Goal: Task Accomplishment & Management: Use online tool/utility

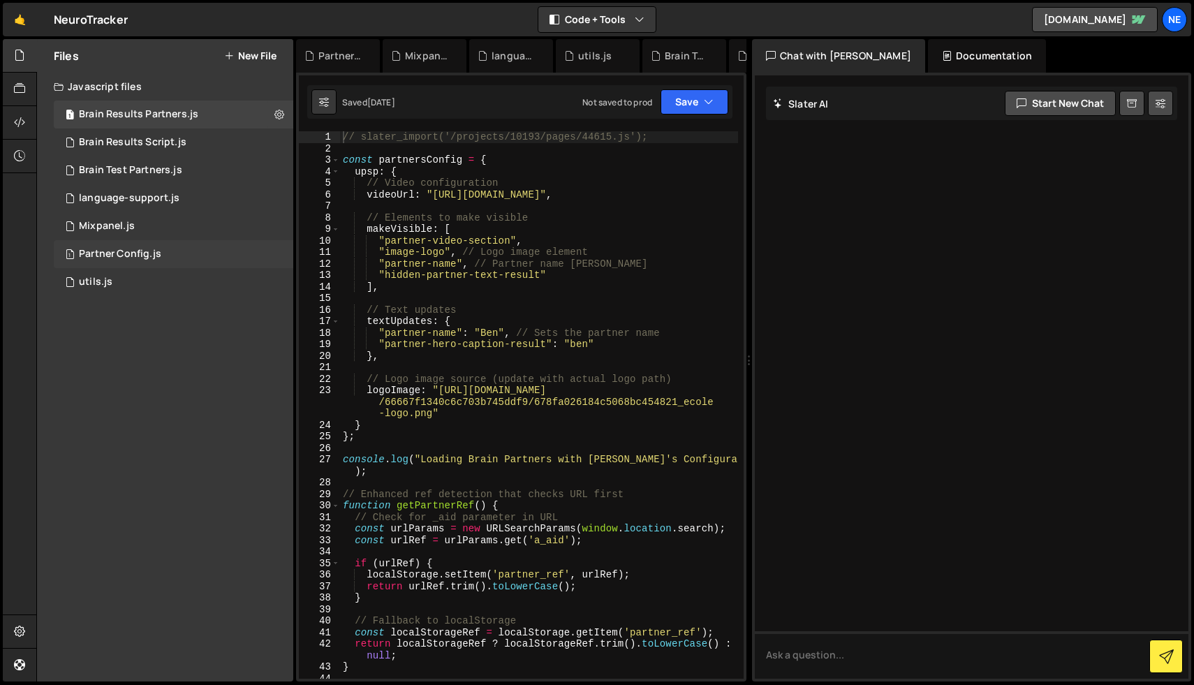
click at [150, 260] on div "Partner Config.js" at bounding box center [120, 254] width 82 height 13
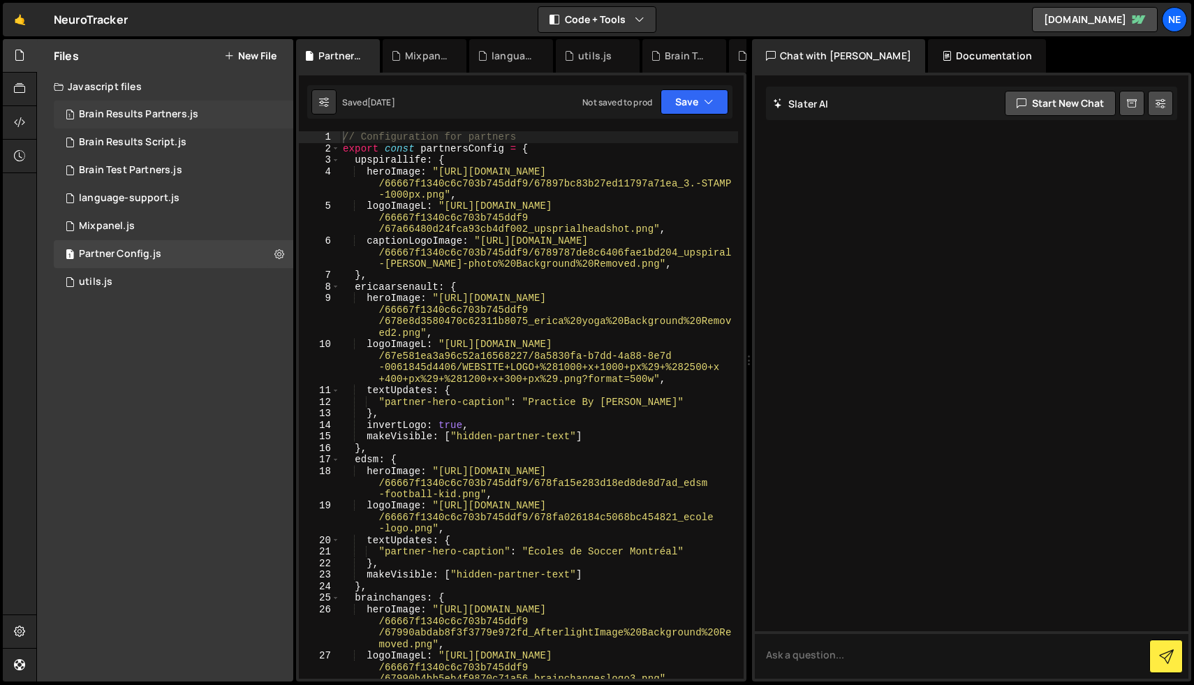
click at [162, 120] on div "Brain Results Partners.js" at bounding box center [138, 114] width 119 height 13
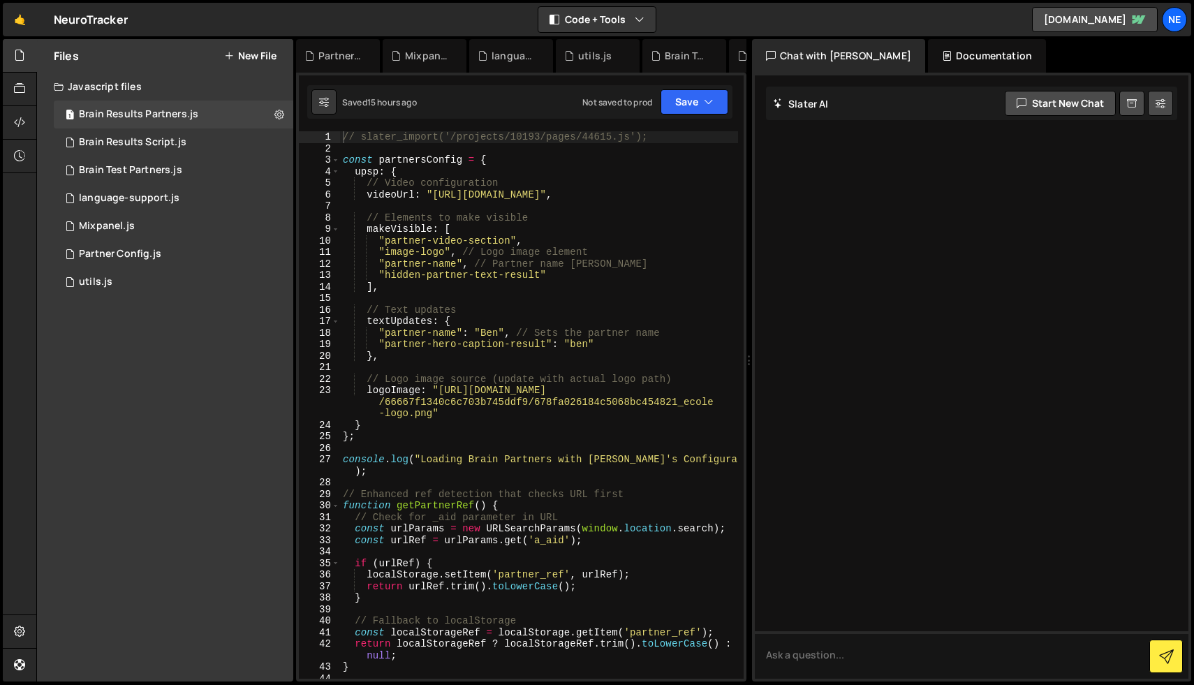
click at [429, 230] on div "// slater_import('/projects/10193/pages/44615.js'); const partnersConfig = { up…" at bounding box center [539, 416] width 398 height 570
drag, startPoint x: 386, startPoint y: 242, endPoint x: 508, endPoint y: 244, distance: 122.2
click at [508, 244] on div "// slater_import('/projects/10193/pages/44615.js'); const partnersConfig = { up…" at bounding box center [539, 416] width 398 height 570
paste textarea "-pa"
click at [387, 253] on div "// slater_import('/projects/10193/pages/44615.js'); const partnersConfig = { up…" at bounding box center [539, 416] width 398 height 570
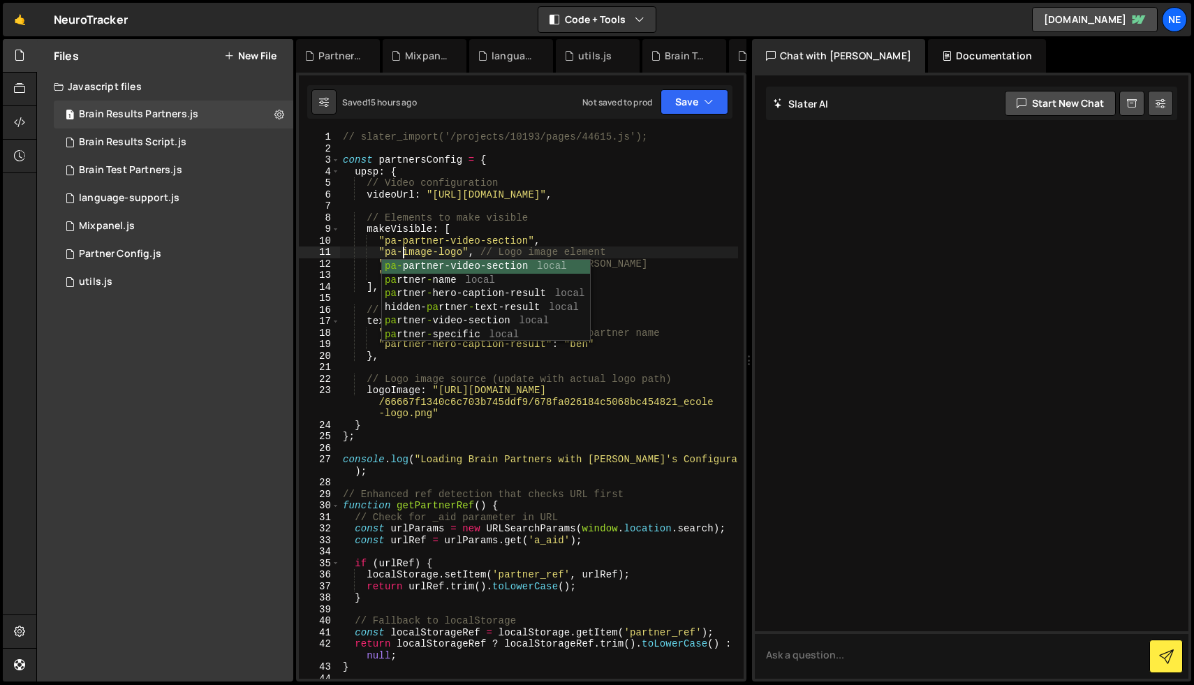
scroll to position [0, 3]
click at [276, 322] on div "Files New File Javascript files 1 Brain Results Partners.js 0 1 Brain Results S…" at bounding box center [165, 360] width 256 height 642
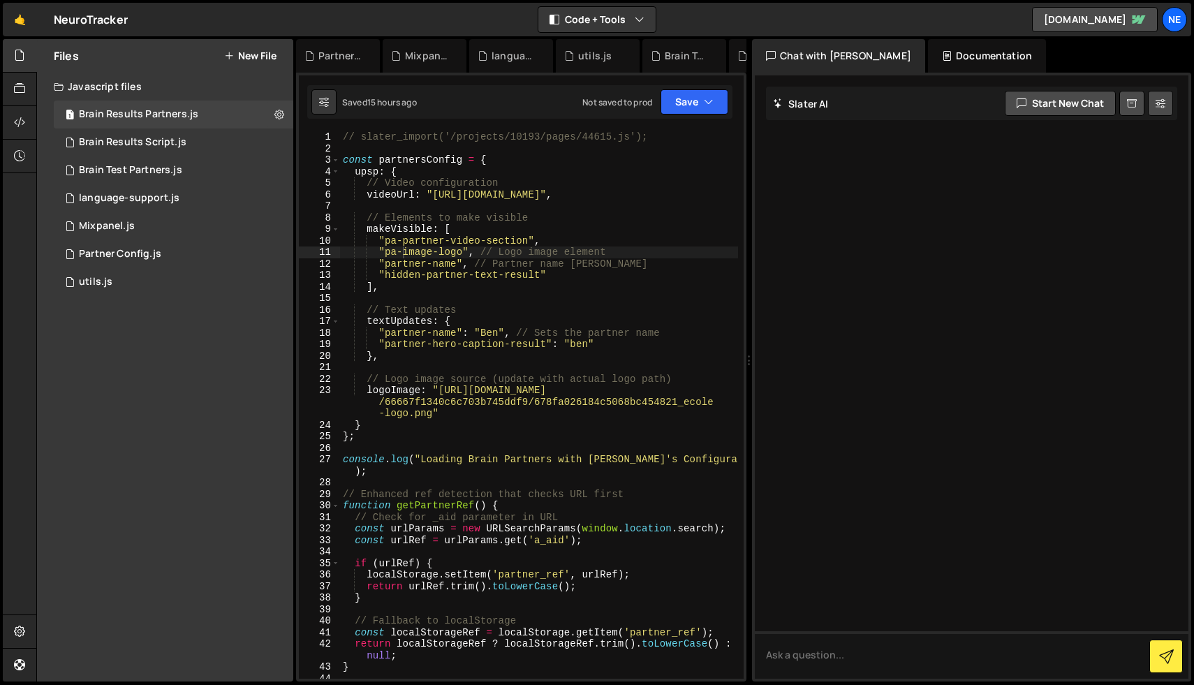
click at [387, 265] on div "// slater_import('/projects/10193/pages/44615.js'); const partnersConfig = { up…" at bounding box center [539, 416] width 398 height 570
drag, startPoint x: 385, startPoint y: 264, endPoint x: 473, endPoint y: 266, distance: 87.3
click at [473, 266] on div "// slater_import('/projects/10193/pages/44615.js'); const partnersConfig = { up…" at bounding box center [539, 416] width 398 height 570
click at [237, 330] on div "Files New File Javascript files 1 Brain Results Partners.js 0 1 Brain Results S…" at bounding box center [165, 360] width 256 height 642
click at [259, 346] on div "Files New File Javascript files 1 Brain Results Partners.js 0 1 Brain Results S…" at bounding box center [165, 360] width 256 height 642
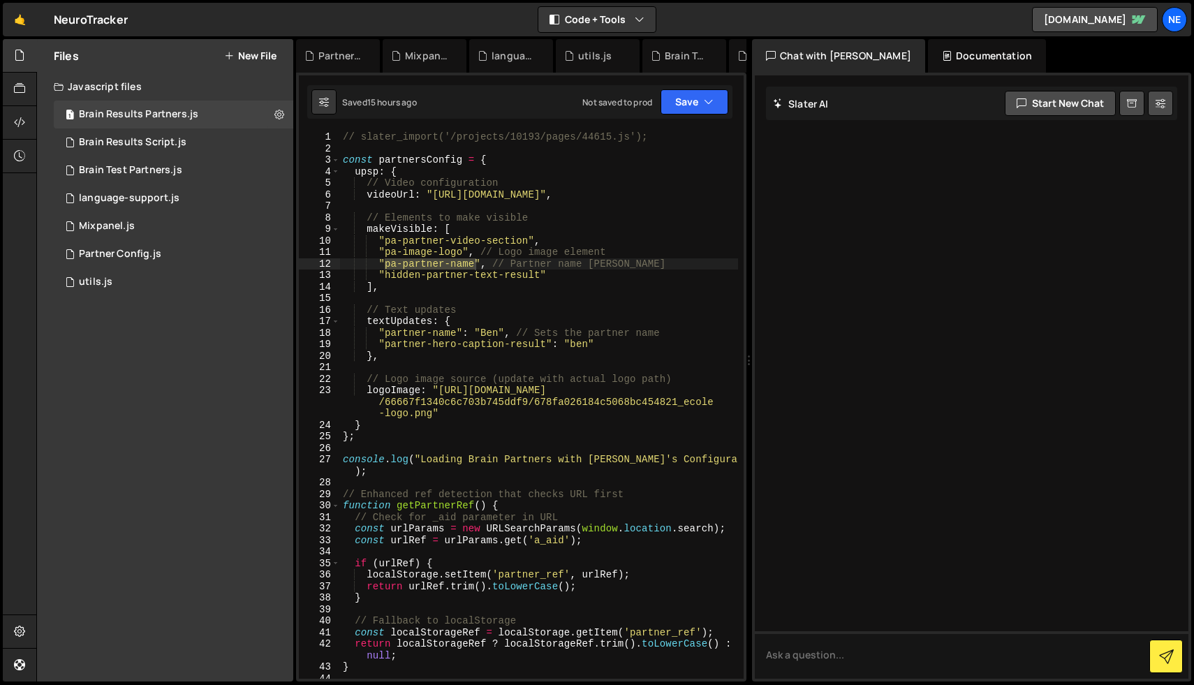
click at [540, 275] on div "// slater_import('/projects/10193/pages/44615.js'); const partnersConfig = { up…" at bounding box center [539, 416] width 398 height 570
click at [707, 95] on icon "button" at bounding box center [709, 102] width 10 height 14
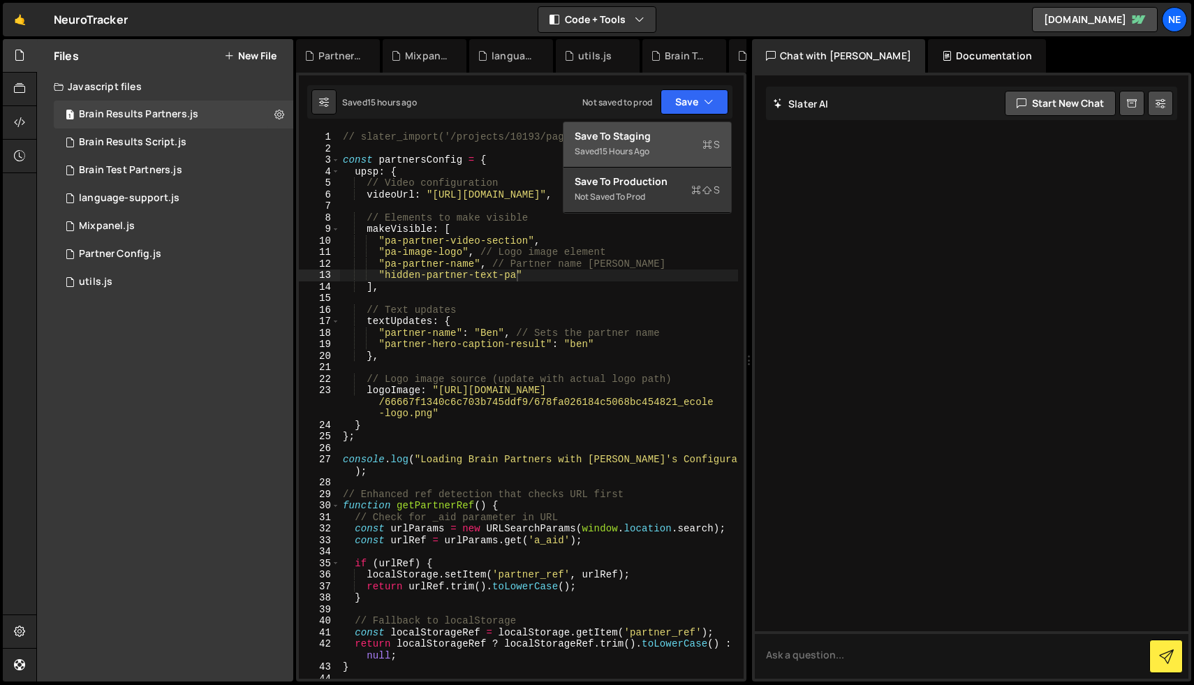
click at [635, 142] on div "Save to Staging S" at bounding box center [646, 136] width 145 height 14
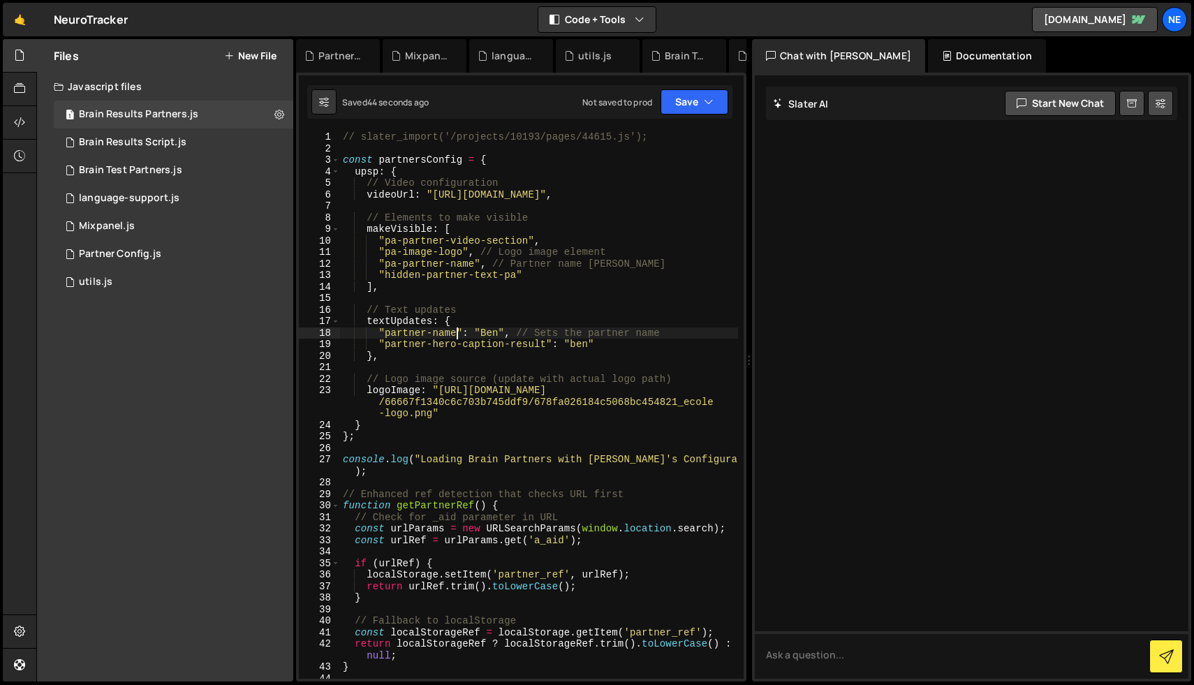
click at [456, 333] on div "// slater_import('/projects/10193/pages/44615.js'); const partnersConfig = { up…" at bounding box center [539, 416] width 398 height 570
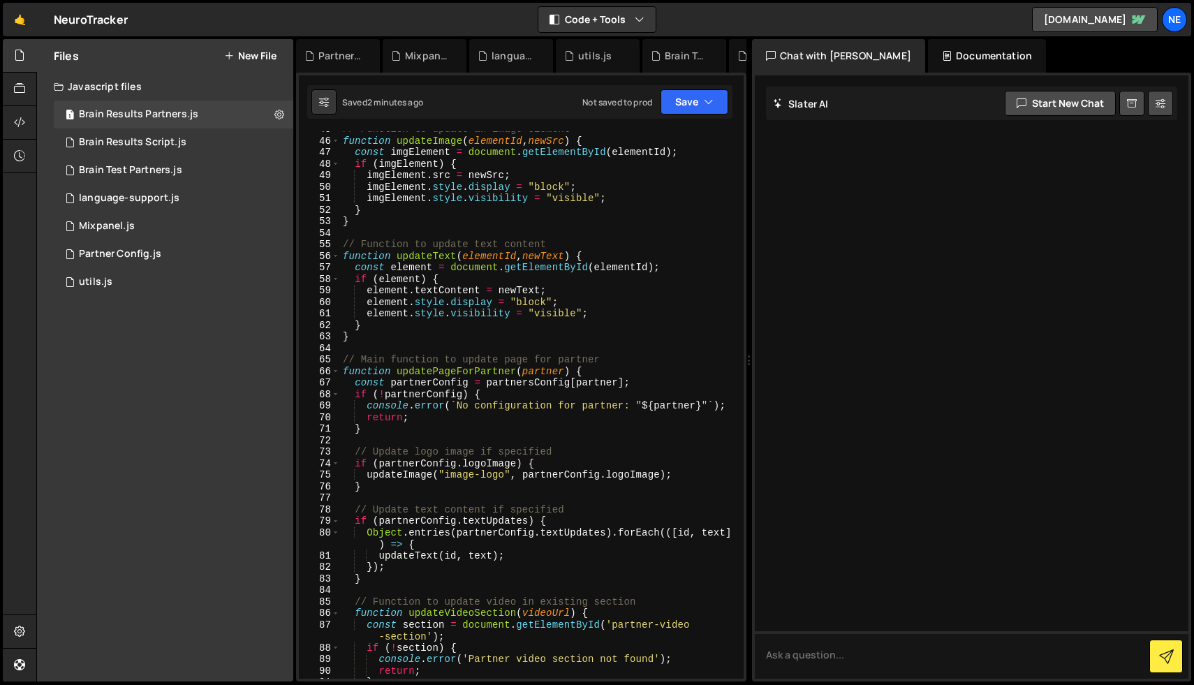
scroll to position [0, 0]
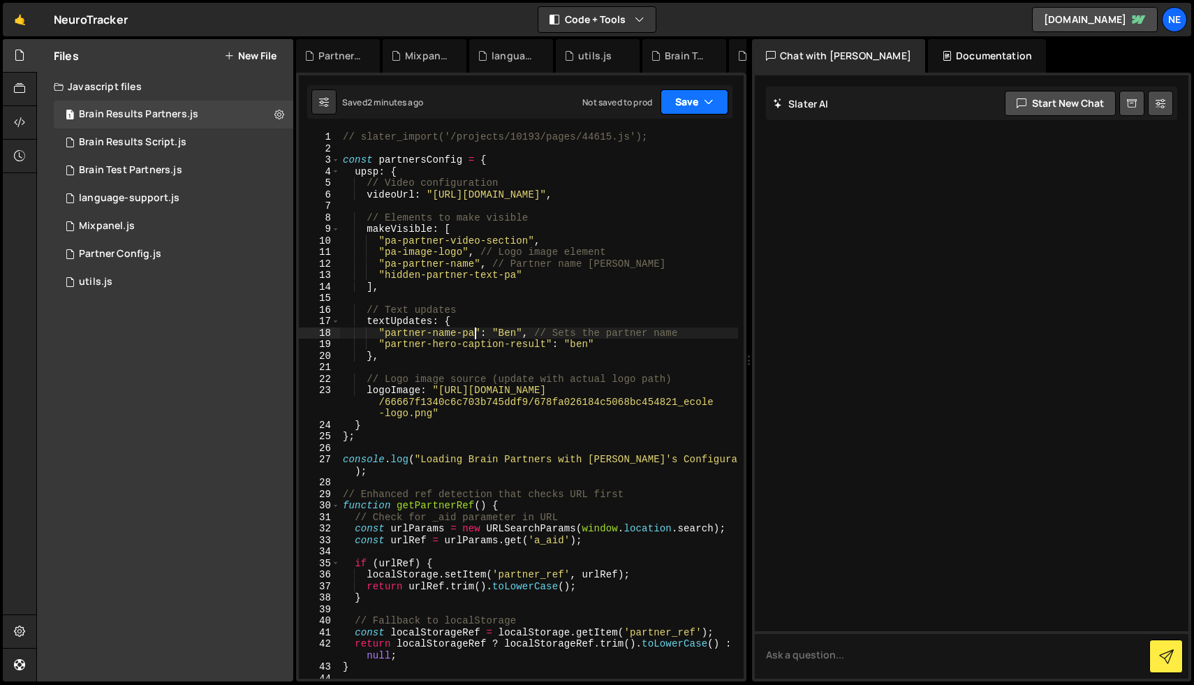
click at [700, 99] on button "Save" at bounding box center [694, 101] width 68 height 25
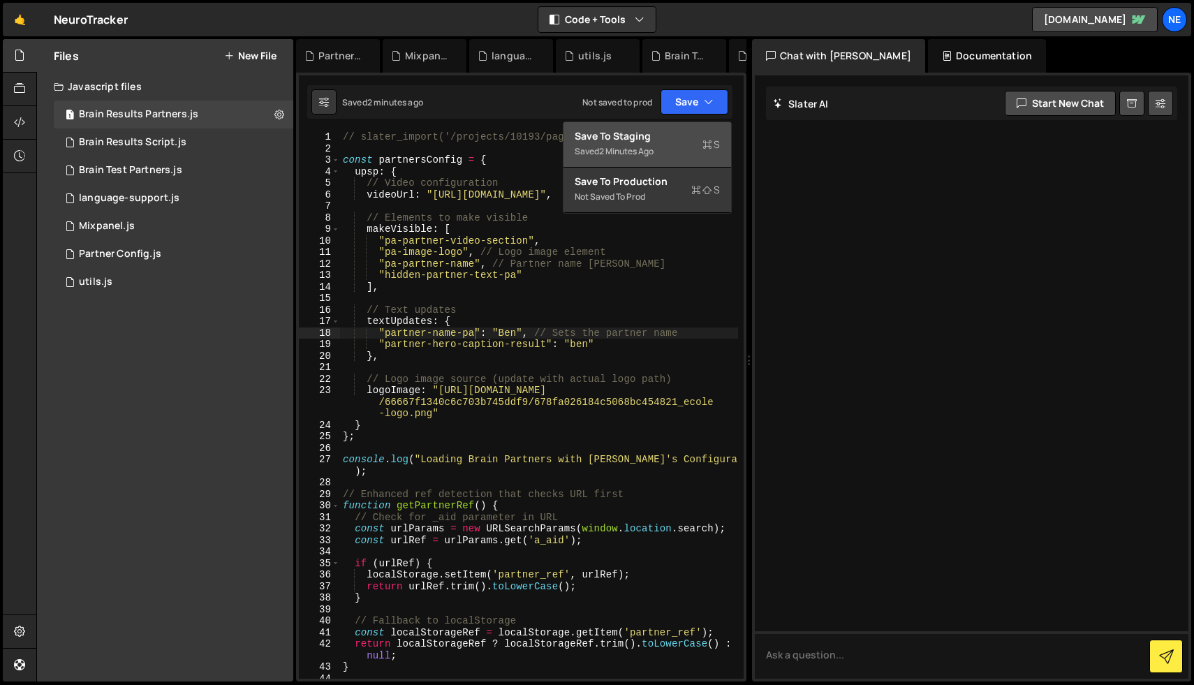
click at [648, 135] on div "Save to Staging S" at bounding box center [646, 136] width 145 height 14
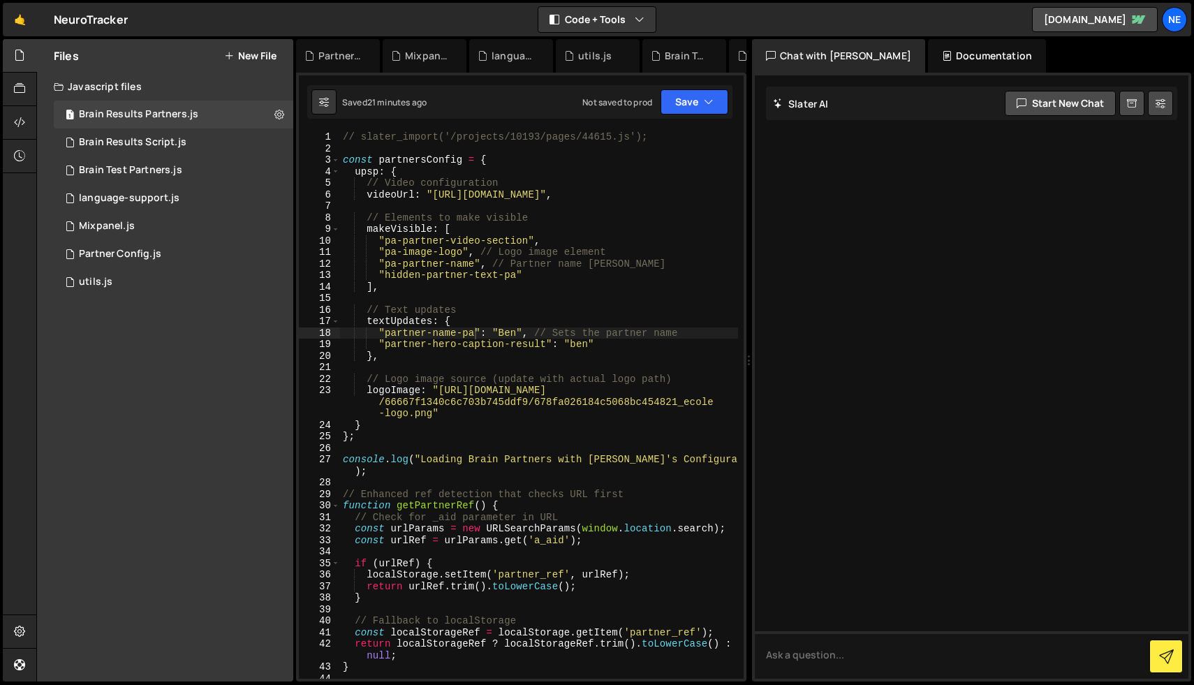
click at [700, 115] on div "Saved 21 minutes ago Not saved to prod Upgrade to Edit Save Save to Staging S S…" at bounding box center [519, 102] width 425 height 34
click at [711, 89] on button "Save" at bounding box center [694, 101] width 68 height 25
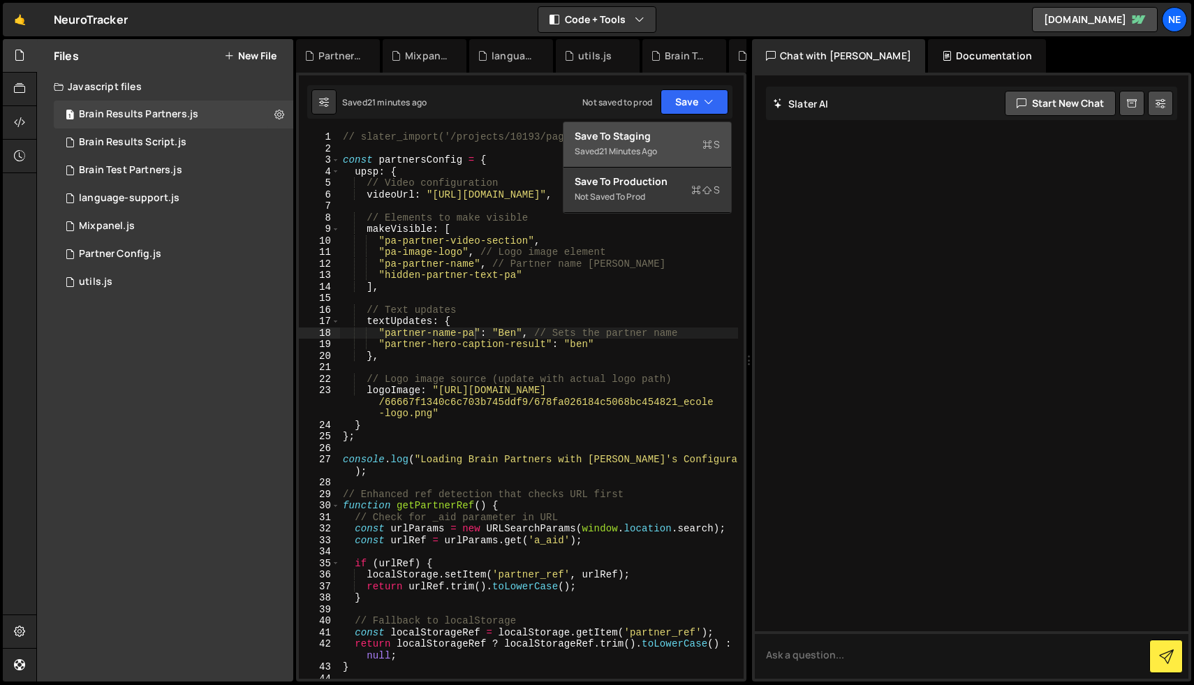
click at [639, 145] on div "21 minutes ago" at bounding box center [628, 151] width 58 height 12
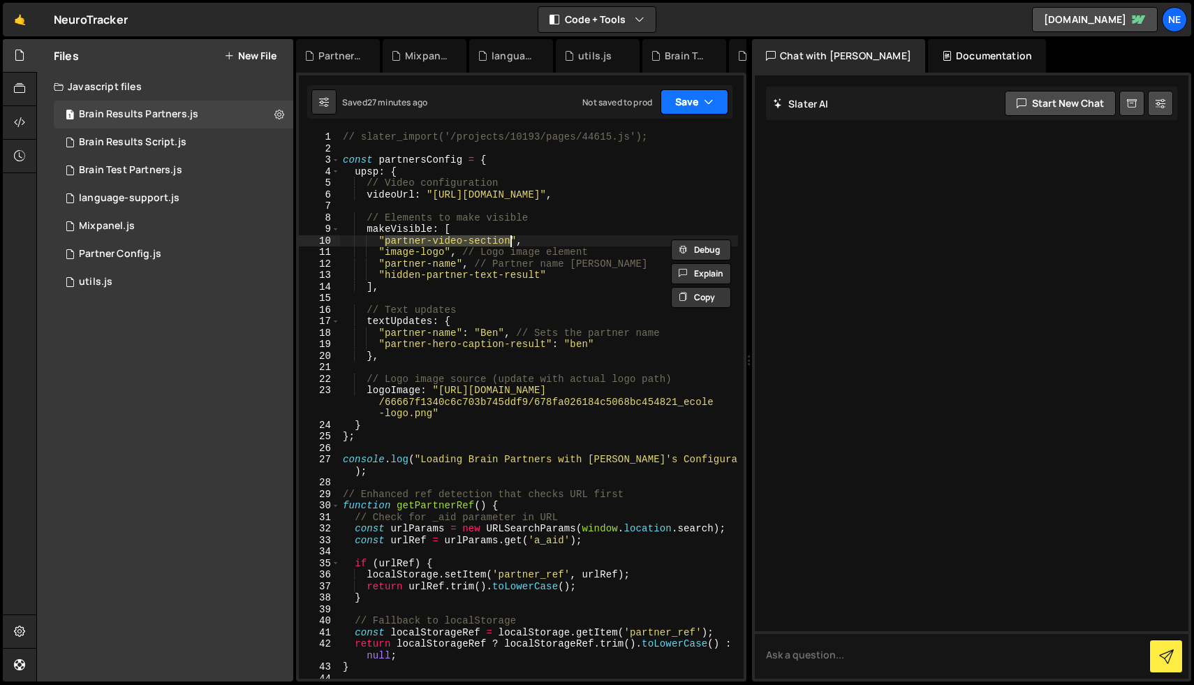
click at [701, 91] on button "Save" at bounding box center [694, 101] width 68 height 25
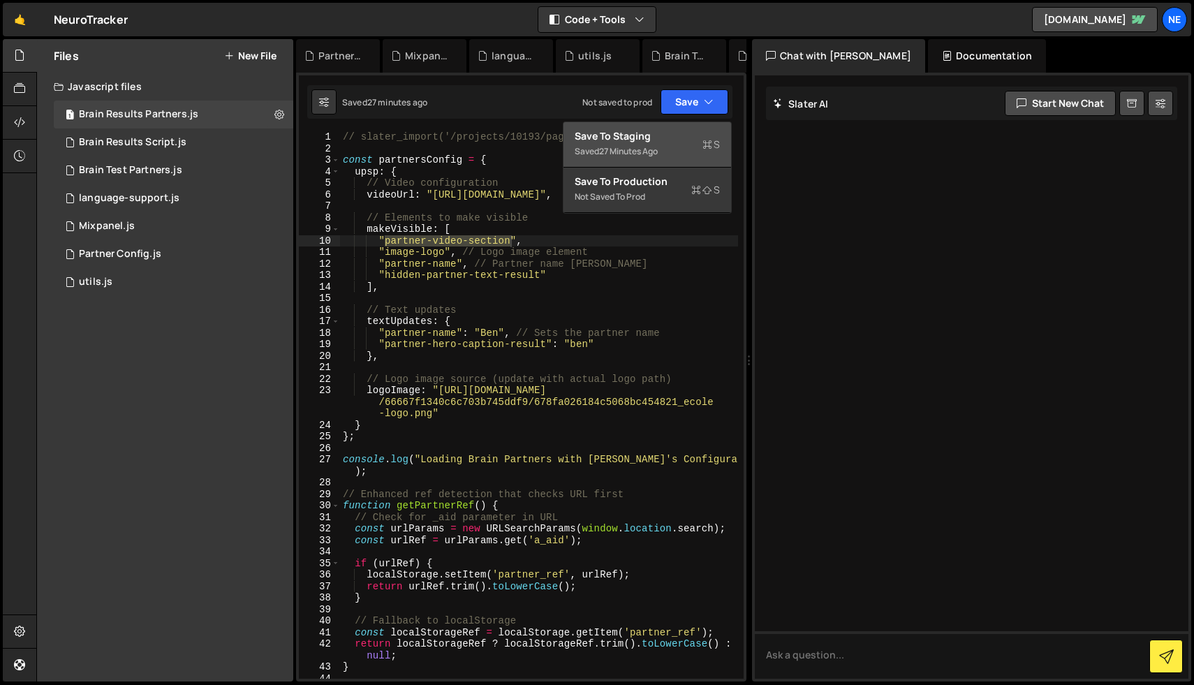
click at [648, 127] on button "Save to Staging S Saved 27 minutes ago" at bounding box center [647, 144] width 168 height 45
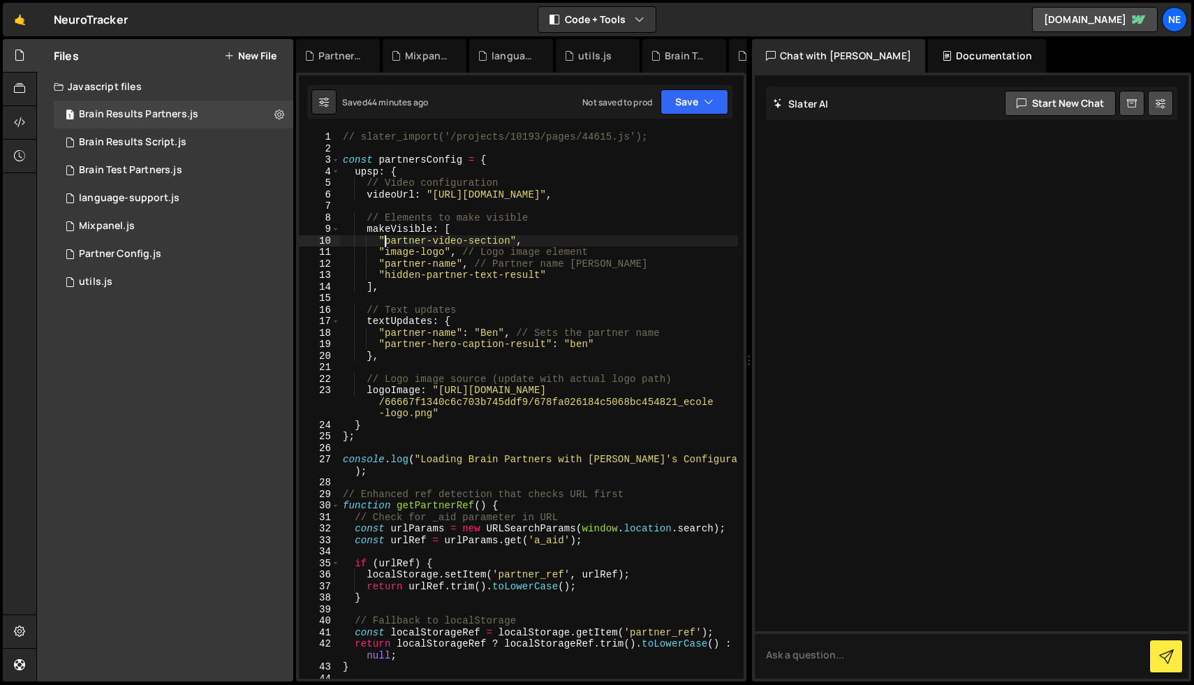
click at [386, 242] on div "// slater_import('/projects/10193/pages/44615.js'); const partnersConfig = { up…" at bounding box center [539, 416] width 398 height 570
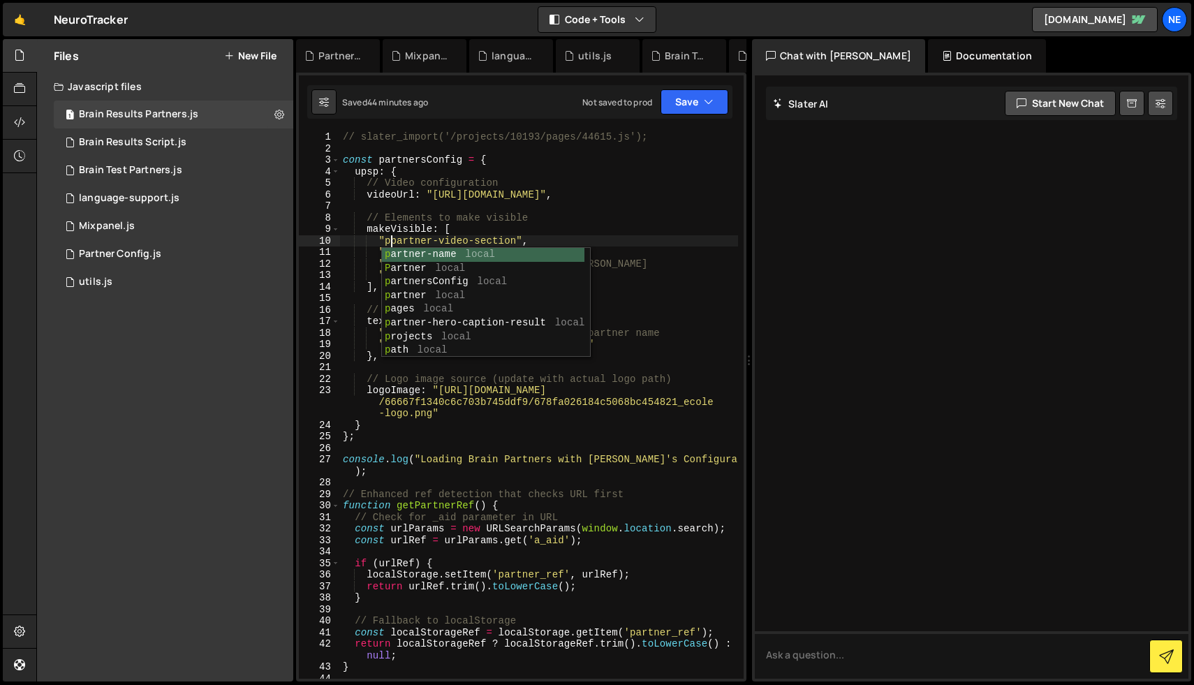
scroll to position [0, 3]
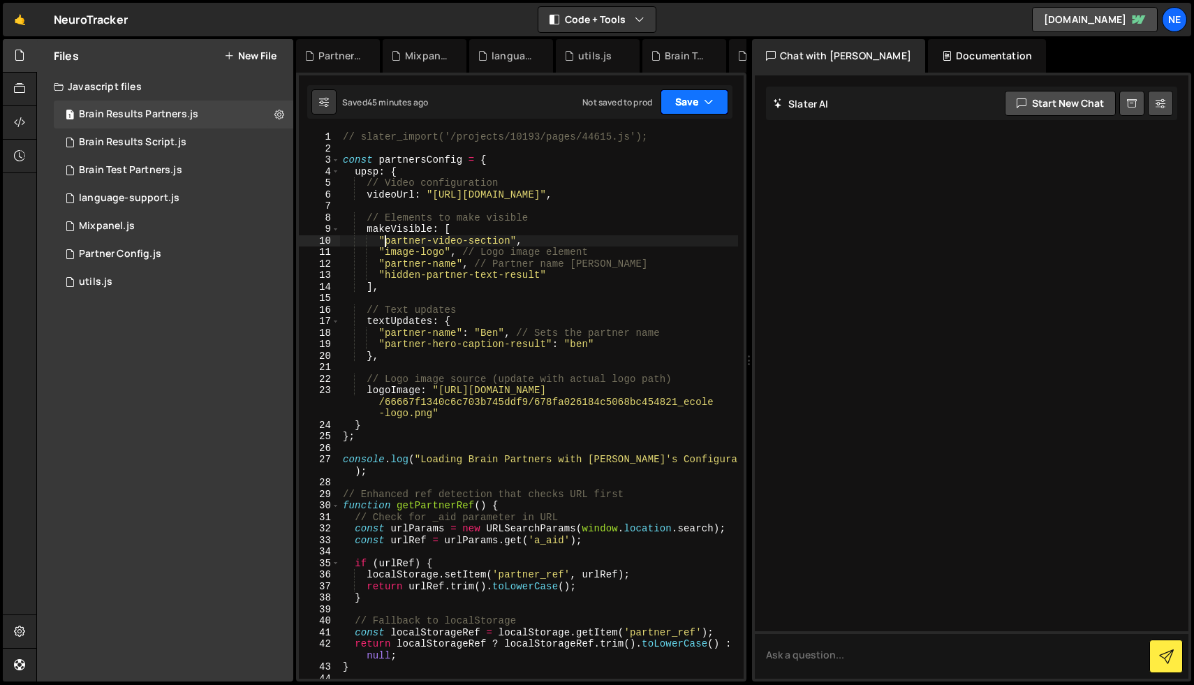
click at [689, 96] on button "Save" at bounding box center [694, 101] width 68 height 25
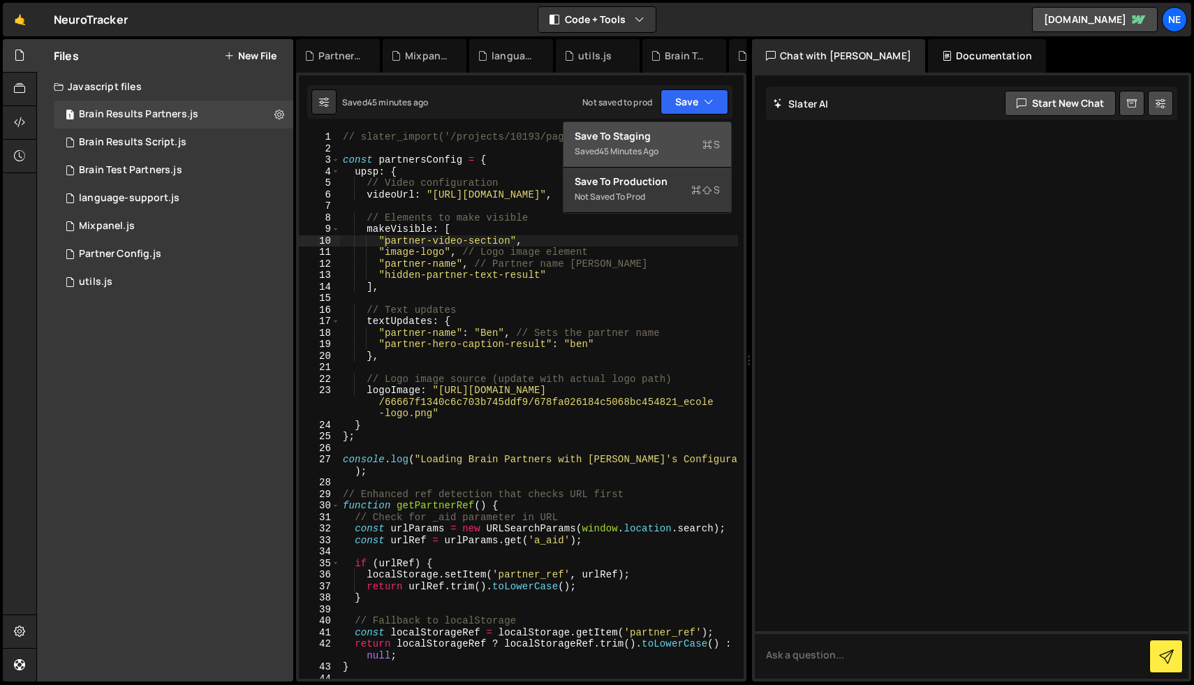
click at [666, 133] on div "Save to Staging S" at bounding box center [646, 136] width 145 height 14
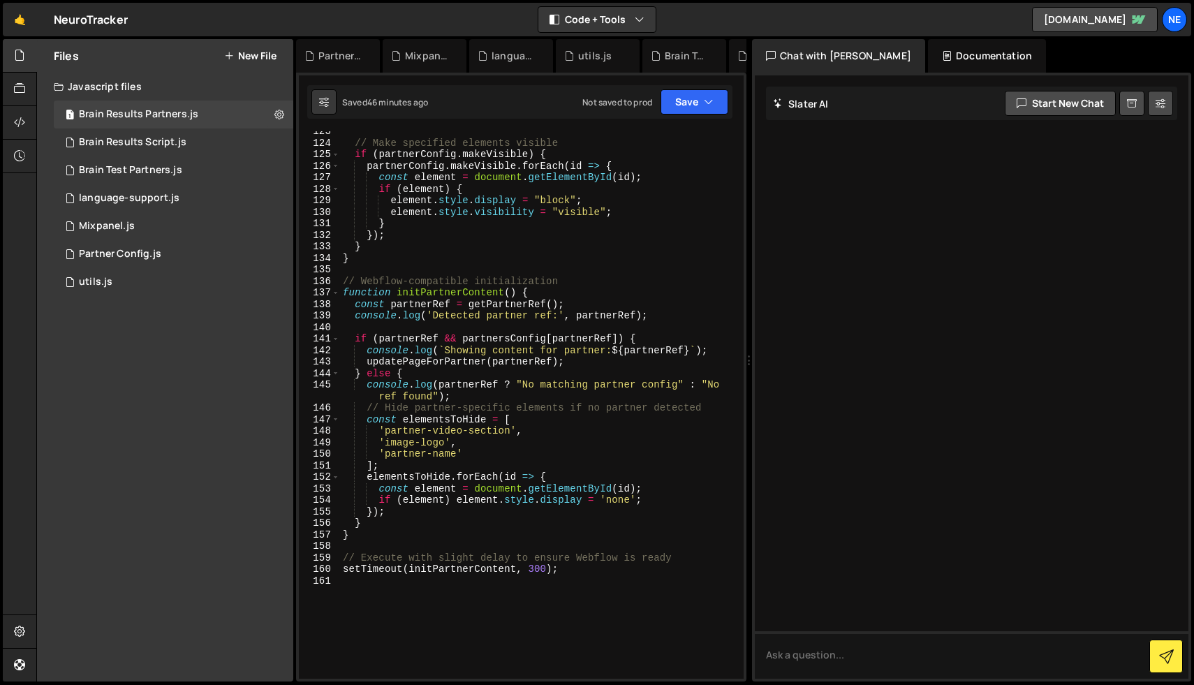
scroll to position [1476, 0]
type textarea "const elementsToHide = ["
click at [459, 426] on div "// Make specified elements visible if ( partnerConfig . makeVisible ) { partner…" at bounding box center [539, 413] width 398 height 570
click at [119, 243] on div "1 Partner Config.js 0" at bounding box center [173, 254] width 239 height 28
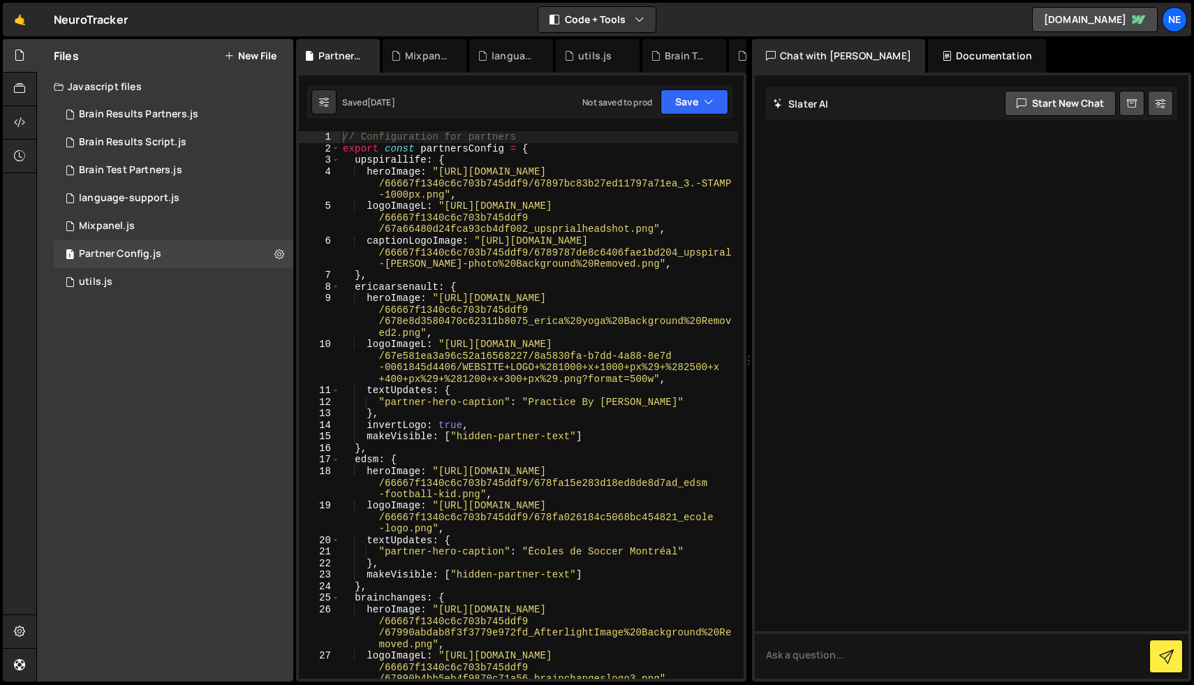
type textarea "upspirallife: {"
drag, startPoint x: 355, startPoint y: 161, endPoint x: 424, endPoint y: 163, distance: 69.9
click at [424, 163] on div "// Configuration for partners export const partnersConfig = { upspirallife : { …" at bounding box center [539, 416] width 398 height 570
click at [163, 135] on div "1 Brain Results Script.js 0" at bounding box center [173, 142] width 239 height 28
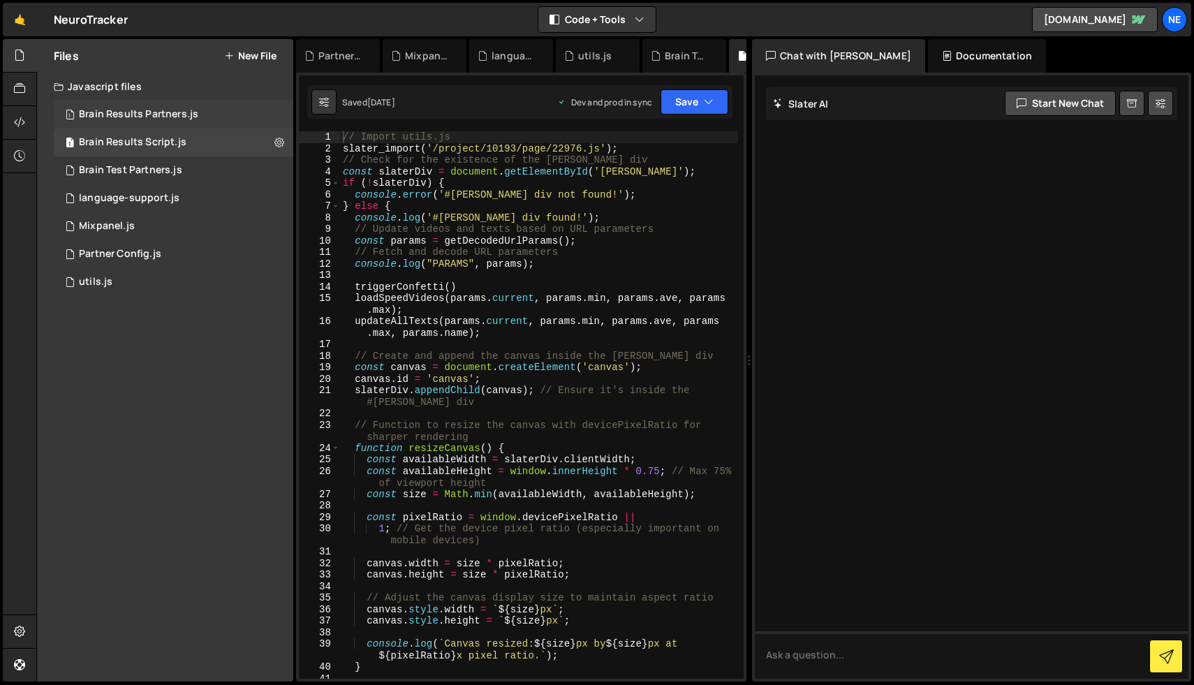
click at [178, 112] on div "Brain Results Partners.js" at bounding box center [138, 114] width 119 height 13
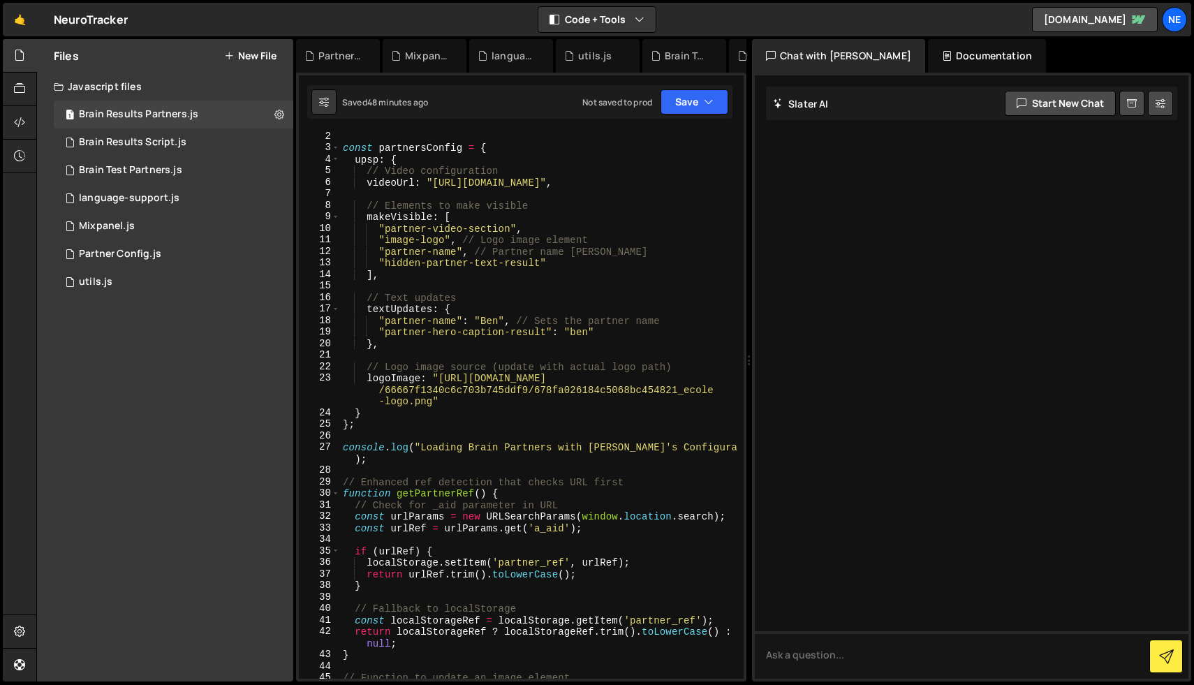
scroll to position [0, 0]
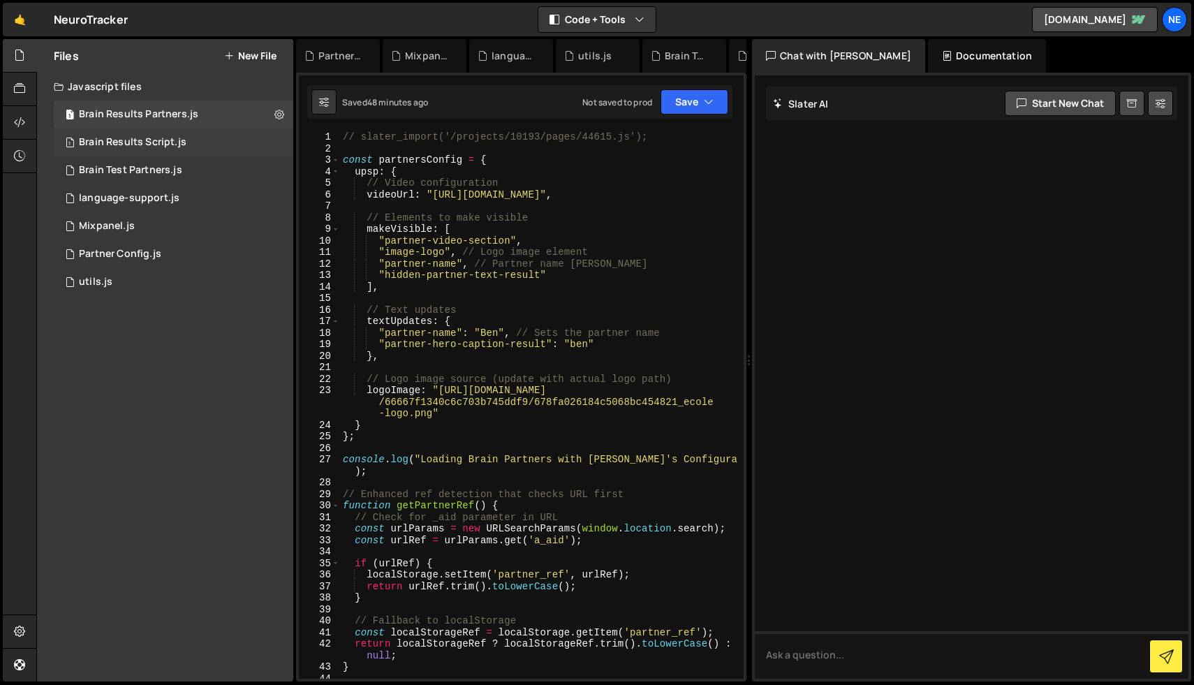
click at [158, 136] on div "Brain Results Script.js" at bounding box center [133, 142] width 108 height 13
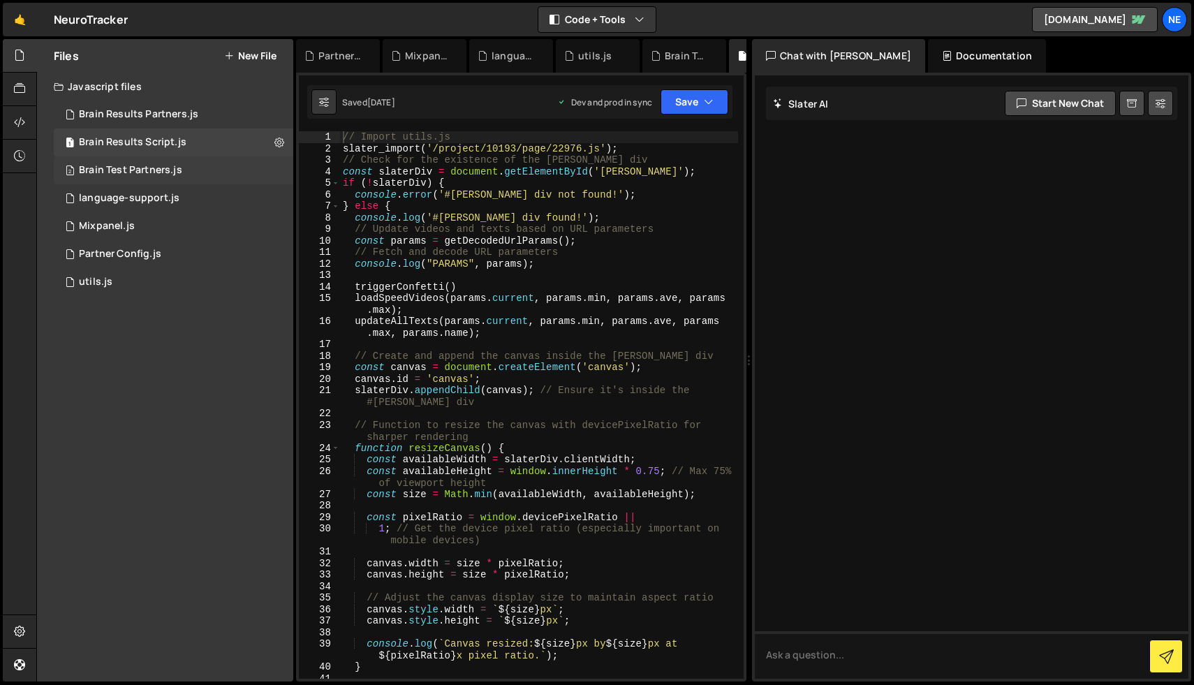
click at [164, 177] on div "2 Brain Test Partners.js 0" at bounding box center [173, 170] width 239 height 28
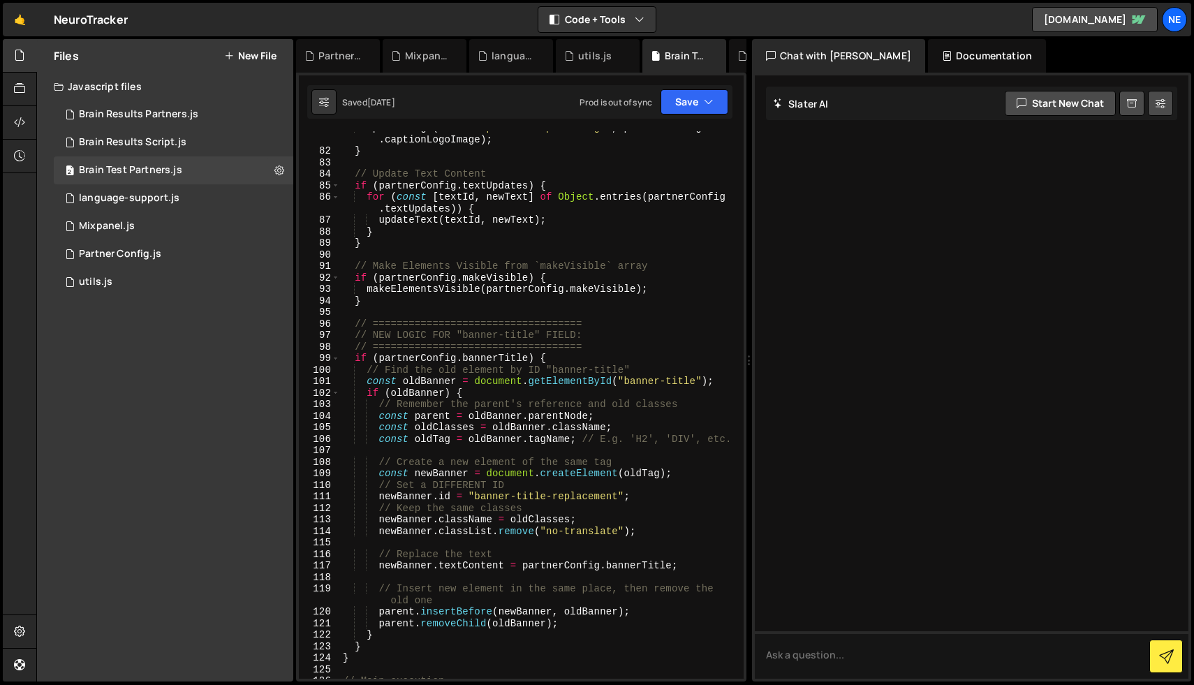
scroll to position [988, 0]
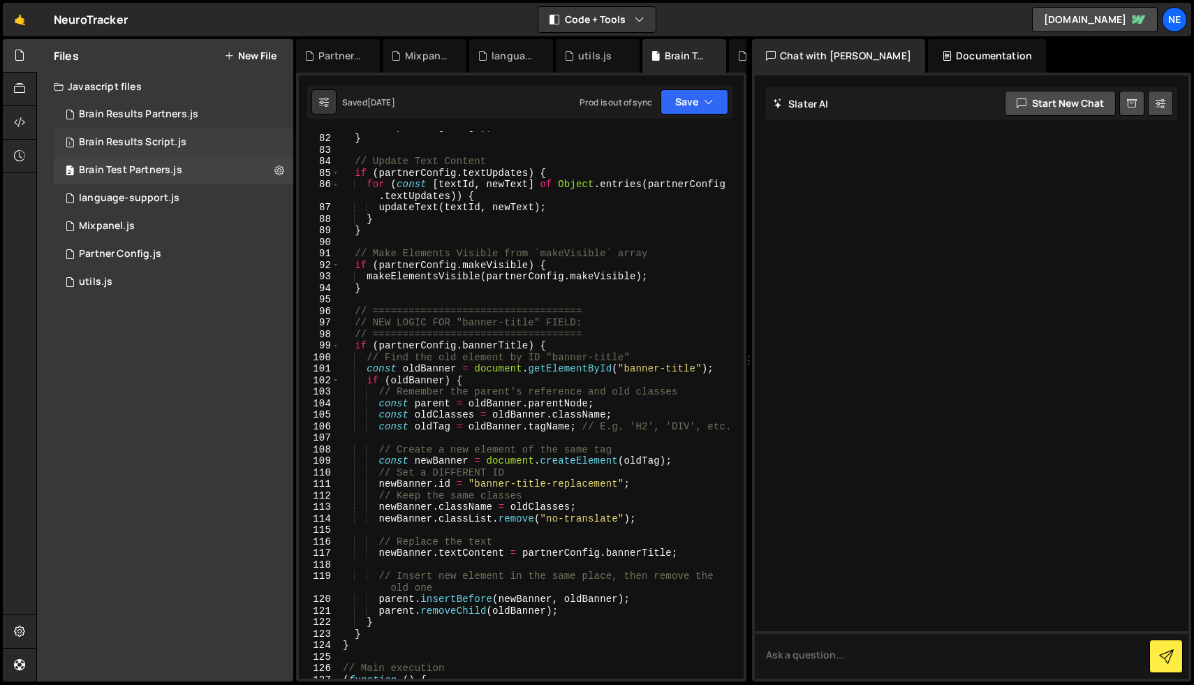
click at [172, 149] on div "1 Brain Results Script.js 0" at bounding box center [173, 142] width 239 height 28
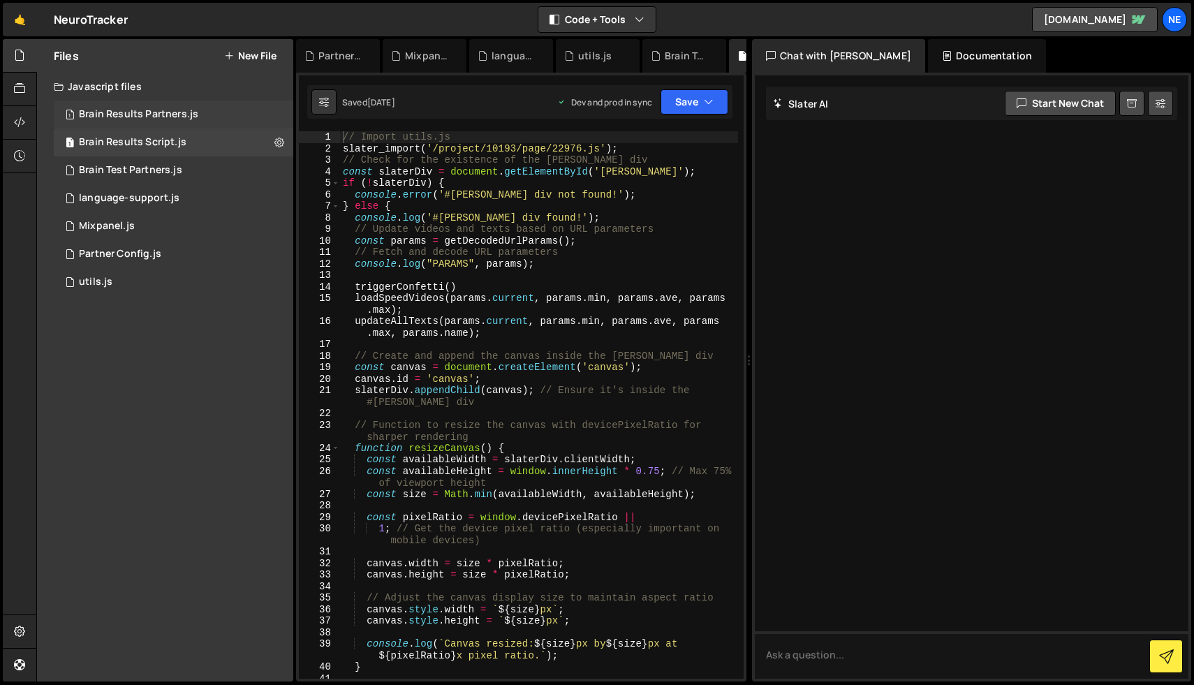
click at [209, 119] on div "1 Brain Results Partners.js 0" at bounding box center [173, 115] width 239 height 28
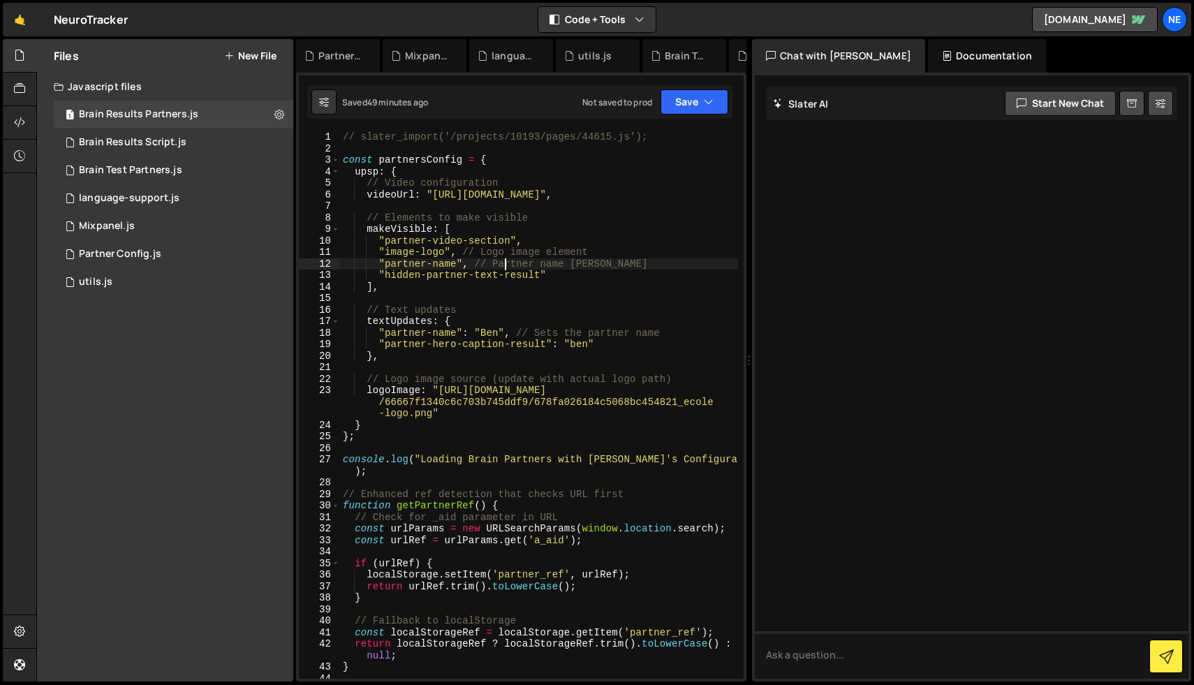
click at [505, 258] on div "// slater_import('/projects/10193/pages/44615.js'); const partnersConfig = { up…" at bounding box center [539, 416] width 398 height 570
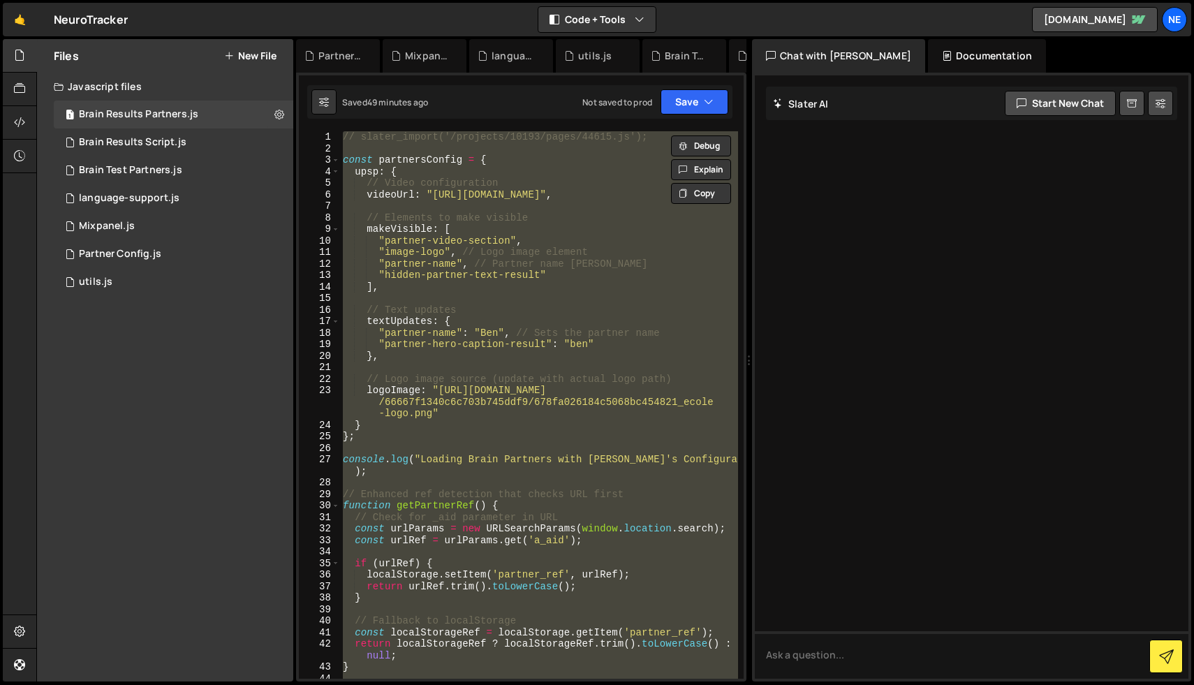
click at [389, 218] on div "// slater_import('/projects/10193/pages/44615.js'); const partnersConfig = { up…" at bounding box center [539, 404] width 398 height 547
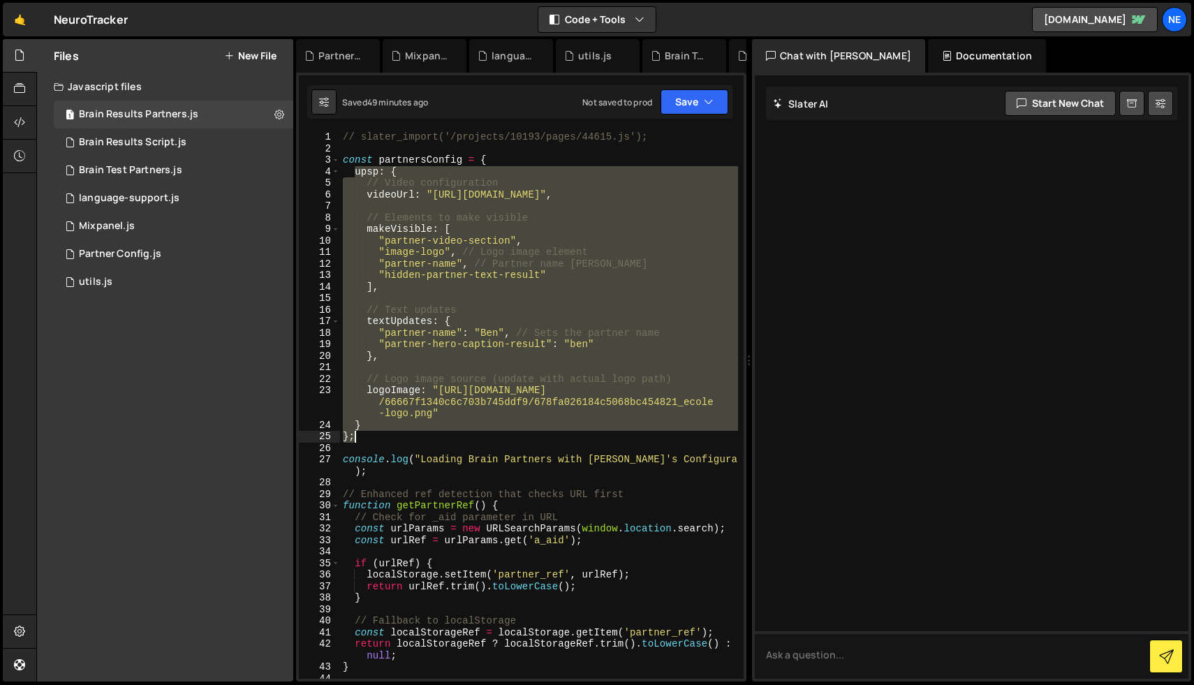
drag, startPoint x: 353, startPoint y: 171, endPoint x: 469, endPoint y: 438, distance: 291.4
click at [469, 438] on div "// slater_import('/projects/10193/pages/44615.js'); const partnersConfig = { up…" at bounding box center [539, 416] width 398 height 570
click at [355, 175] on div "// slater_import('/projects/10193/pages/44615.js'); const partnersConfig = { up…" at bounding box center [539, 404] width 398 height 547
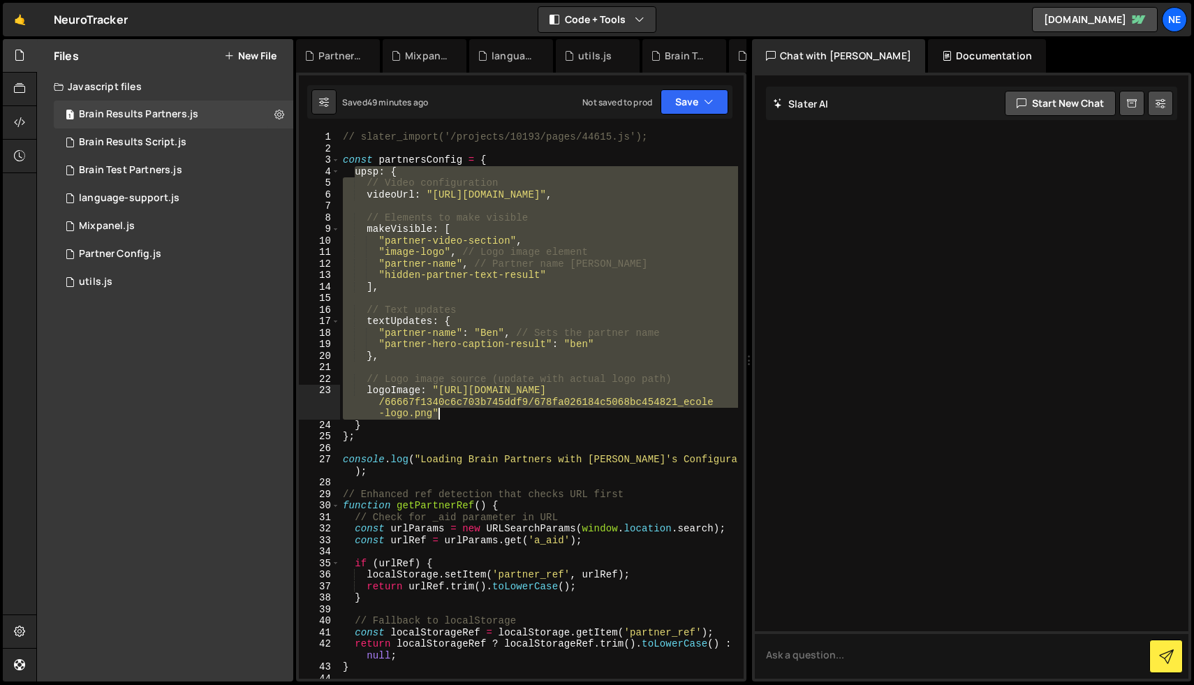
drag, startPoint x: 355, startPoint y: 175, endPoint x: 450, endPoint y: 411, distance: 254.7
click at [450, 411] on div "// slater_import('/projects/10193/pages/44615.js'); const partnersConfig = { up…" at bounding box center [539, 416] width 398 height 570
click at [351, 173] on div "// slater_import('/projects/10193/pages/44615.js'); const partnersConfig = { up…" at bounding box center [539, 416] width 398 height 570
drag, startPoint x: 351, startPoint y: 173, endPoint x: 404, endPoint y: 421, distance: 253.4
click at [404, 421] on div "// slater_import('/projects/10193/pages/44615.js'); const partnersConfig = { up…" at bounding box center [539, 416] width 398 height 570
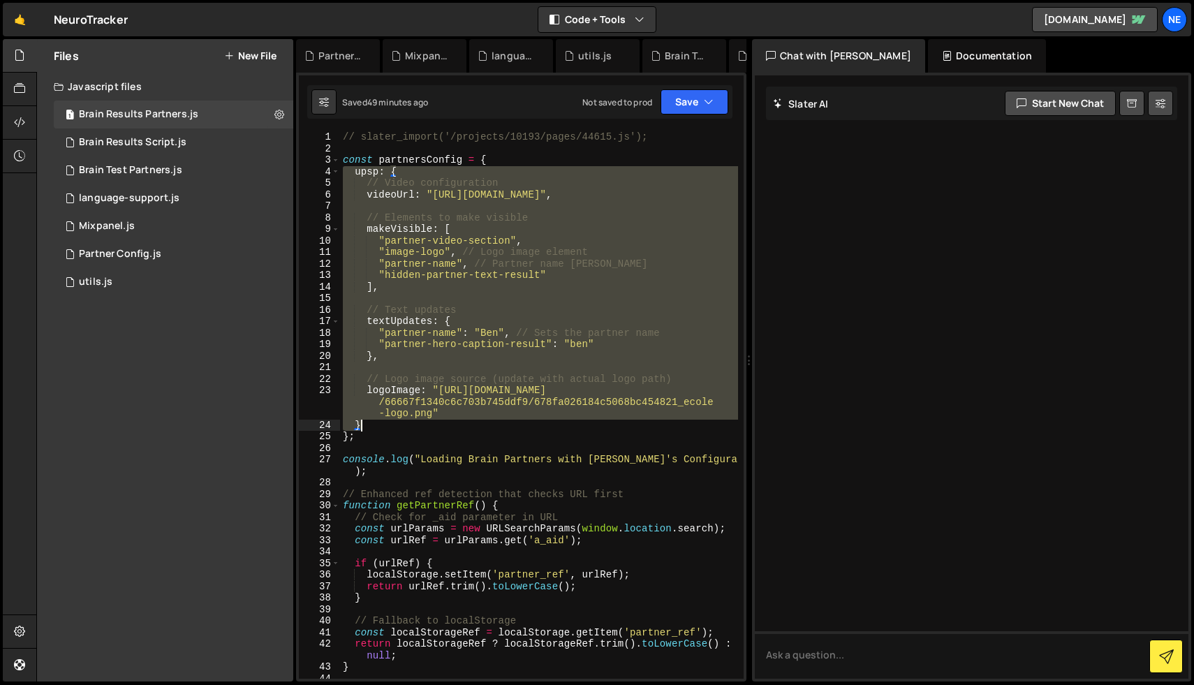
type textarea "logoImage: "[URL][DOMAIN_NAME]" }"
click at [151, 168] on div "Brain Test Partners.js" at bounding box center [130, 170] width 103 height 13
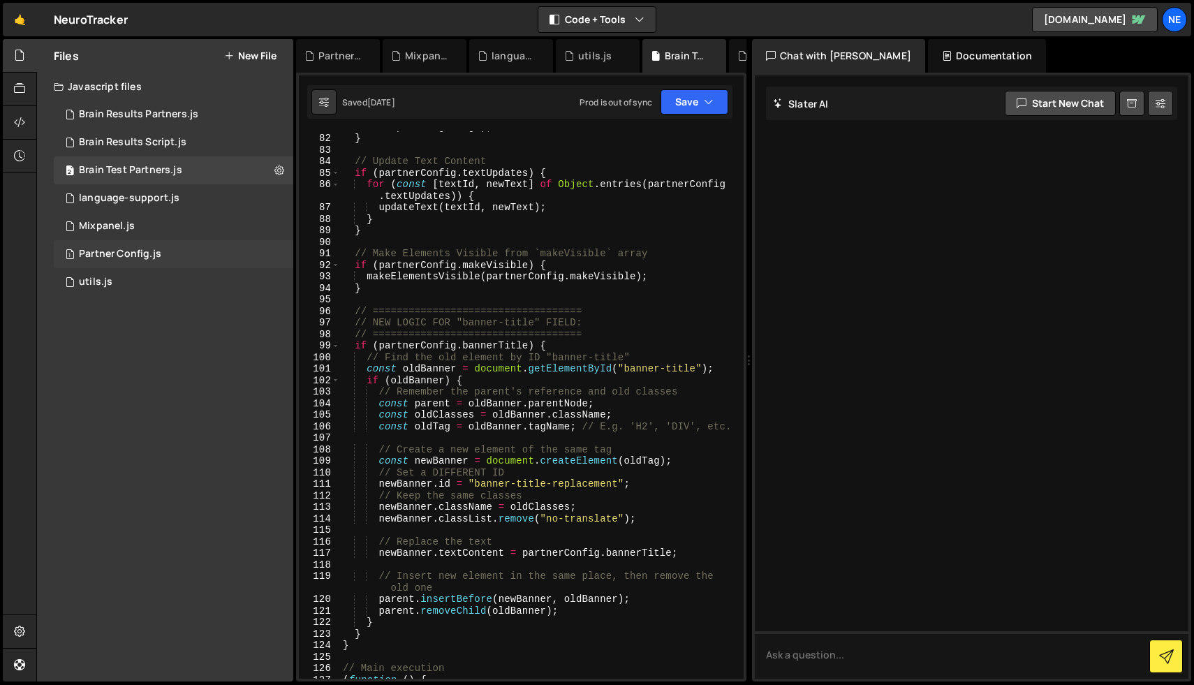
click at [119, 248] on div "Partner Config.js" at bounding box center [120, 254] width 82 height 13
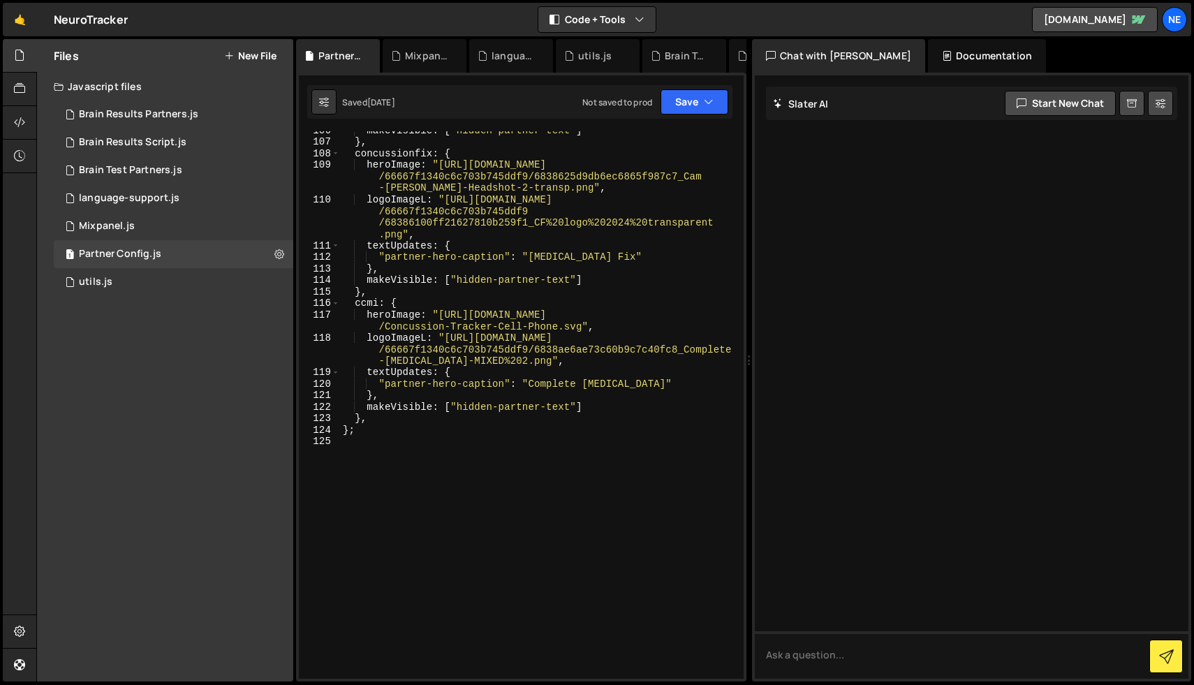
scroll to position [1874, 0]
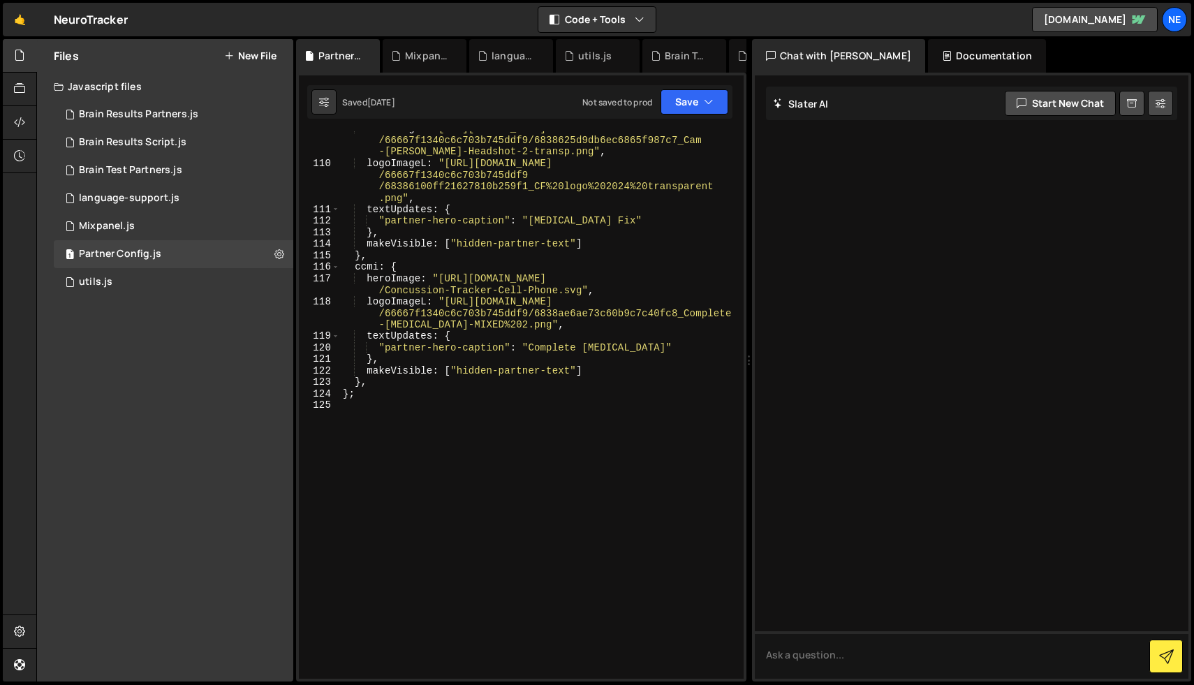
click at [514, 405] on div "heroImage : "[URL][DOMAIN_NAME] /66667f1340c6c703b745ddf9/6838625d9db6ec6865f98…" at bounding box center [539, 419] width 398 height 593
type textarea "}"
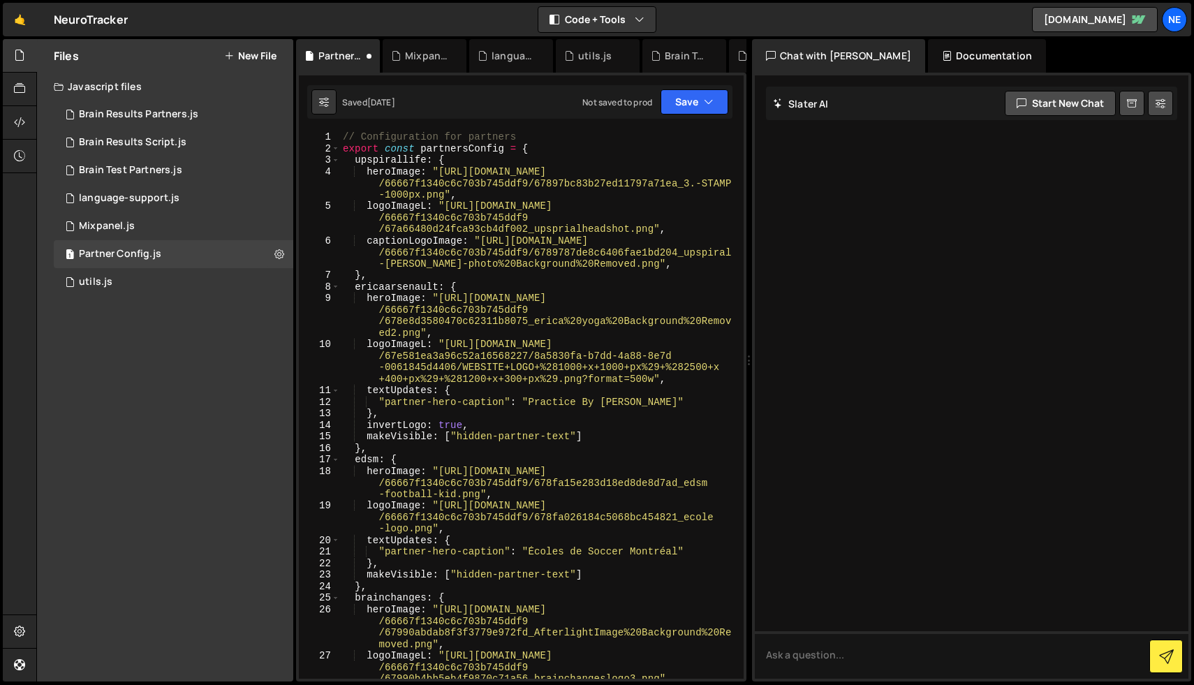
scroll to position [0, 0]
click at [367, 277] on div "// Configuration for partners export const partnersConfig = { upspirallife : { …" at bounding box center [539, 416] width 398 height 570
drag, startPoint x: 422, startPoint y: 147, endPoint x: 466, endPoint y: 153, distance: 43.7
click at [466, 153] on div "// Configuration for partners export const partnersConfig = { upspirallife : { …" at bounding box center [539, 416] width 398 height 570
click at [484, 165] on div "// Configuration for partners export const partnersConfig = { upspirallife : { …" at bounding box center [539, 416] width 398 height 570
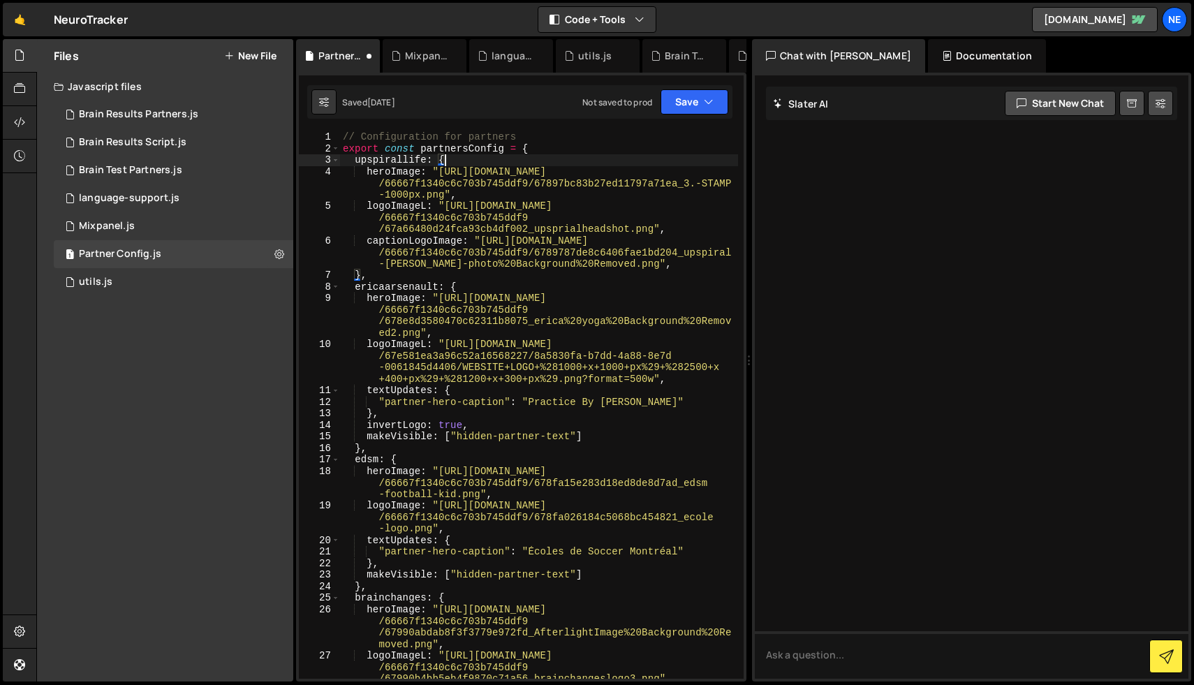
click at [532, 153] on div "// Configuration for partners export const partnersConfig = { upspirallife : { …" at bounding box center [539, 416] width 398 height 570
click at [522, 169] on div "// Configuration for partners export const partnersConfig = { upspirallife : { …" at bounding box center [539, 416] width 398 height 570
click at [364, 276] on div "// Configuration for partners export const partnersConfig = { upspirallife : { …" at bounding box center [539, 416] width 398 height 570
drag, startPoint x: 364, startPoint y: 276, endPoint x: 356, endPoint y: 276, distance: 8.4
click at [356, 276] on div "// Configuration for partners export const partnersConfig = { upspirallife : { …" at bounding box center [539, 416] width 398 height 570
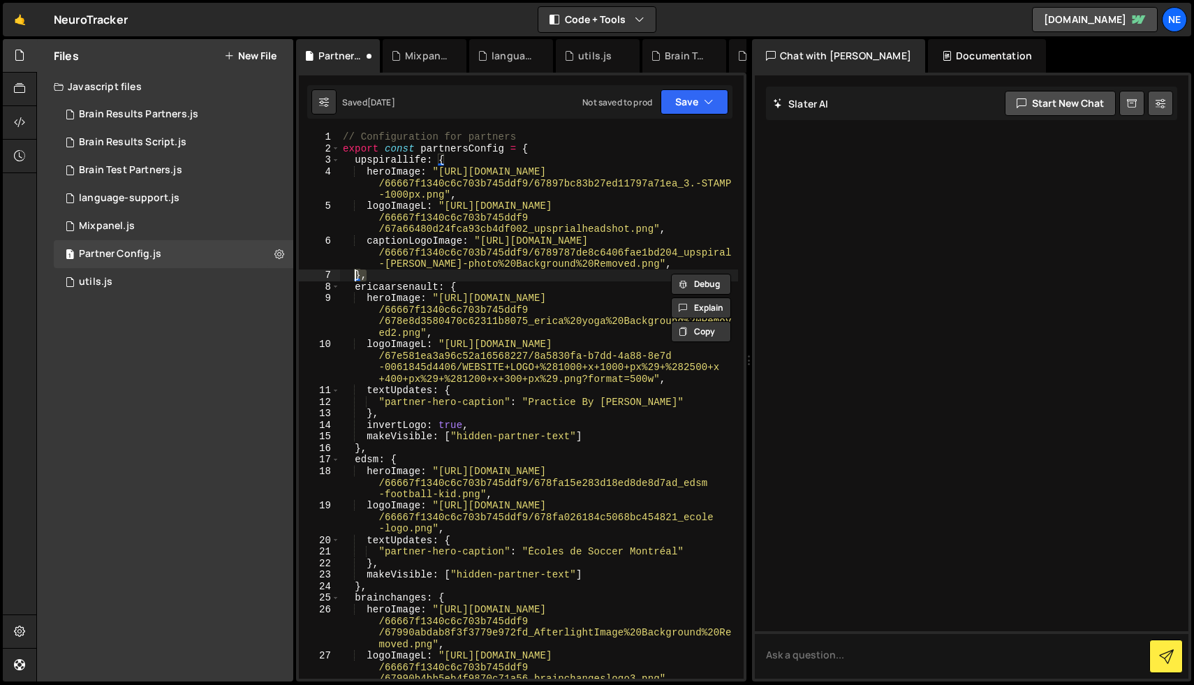
click at [380, 278] on div "// Configuration for partners export const partnersConfig = { upspirallife : { …" at bounding box center [539, 404] width 398 height 547
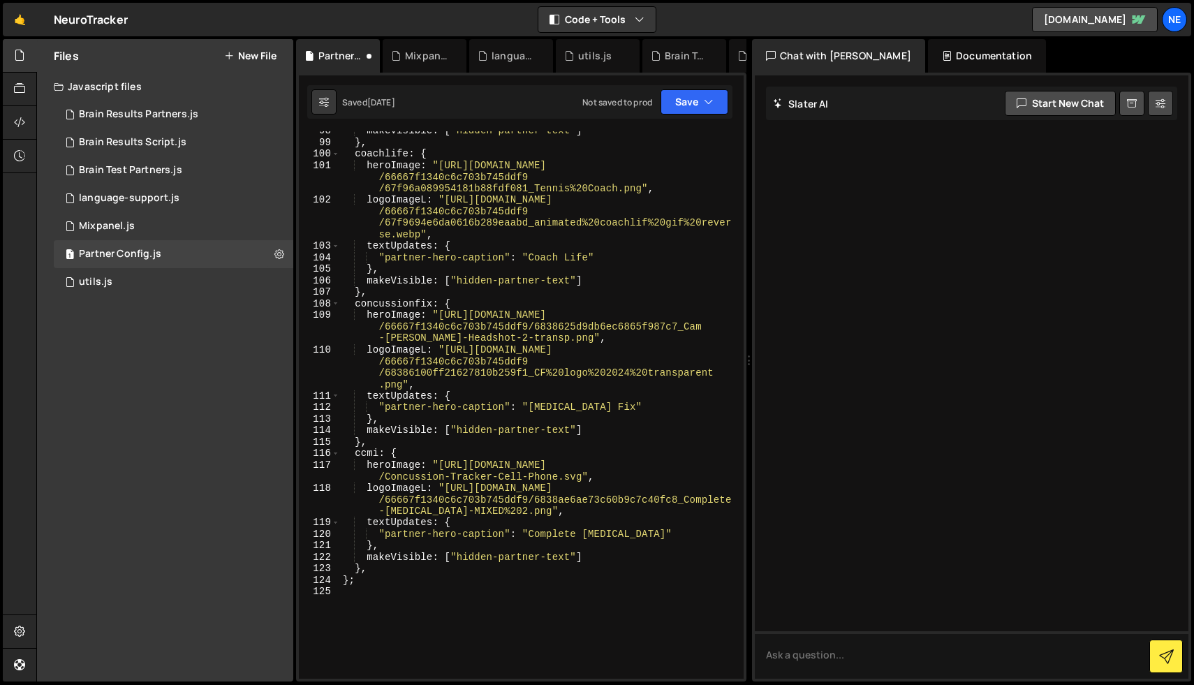
scroll to position [1874, 0]
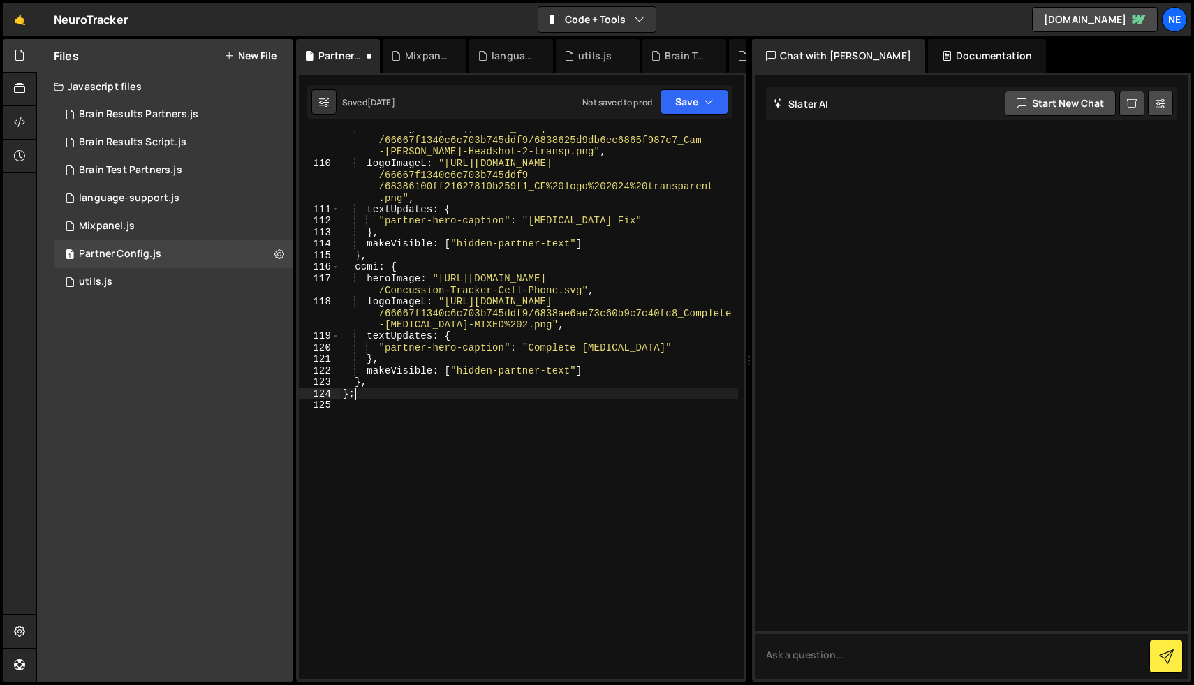
click at [358, 396] on div "heroImage : "[URL][DOMAIN_NAME] /66667f1340c6c703b745ddf9/6838625d9db6ec6865f98…" at bounding box center [539, 419] width 398 height 593
click at [413, 386] on div "heroImage : "[URL][DOMAIN_NAME] /66667f1340c6c703b745ddf9/6838625d9db6ec6865f98…" at bounding box center [539, 419] width 398 height 593
type textarea "},"
paste textarea "}"
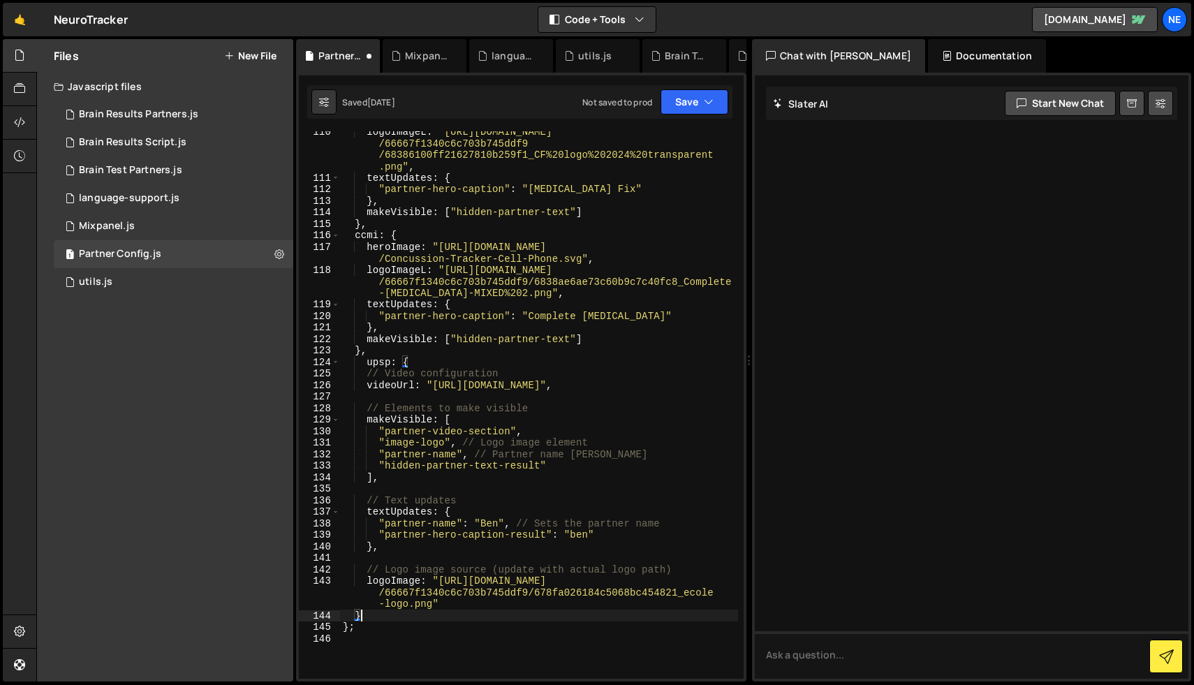
scroll to position [1906, 0]
click at [709, 108] on icon "button" at bounding box center [709, 102] width 10 height 14
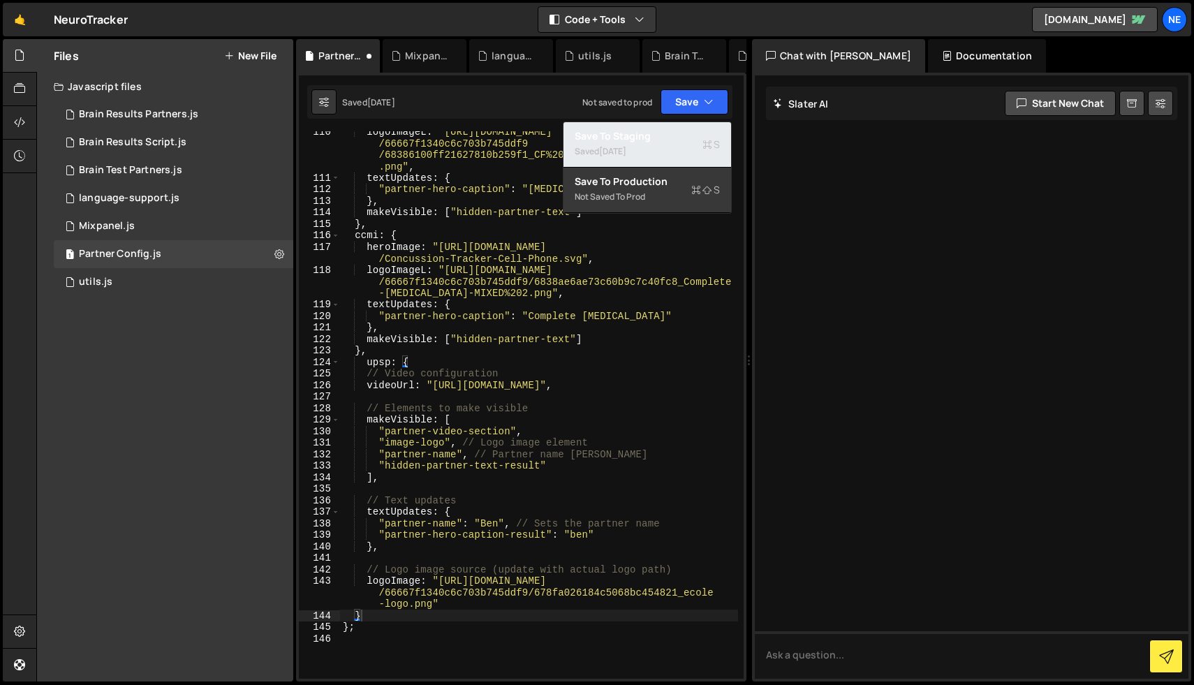
click at [626, 145] on div "[DATE]" at bounding box center [612, 151] width 27 height 12
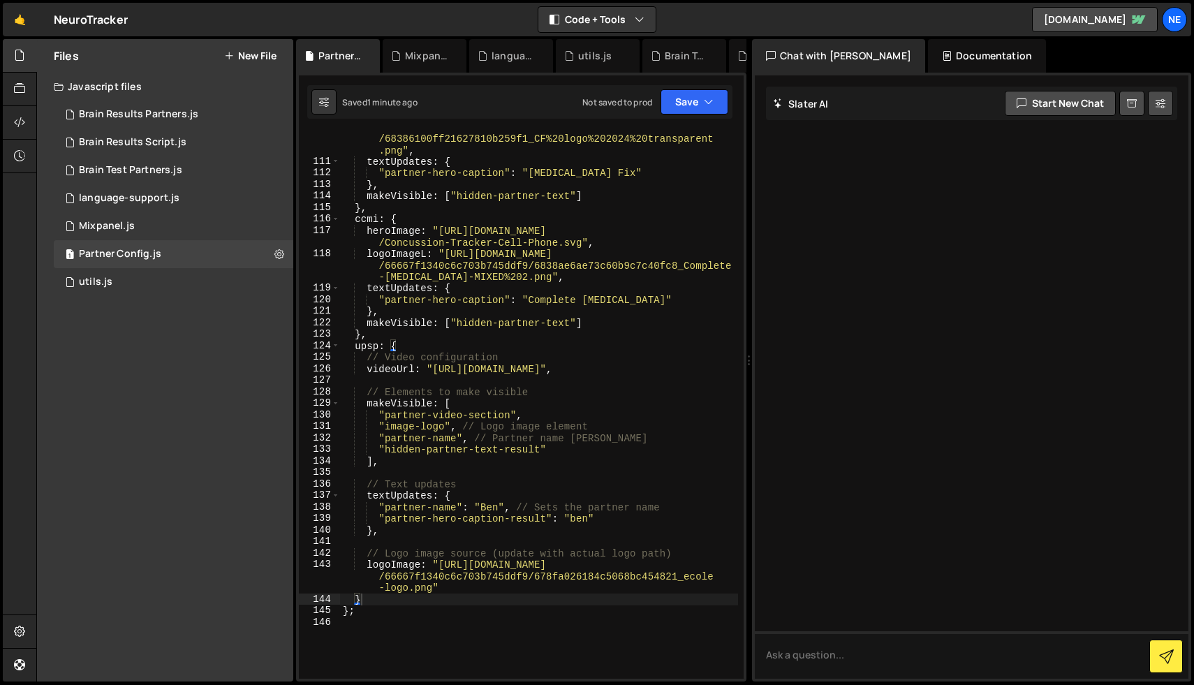
scroll to position [1922, 0]
click at [408, 251] on div "logoImageL : "[URL][DOMAIN_NAME] /66667f1340c6c703b745ddf9 /68386100ff21627810b…" at bounding box center [539, 412] width 398 height 605
click at [413, 232] on div "logoImageL : "[URL][DOMAIN_NAME] /66667f1340c6c703b745ddf9 /68386100ff21627810b…" at bounding box center [539, 412] width 398 height 605
drag, startPoint x: 367, startPoint y: 232, endPoint x: 598, endPoint y: 239, distance: 230.5
click at [598, 239] on div "logoImageL : "[URL][DOMAIN_NAME] /66667f1340c6c703b745ddf9 /68386100ff21627810b…" at bounding box center [539, 412] width 398 height 605
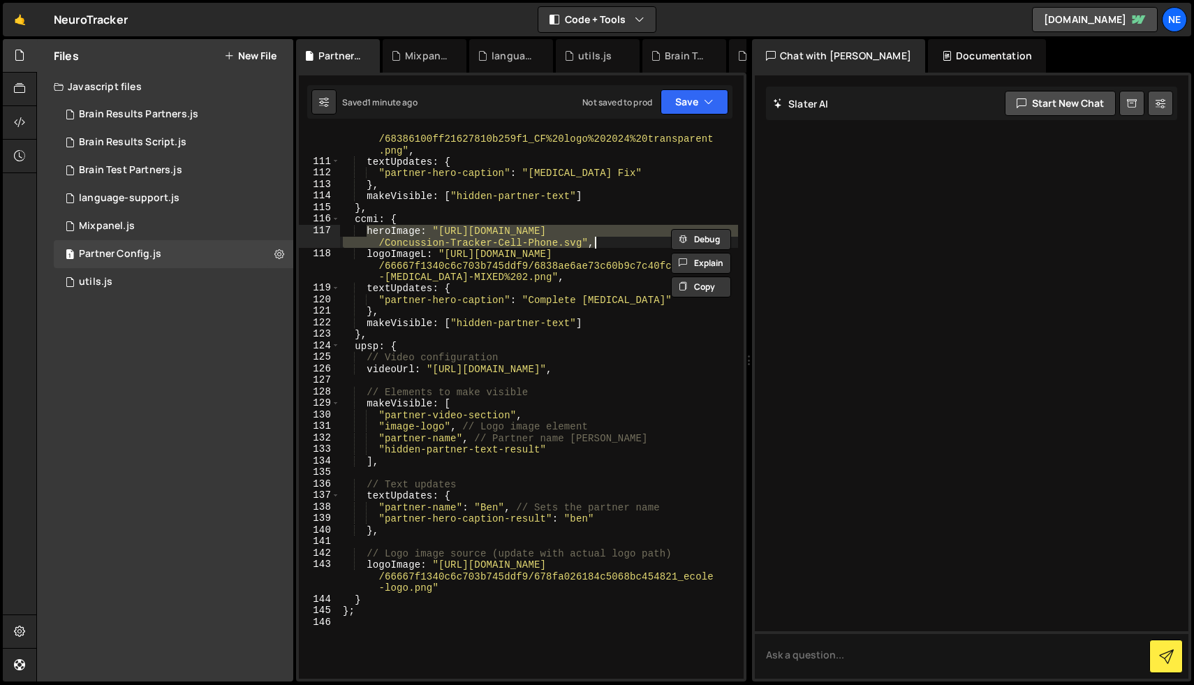
click at [454, 589] on div "logoImageL : "[URL][DOMAIN_NAME] /66667f1340c6c703b745ddf9 /68386100ff21627810b…" at bounding box center [539, 412] width 398 height 605
type textarea "logoImage: "[URL][DOMAIN_NAME]""
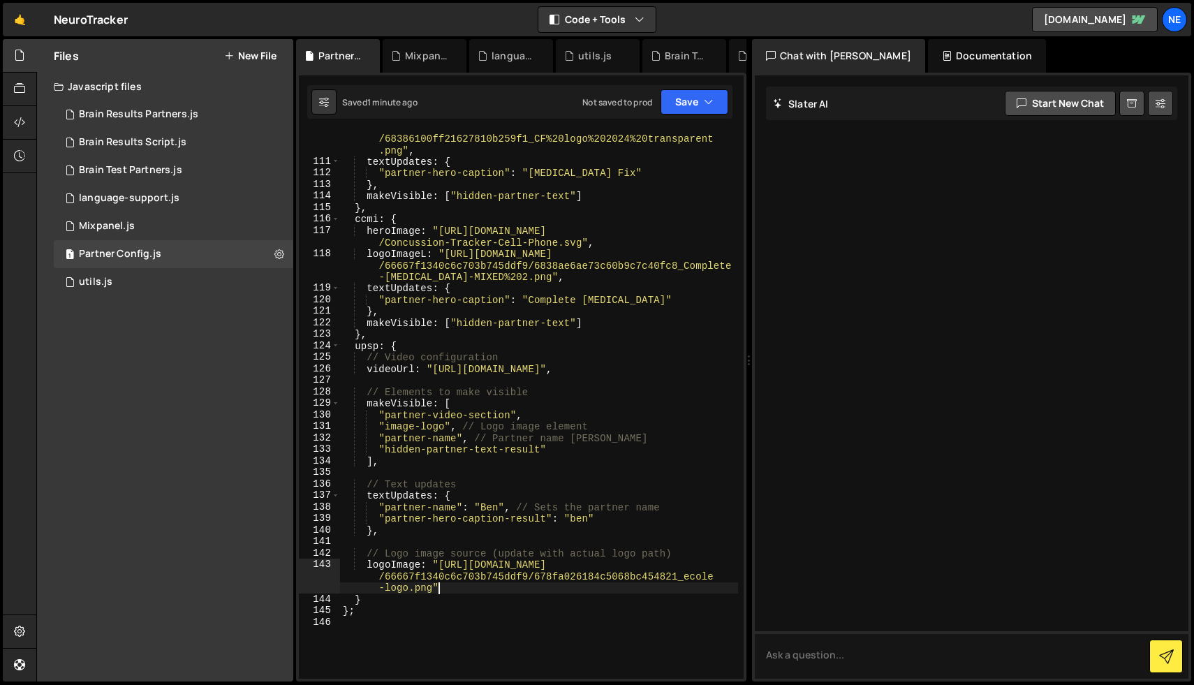
scroll to position [0, 1]
paste textarea "heroImage: "[URL][DOMAIN_NAME]","
click at [380, 461] on div "logoImageL : "[URL][DOMAIN_NAME] /66667f1340c6c703b745ddf9 /68386100ff21627810b…" at bounding box center [539, 412] width 398 height 605
click at [432, 602] on div "logoImageL : "[URL][DOMAIN_NAME] /66667f1340c6c703b745ddf9 /68386100ff21627810b…" at bounding box center [539, 412] width 398 height 605
click at [440, 587] on div "logoImageL : "[URL][DOMAIN_NAME] /66667f1340c6c703b745ddf9 /68386100ff21627810b…" at bounding box center [539, 412] width 398 height 605
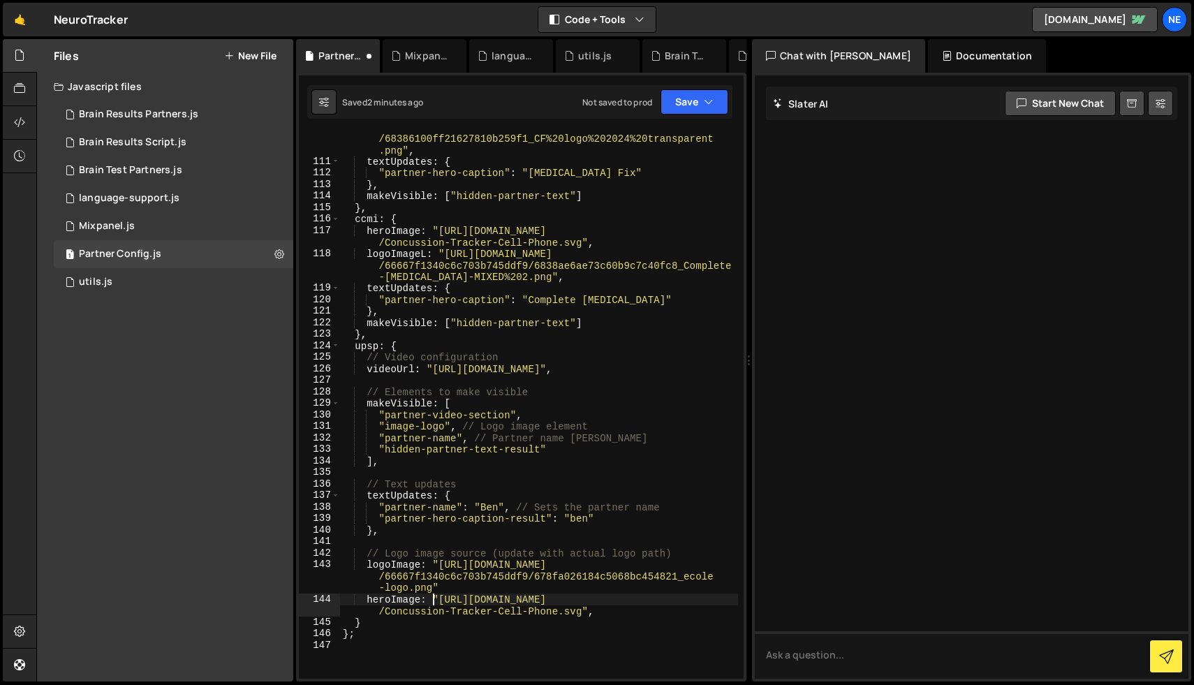
type textarea "logoImage: "[URL][DOMAIN_NAME]""
click at [697, 104] on button "Save" at bounding box center [694, 101] width 68 height 25
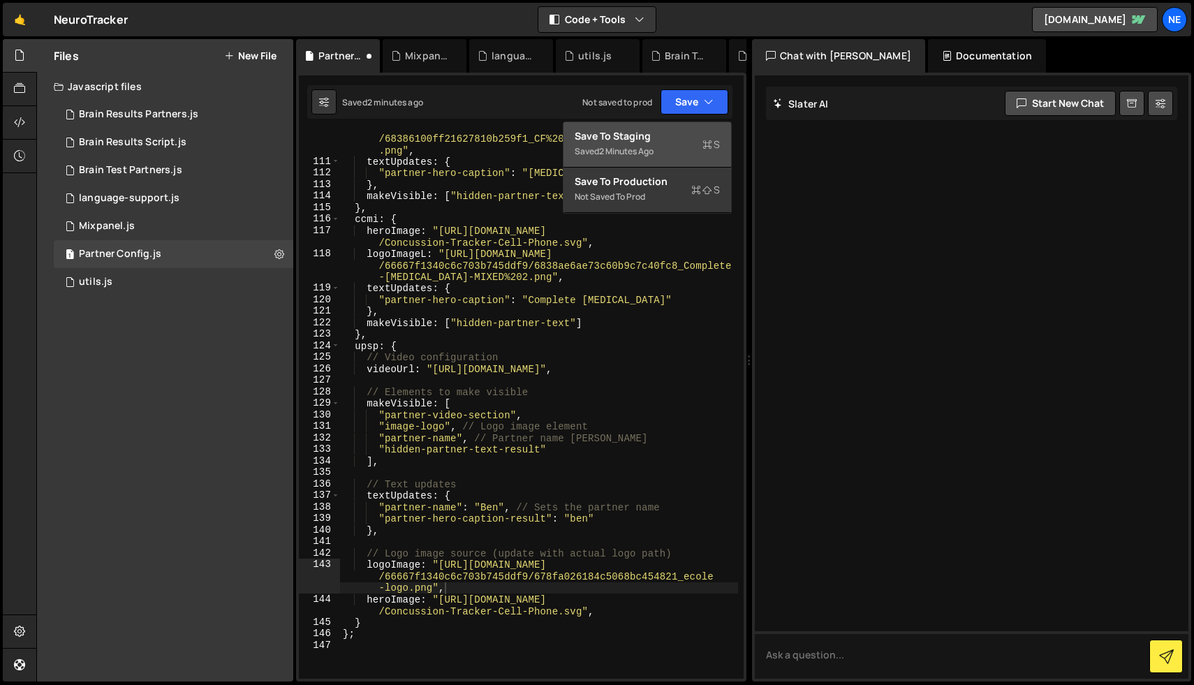
click at [650, 135] on div "Save to Staging S" at bounding box center [646, 136] width 145 height 14
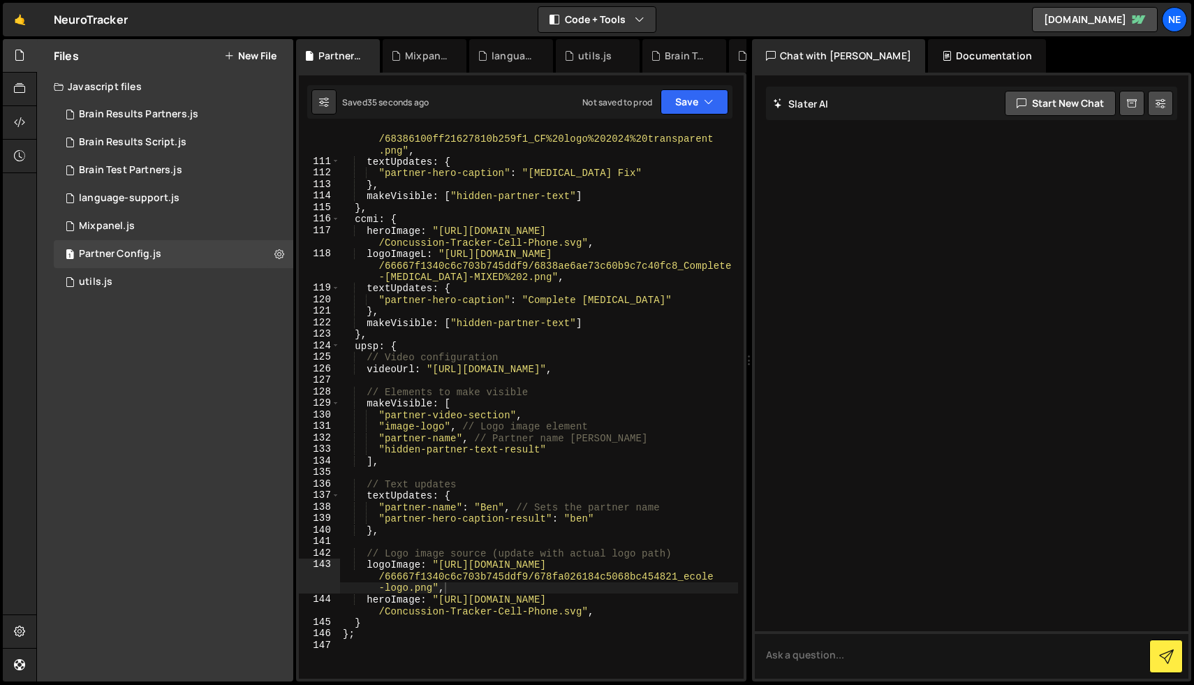
type textarea "videoUrl: "[URL][DOMAIN_NAME]","
drag, startPoint x: 433, startPoint y: 370, endPoint x: 467, endPoint y: 371, distance: 34.2
click at [467, 371] on div "logoImageL : "[URL][DOMAIN_NAME] /66667f1340c6c703b745ddf9 /68386100ff21627810b…" at bounding box center [539, 412] width 398 height 605
click at [614, 368] on div "logoImageL : "[URL][DOMAIN_NAME] /66667f1340c6c703b745ddf9 /68386100ff21627810b…" at bounding box center [539, 412] width 398 height 605
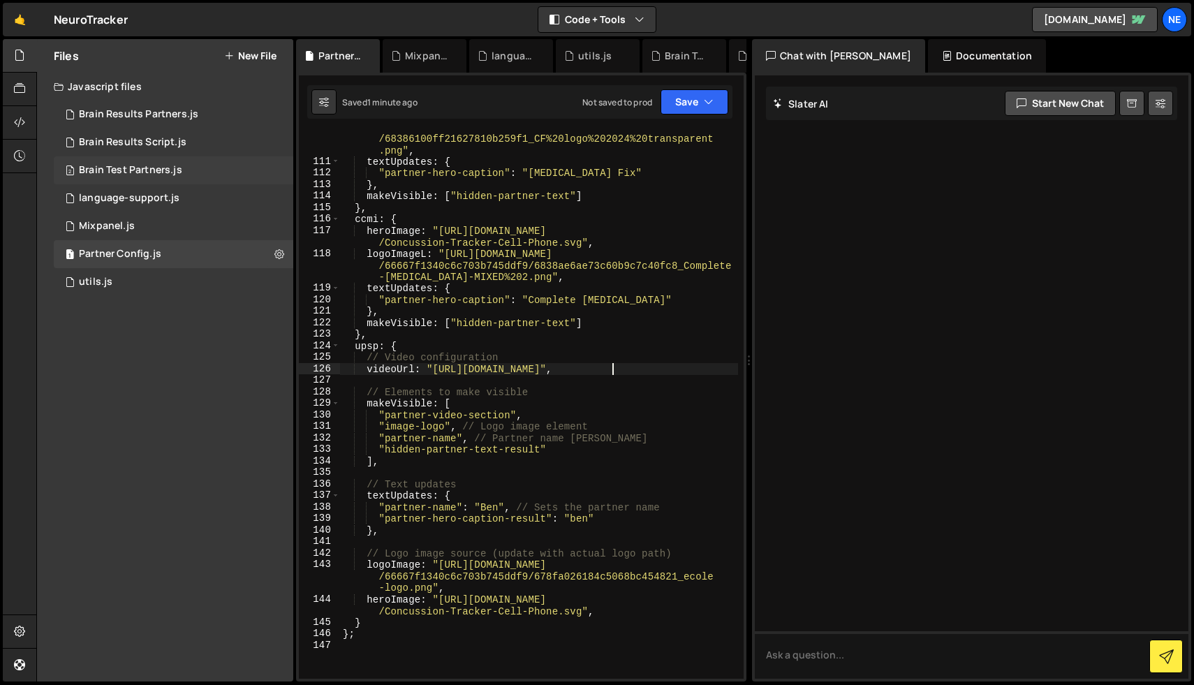
click at [159, 168] on div "Brain Test Partners.js" at bounding box center [130, 170] width 103 height 13
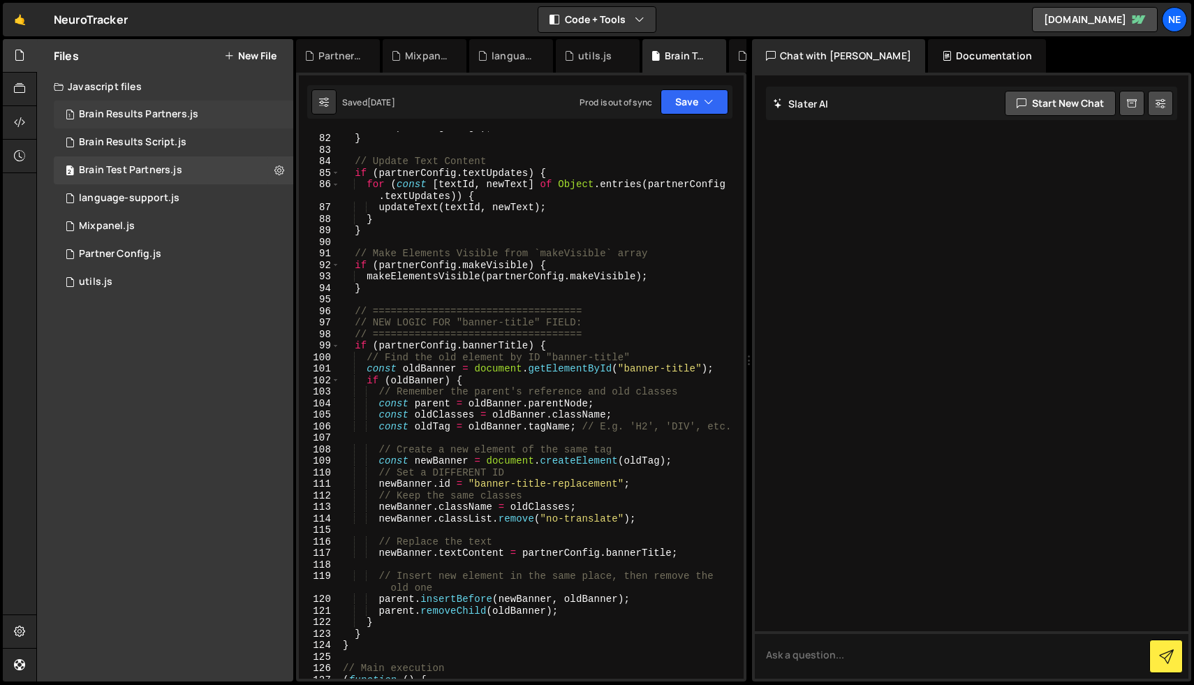
click at [150, 110] on div "Brain Results Partners.js" at bounding box center [138, 114] width 119 height 13
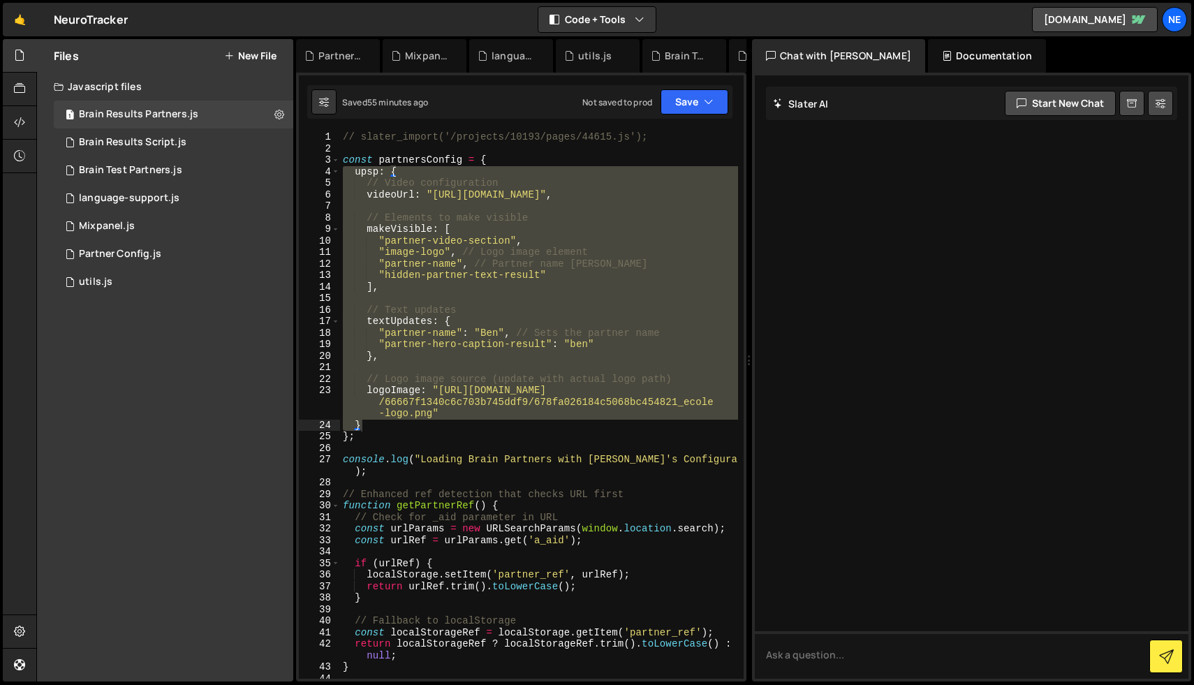
click at [622, 452] on div "// slater_import('/projects/10193/pages/44615.js'); const partnersConfig = { up…" at bounding box center [539, 416] width 398 height 570
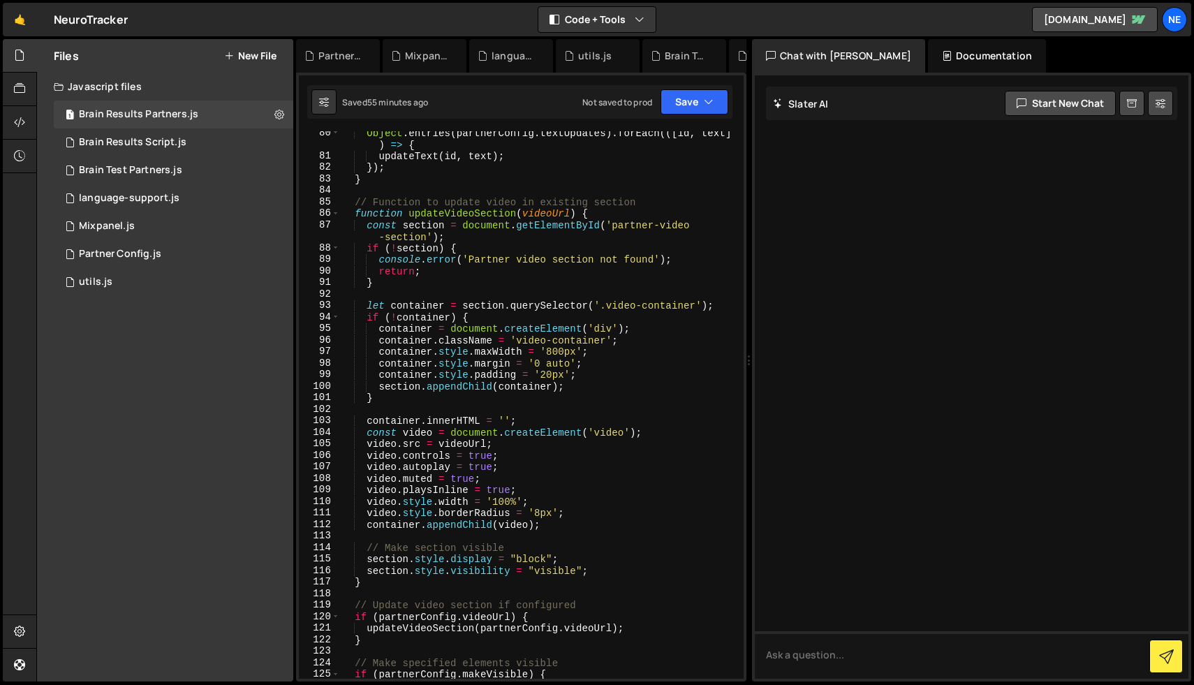
scroll to position [961, 0]
click at [356, 211] on div "Object . entries ( partnerConfig . textUpdates ) . forEach (([ id , text ] ) =>…" at bounding box center [539, 418] width 398 height 582
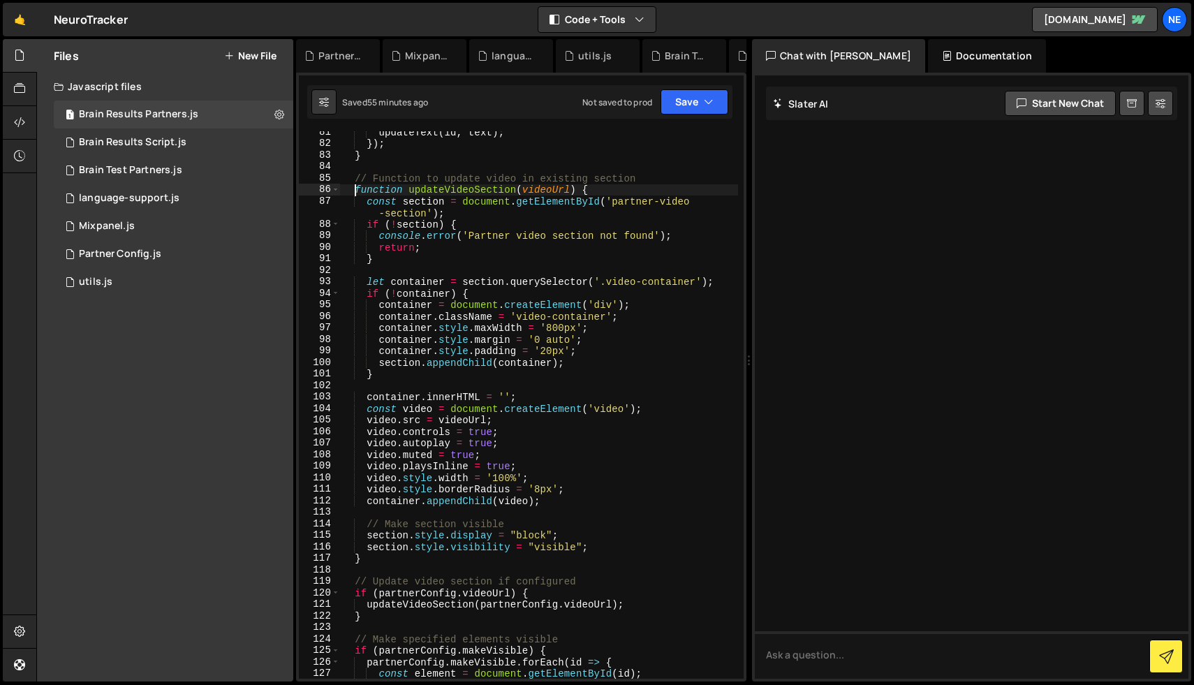
scroll to position [984, 0]
click at [355, 191] on div "updateText ( id , text ) ; }) ; } // Function to update video in existing secti…" at bounding box center [539, 411] width 398 height 570
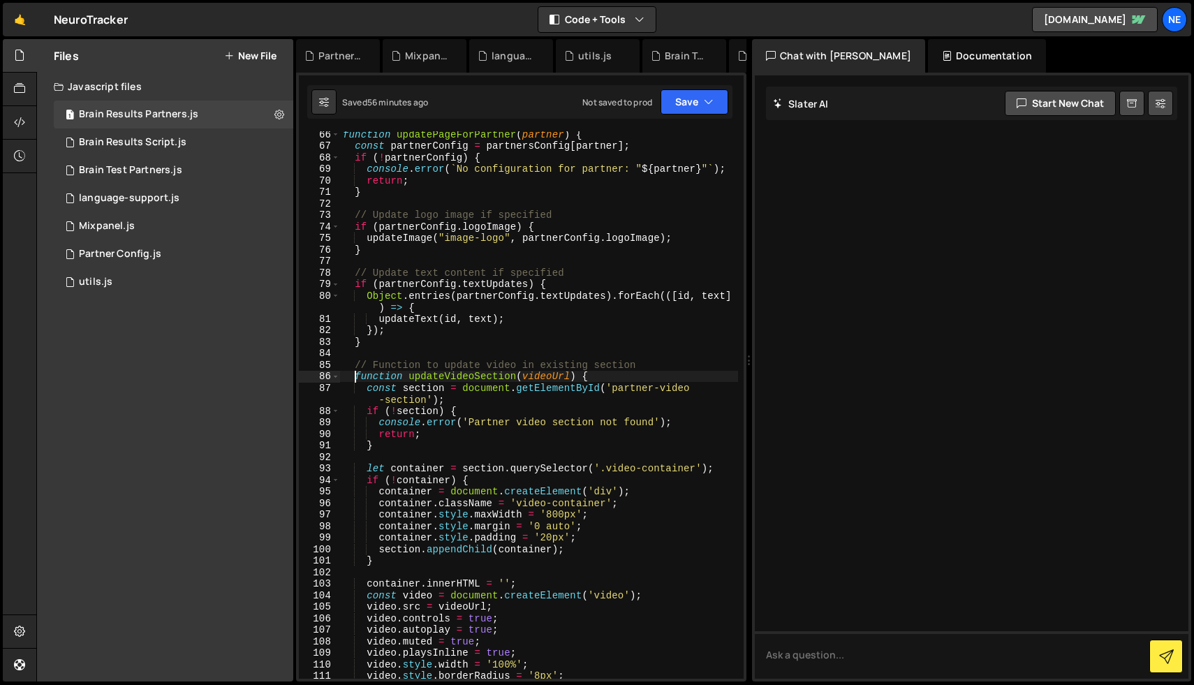
scroll to position [795, 0]
click at [441, 375] on div "function updatePageForPartner ( partner ) { const partnerConfig = partnersConfi…" at bounding box center [539, 416] width 398 height 570
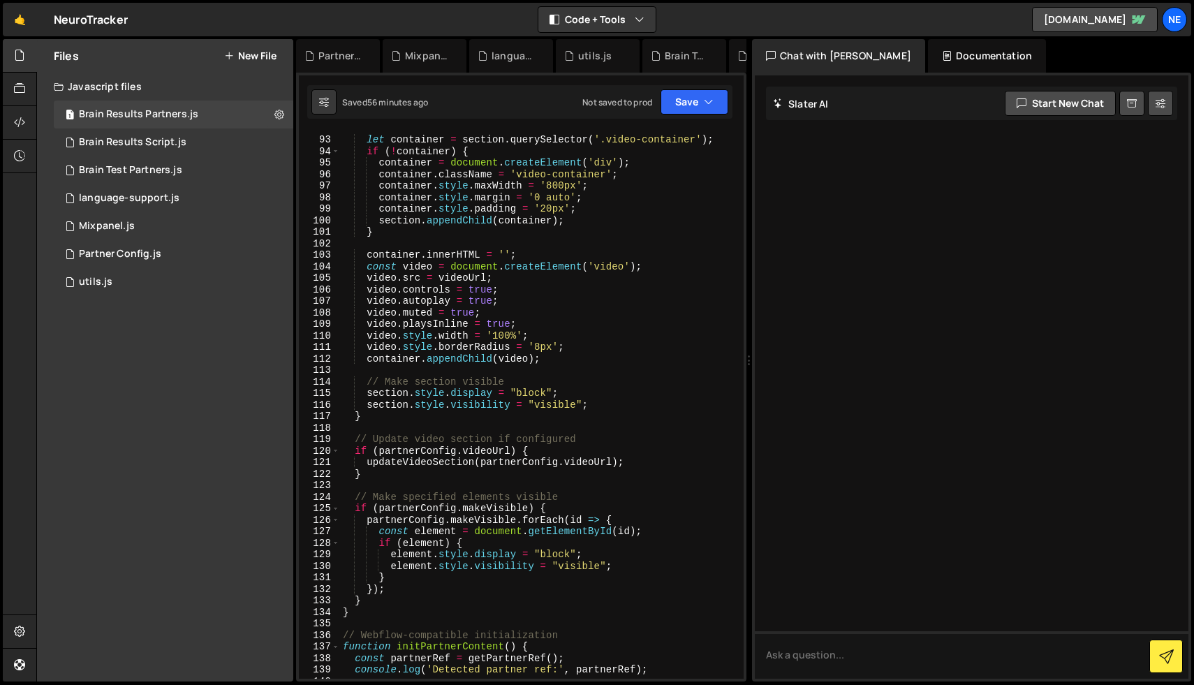
scroll to position [1125, 0]
click at [408, 531] on div "let container = section . querySelector ( '.video-container' ) ; if ( ! contain…" at bounding box center [539, 409] width 398 height 570
click at [449, 525] on div "let container = section . querySelector ( '.video-container' ) ; if ( ! contain…" at bounding box center [539, 409] width 398 height 570
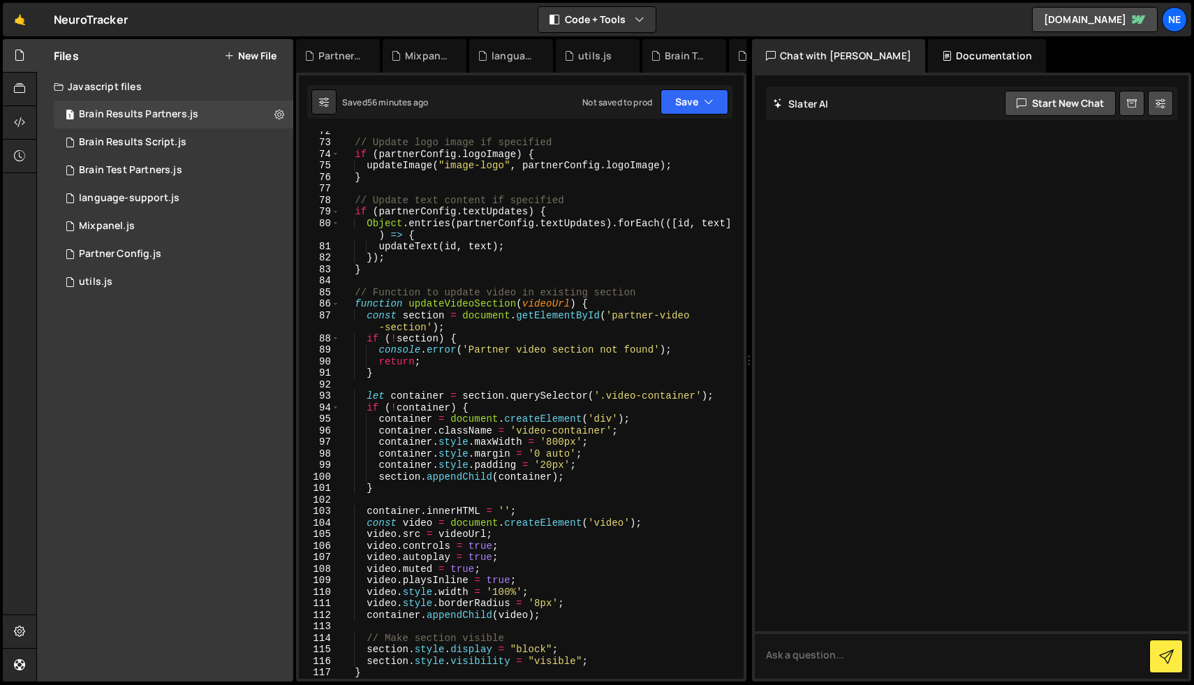
scroll to position [870, 0]
click at [380, 305] on div "// Update logo image if specified if ( partnerConfig . logoImage ) { updateImag…" at bounding box center [539, 410] width 398 height 570
click at [387, 303] on div "// Update logo image if specified if ( partnerConfig . logoImage ) { updateImag…" at bounding box center [539, 410] width 398 height 570
click at [472, 305] on div "// Update logo image if specified if ( partnerConfig . logoImage ) { updateImag…" at bounding box center [539, 410] width 398 height 570
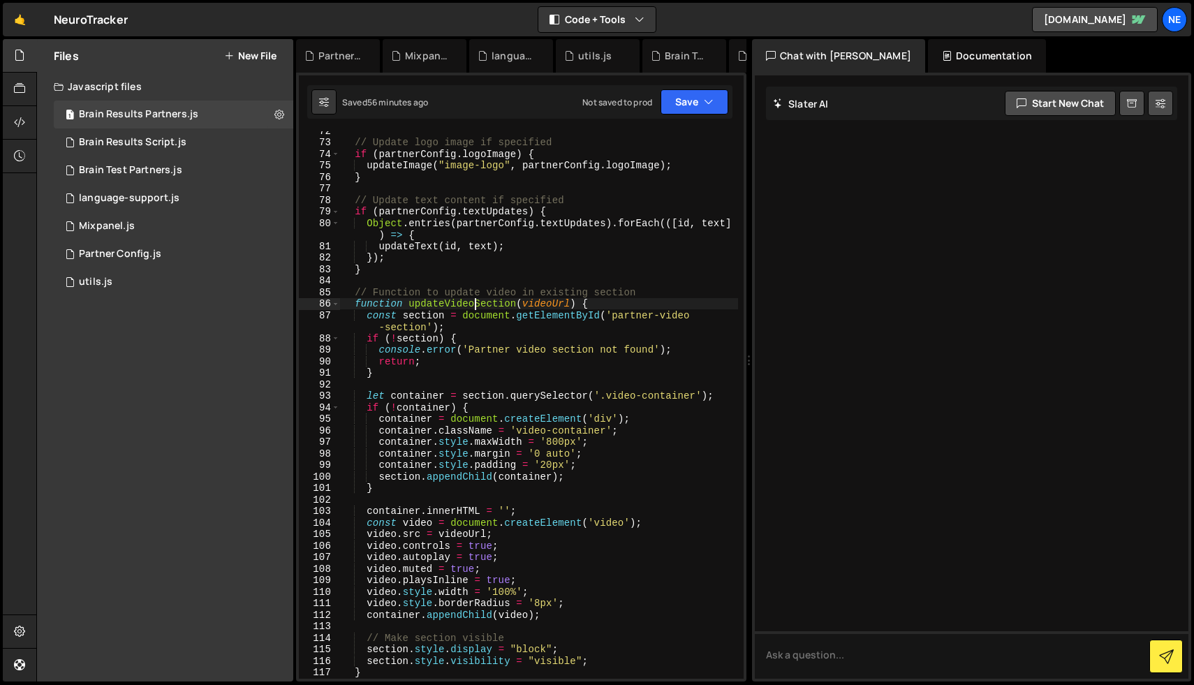
click at [472, 305] on div "// Update logo image if specified if ( partnerConfig . logoImage ) { updateImag…" at bounding box center [539, 410] width 398 height 570
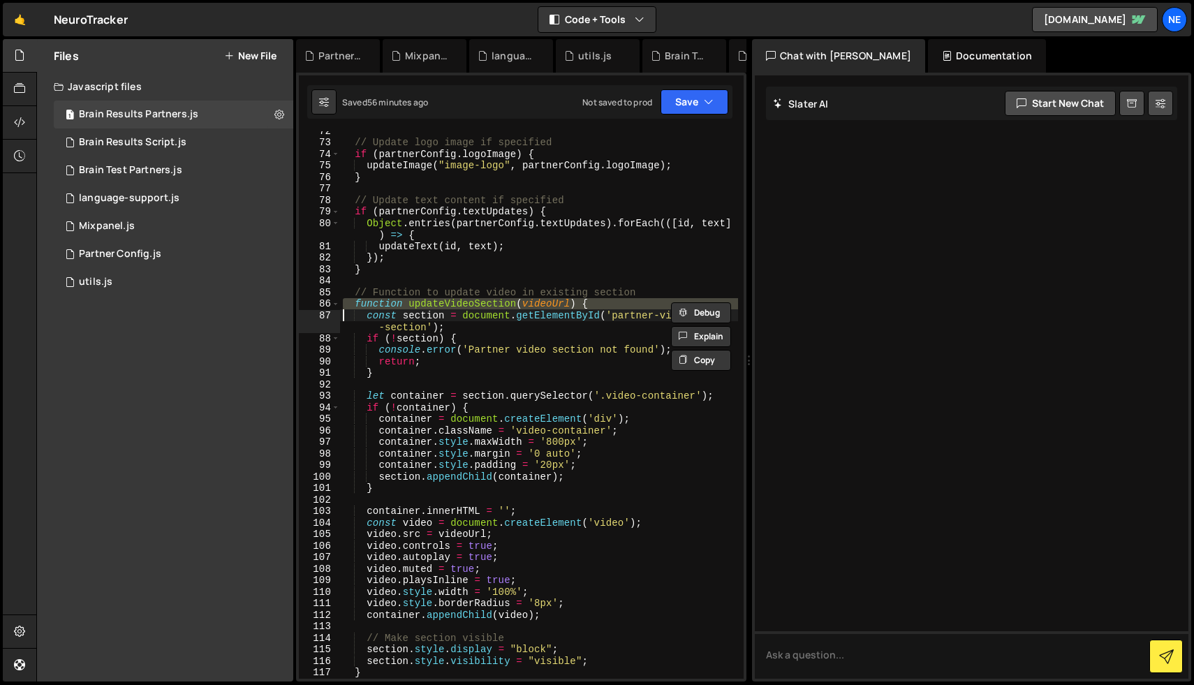
click at [472, 305] on div "// Update logo image if specified if ( partnerConfig . logoImage ) { updateImag…" at bounding box center [539, 404] width 398 height 547
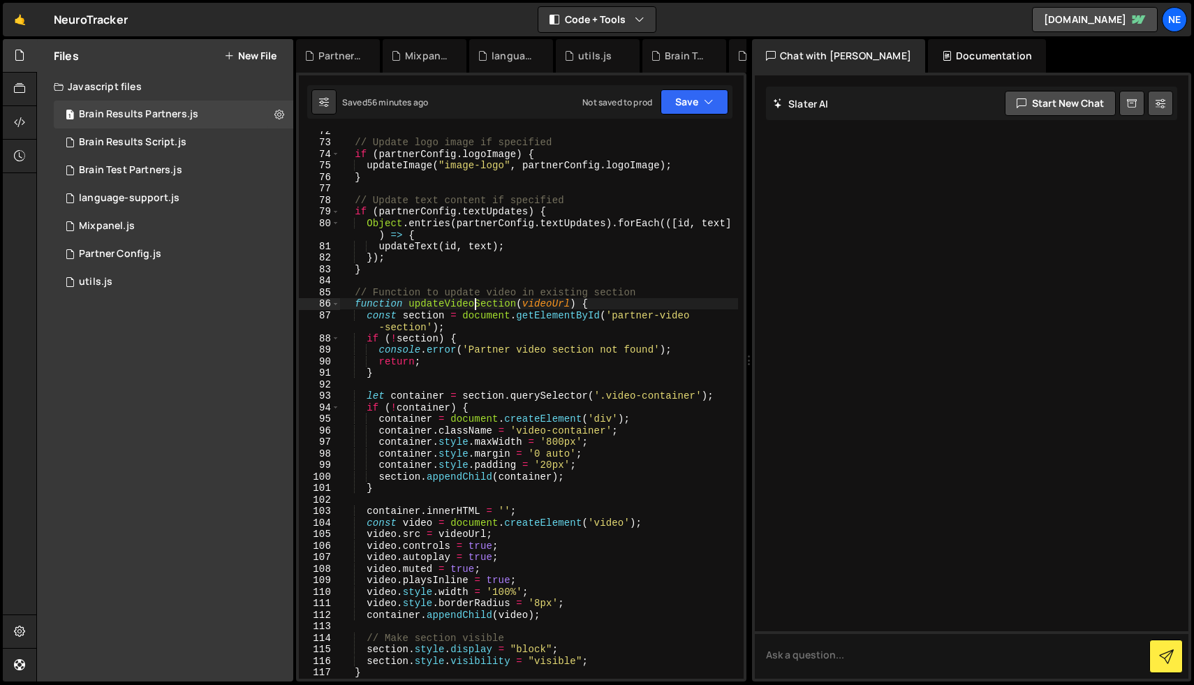
click at [472, 305] on div "// Update logo image if specified if ( partnerConfig . logoImage ) { updateImag…" at bounding box center [539, 410] width 398 height 570
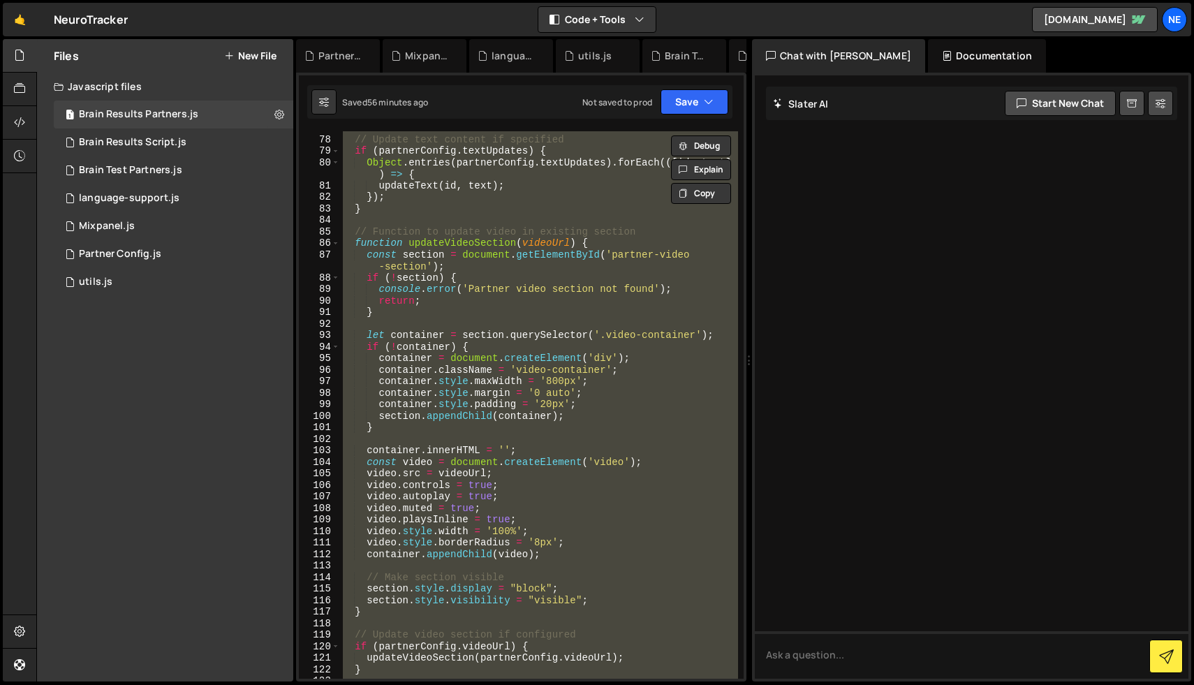
scroll to position [833, 0]
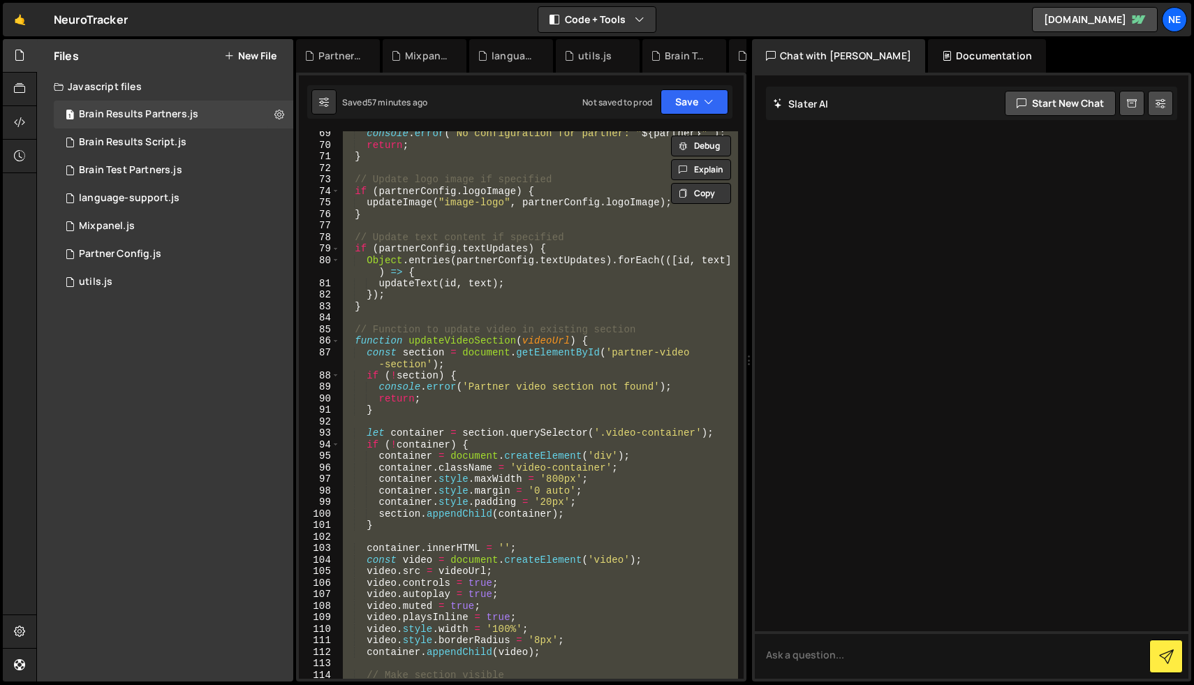
click at [450, 340] on div "console . error ( ` No configuration for partner: " ${ partner } " ` ) ; return…" at bounding box center [539, 404] width 398 height 547
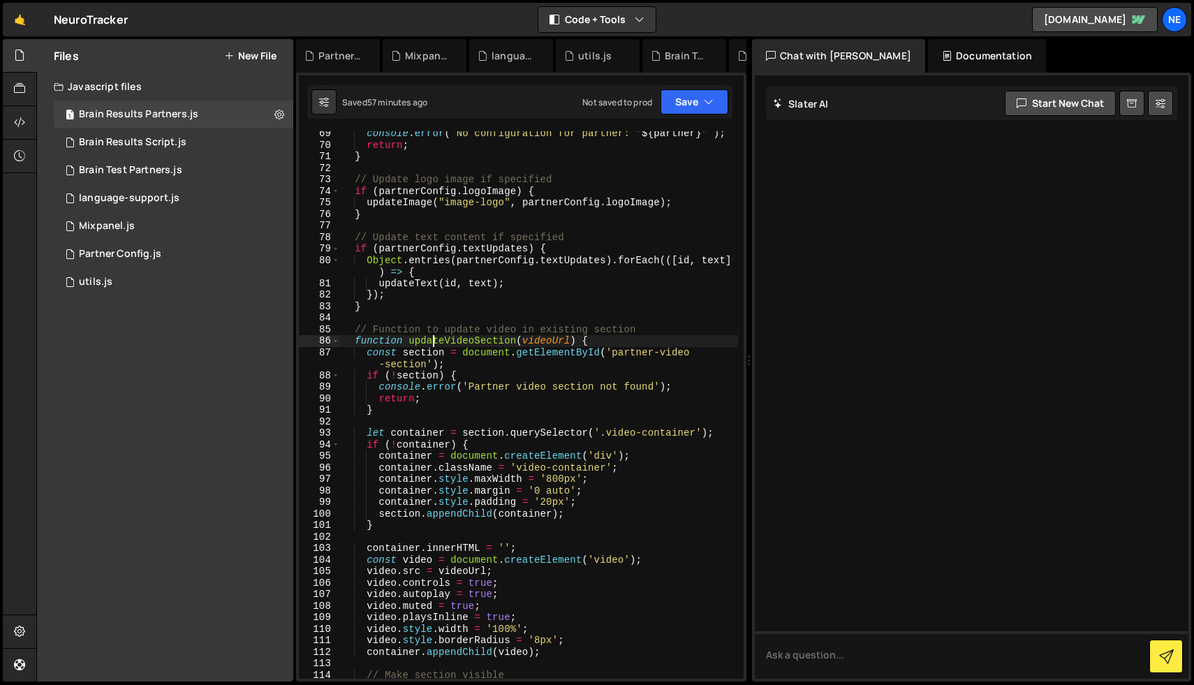
click at [434, 342] on div "console . error ( ` No configuration for partner: " ${ partner } " ` ) ; return…" at bounding box center [539, 413] width 398 height 570
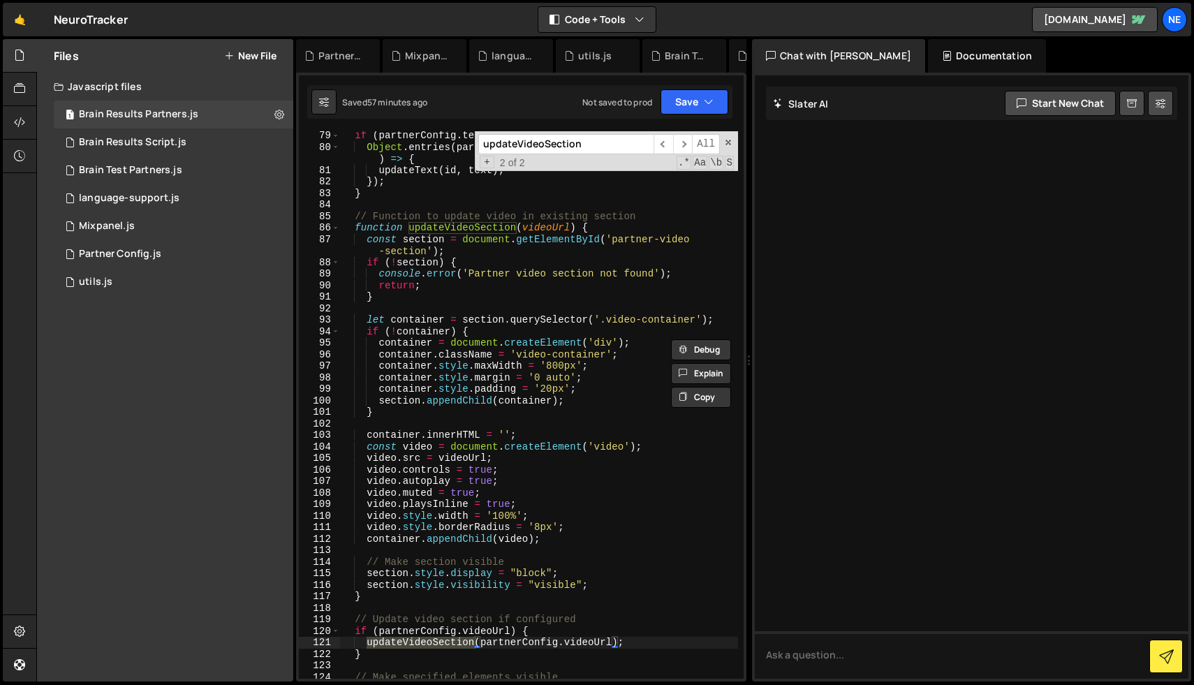
scroll to position [946, 0]
click at [353, 228] on div "if ( partnerConfig . textUpdates ) { Object . entries ( partnerConfig . textUpd…" at bounding box center [539, 415] width 398 height 570
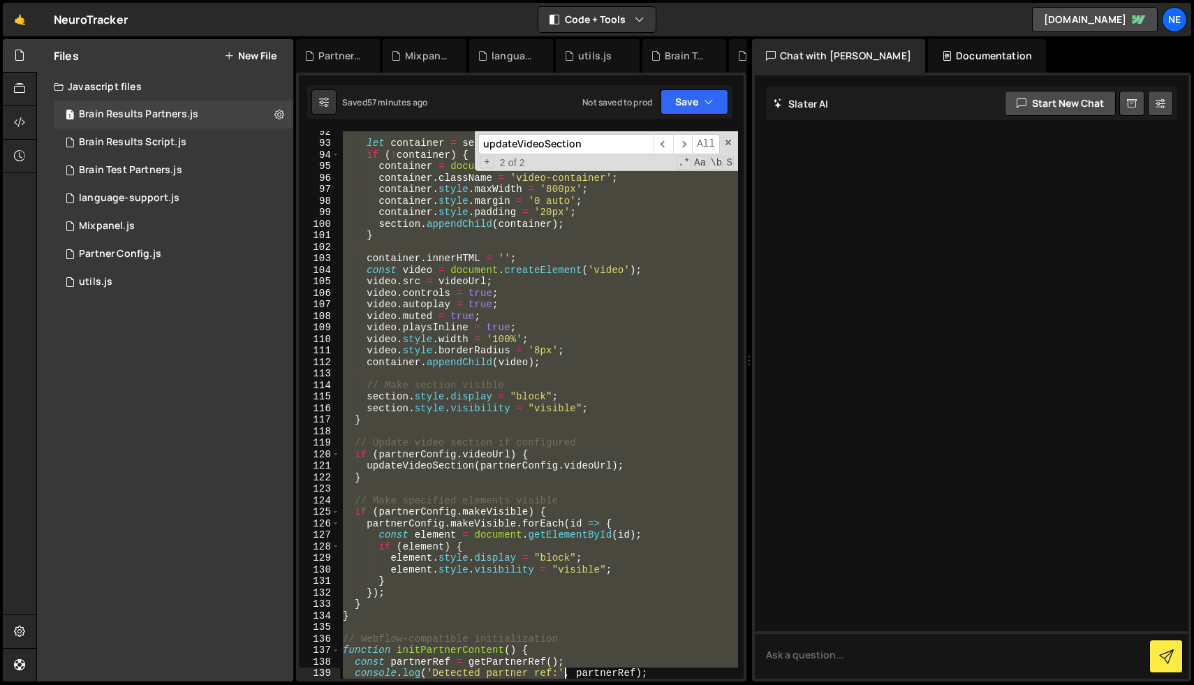
scroll to position [1169, 0]
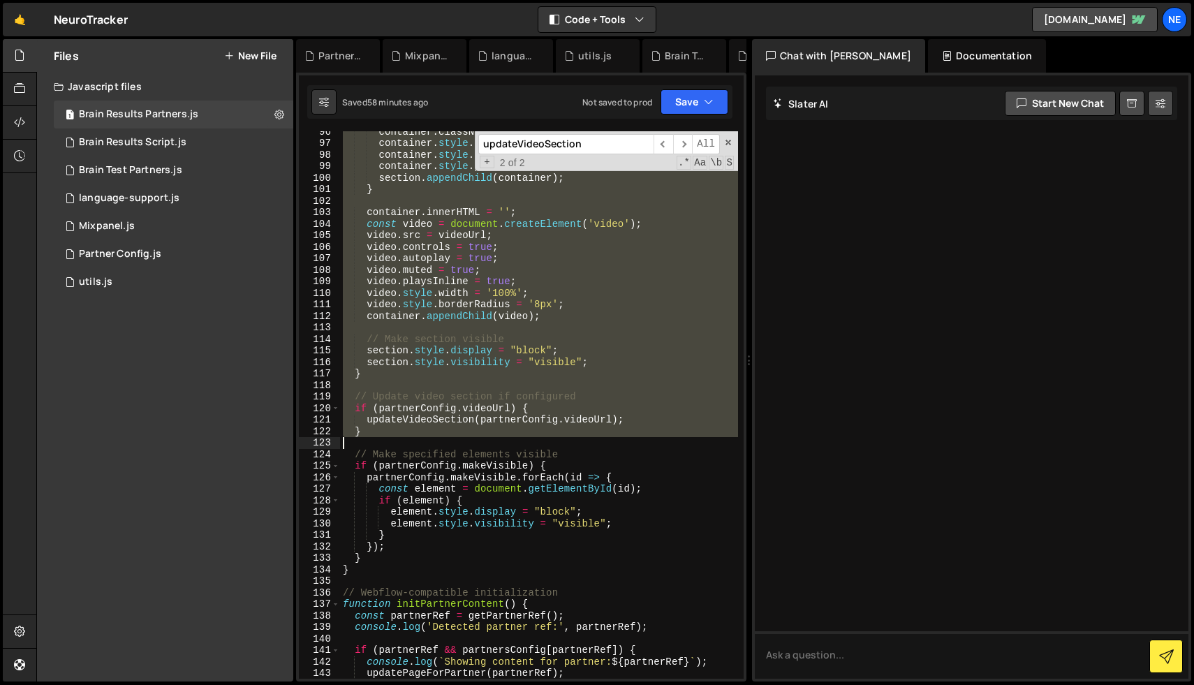
drag, startPoint x: 355, startPoint y: 228, endPoint x: 484, endPoint y: 443, distance: 251.4
click at [484, 443] on div "container . className = 'video-container' ; container . style . maxWidth = '800…" at bounding box center [539, 411] width 398 height 570
type textarea "}"
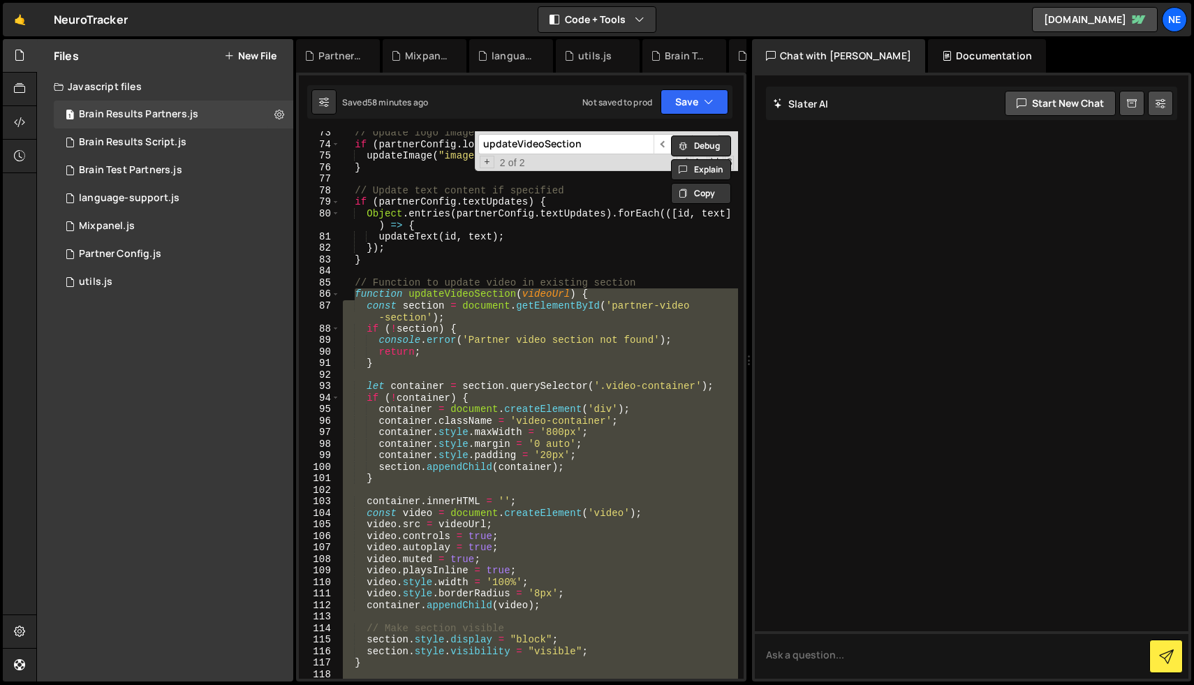
scroll to position [867, 0]
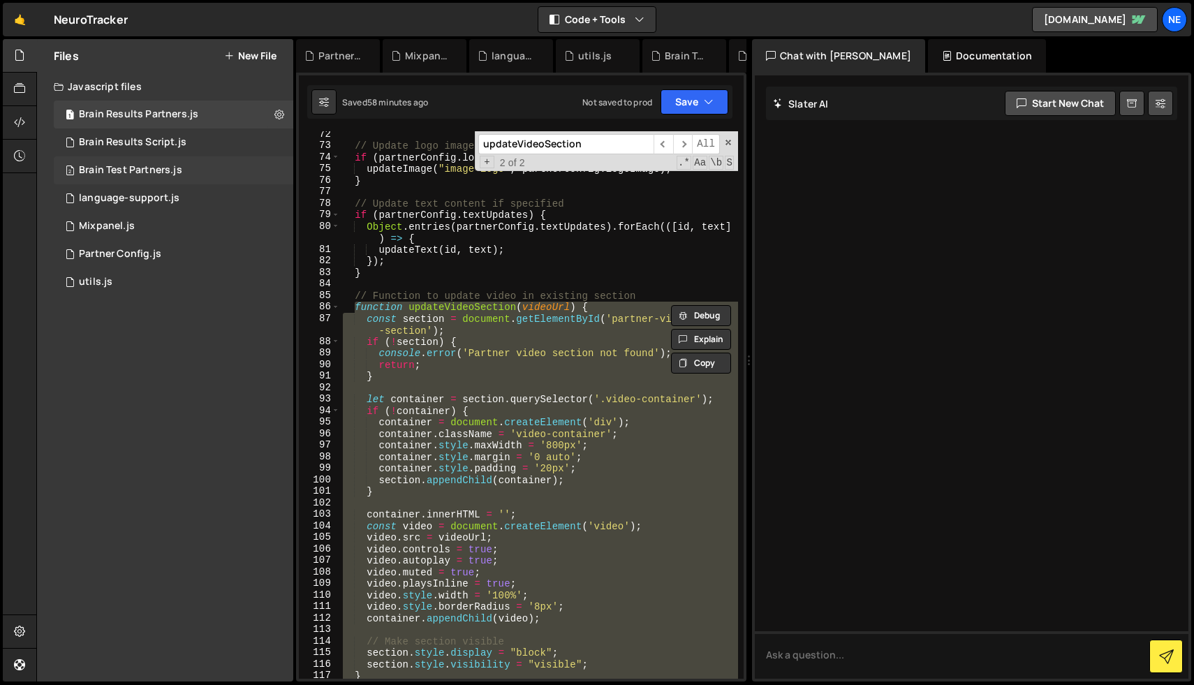
click at [153, 164] on div "Brain Test Partners.js" at bounding box center [130, 170] width 103 height 13
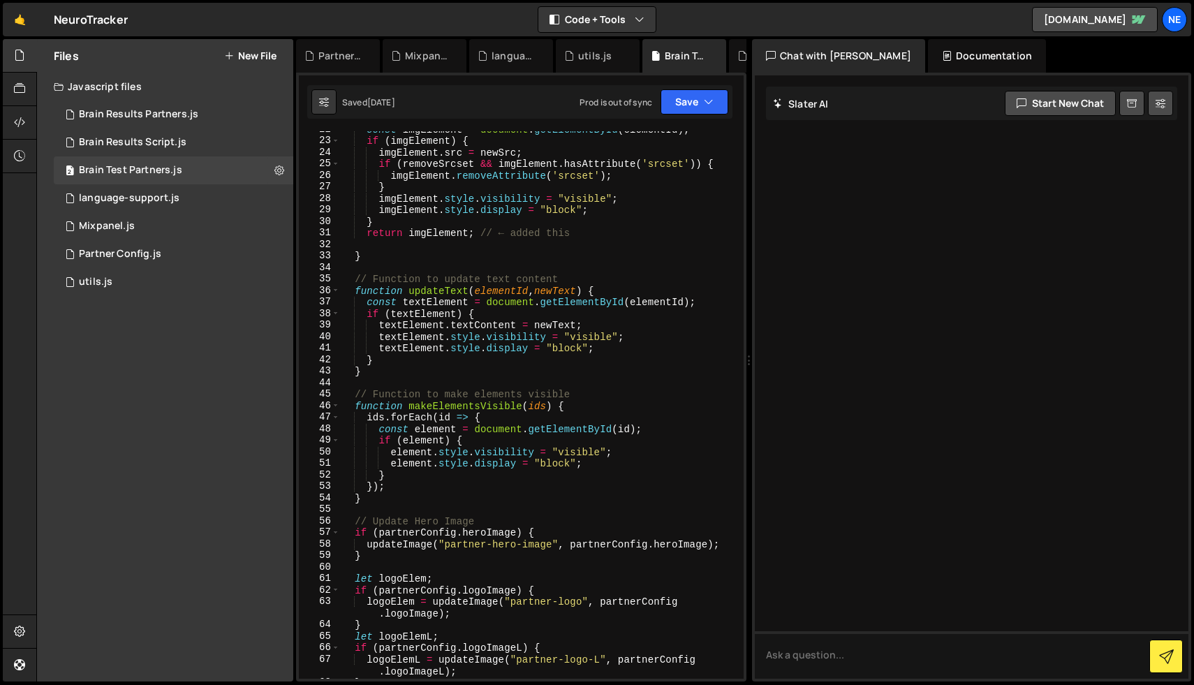
scroll to position [277, 0]
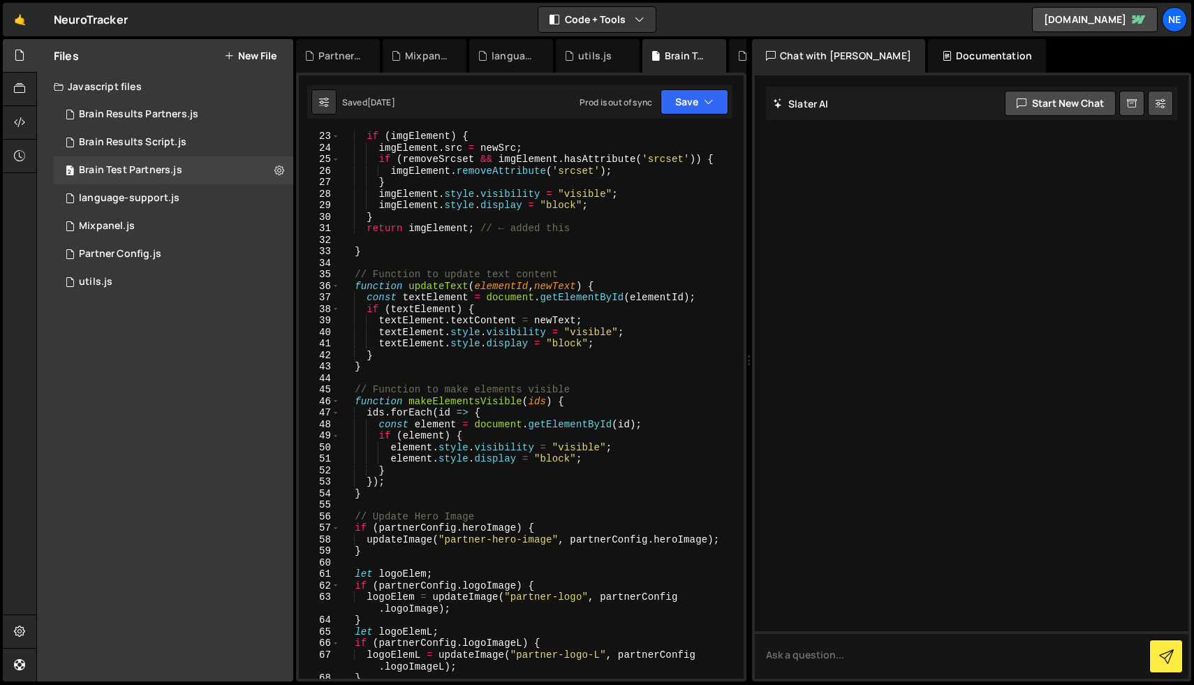
click at [361, 505] on div "if ( imgElement ) { imgElement . src = newSrc ; if ( removeSrcset && imgElement…" at bounding box center [539, 416] width 398 height 570
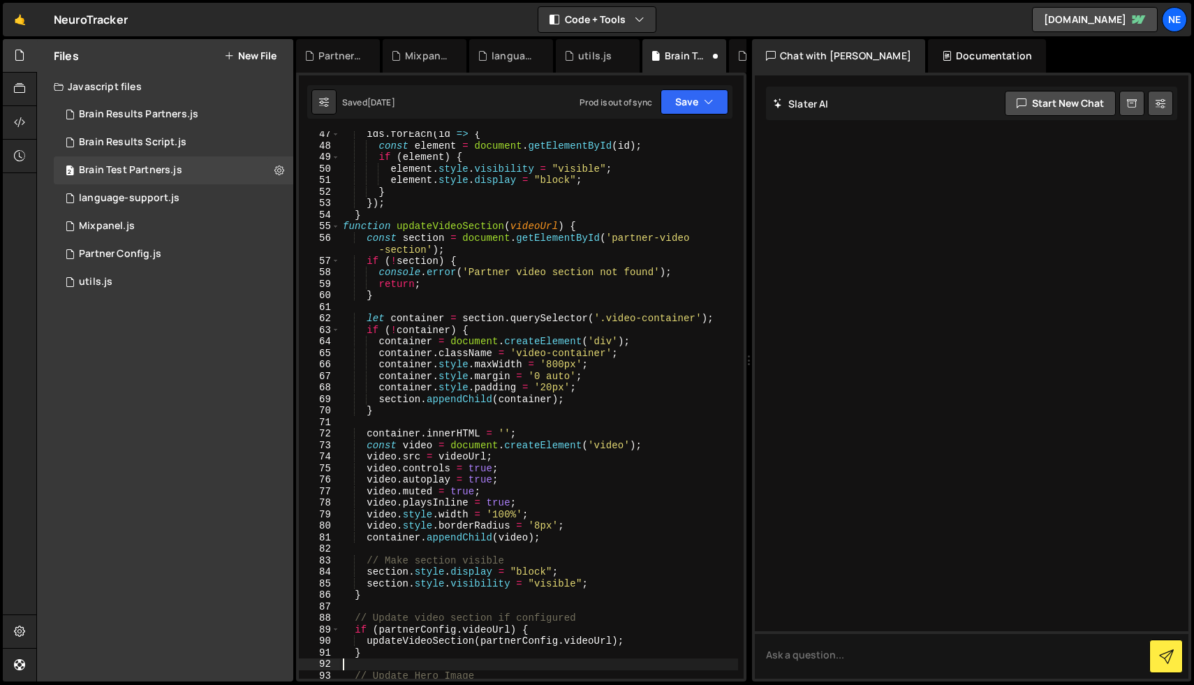
scroll to position [553, 0]
click at [700, 105] on button "Save" at bounding box center [694, 101] width 68 height 25
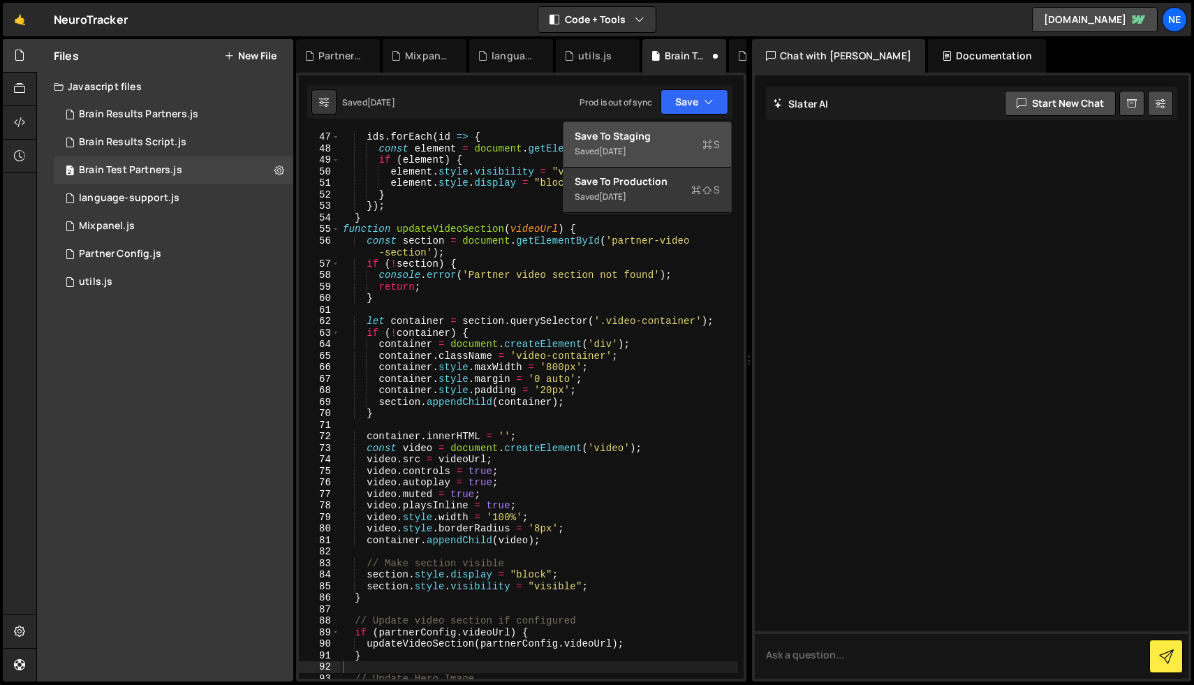
click at [617, 138] on div "Save to Staging S" at bounding box center [646, 136] width 145 height 14
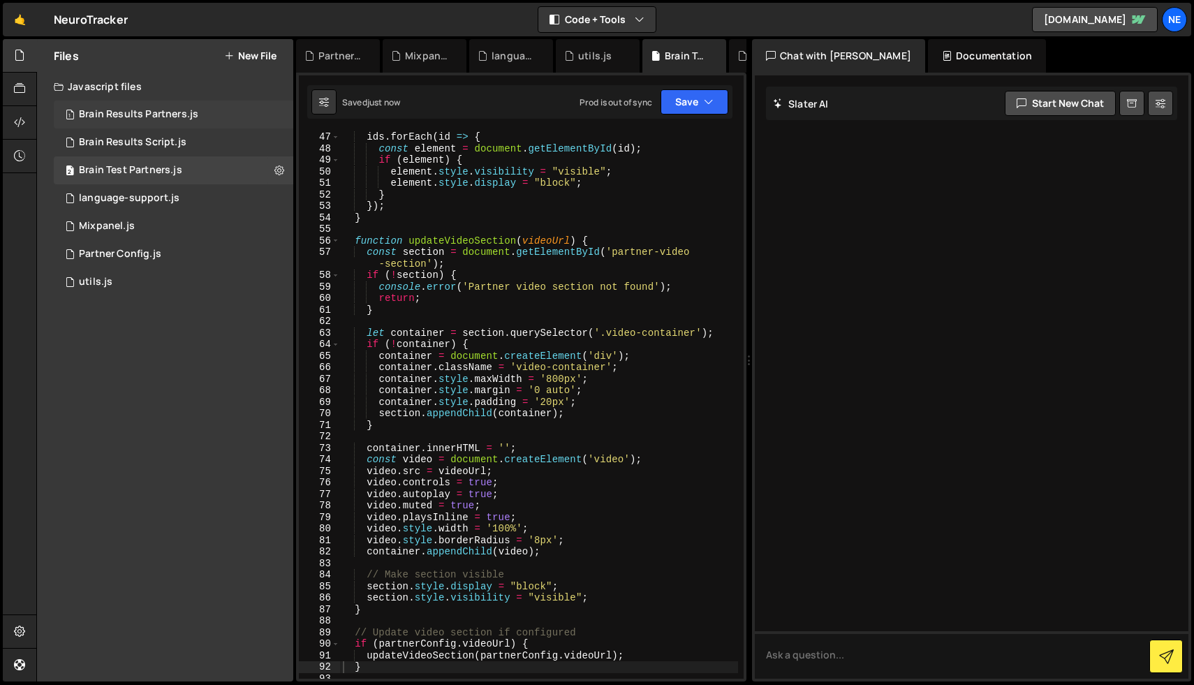
click at [159, 121] on div "1 Brain Results Partners.js 0" at bounding box center [173, 115] width 239 height 28
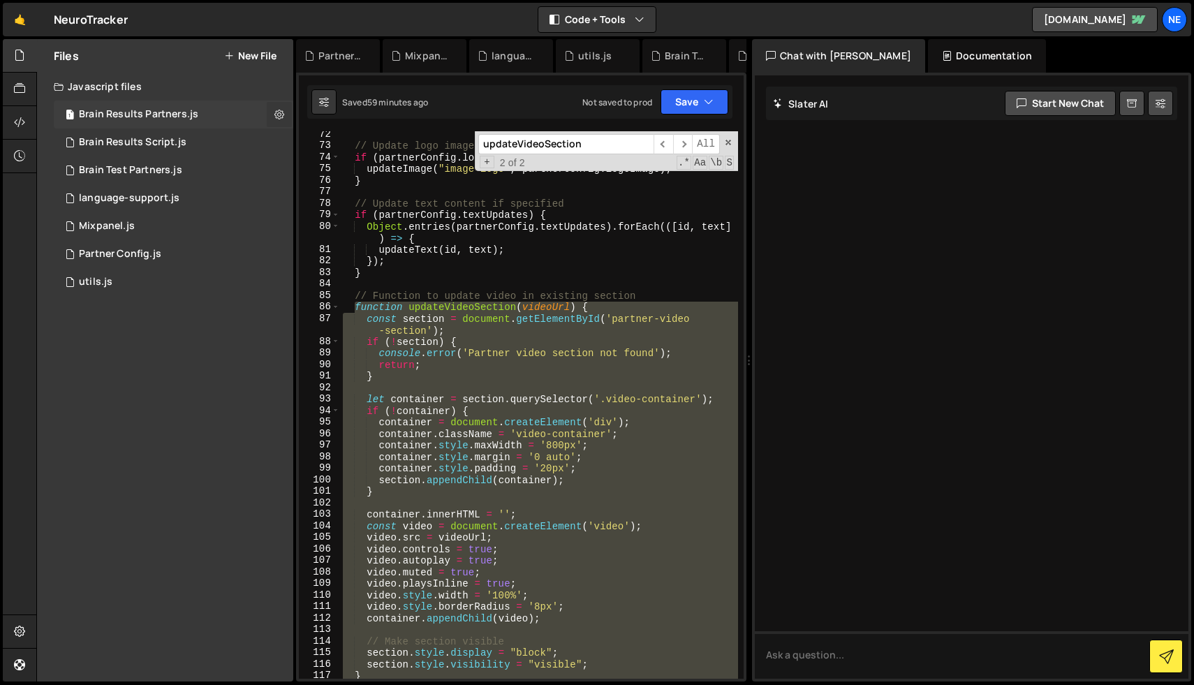
click at [279, 116] on icon at bounding box center [279, 114] width 10 height 13
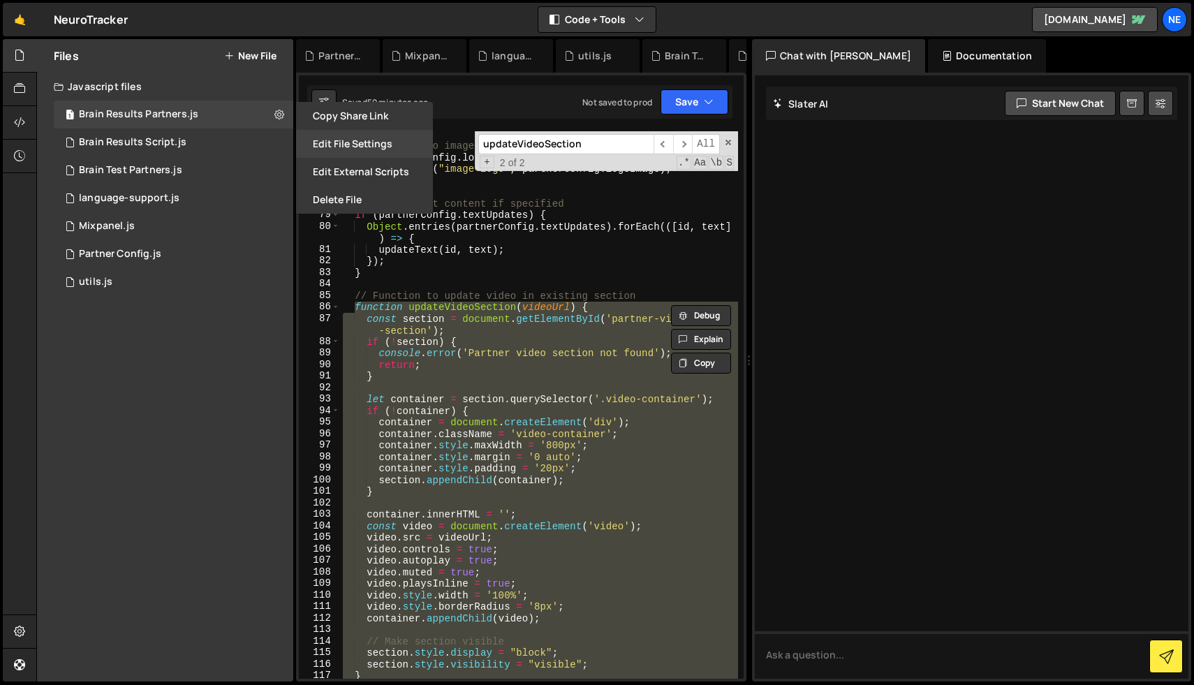
click at [377, 152] on button "Edit File Settings" at bounding box center [364, 144] width 137 height 28
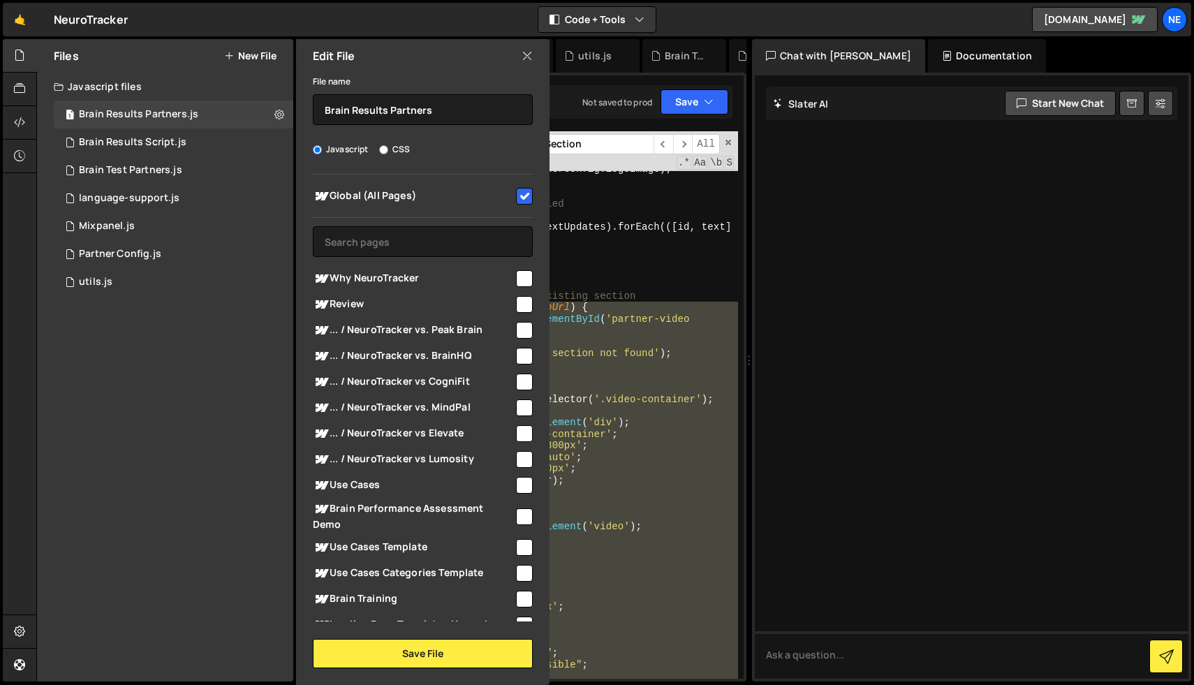
click at [516, 190] on input "checkbox" at bounding box center [524, 196] width 17 height 17
checkbox input "false"
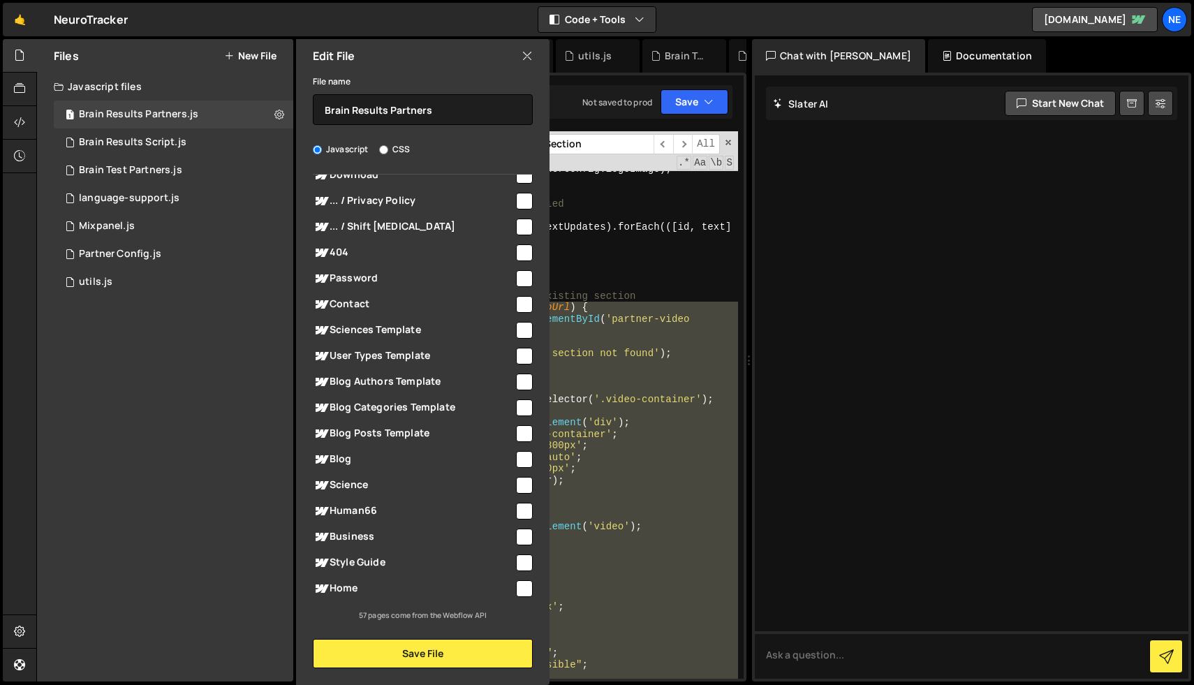
scroll to position [1105, 0]
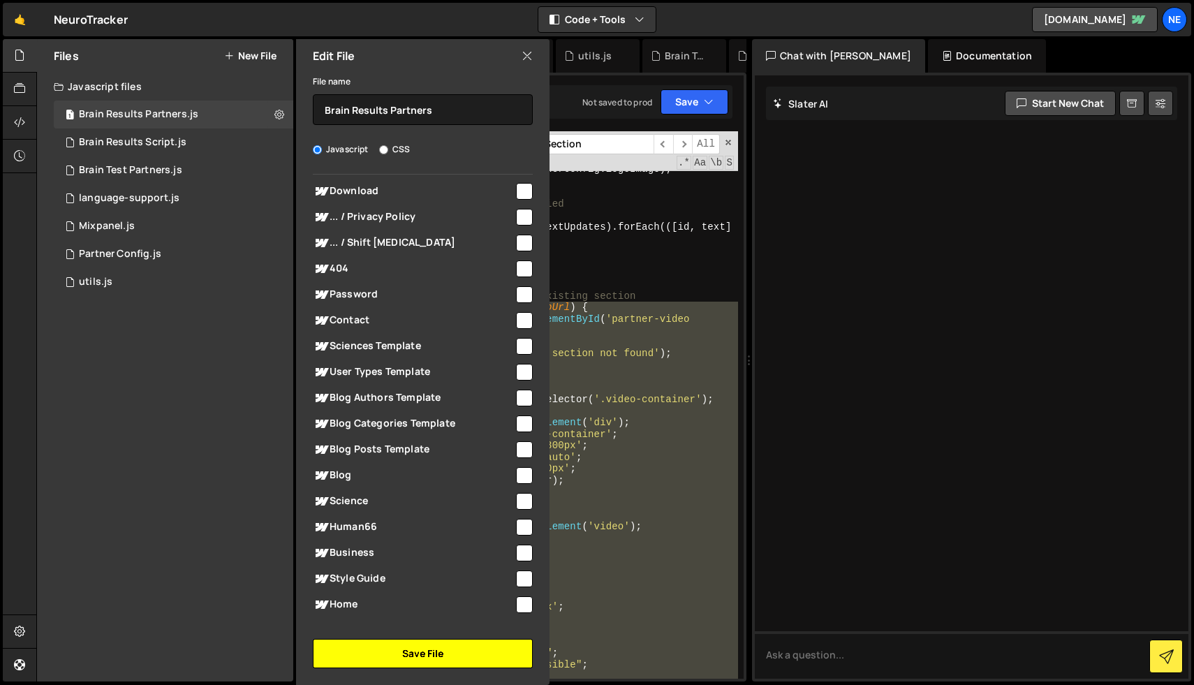
click at [417, 657] on button "Save File" at bounding box center [423, 653] width 220 height 29
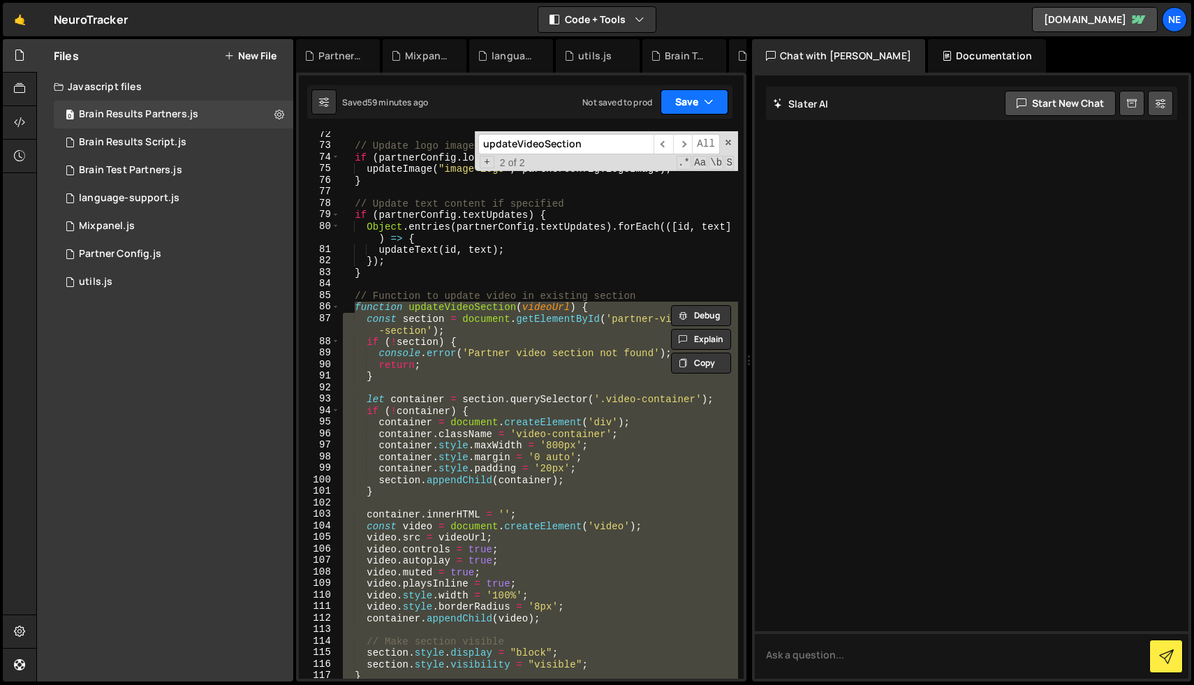
click at [711, 101] on icon "button" at bounding box center [709, 102] width 10 height 14
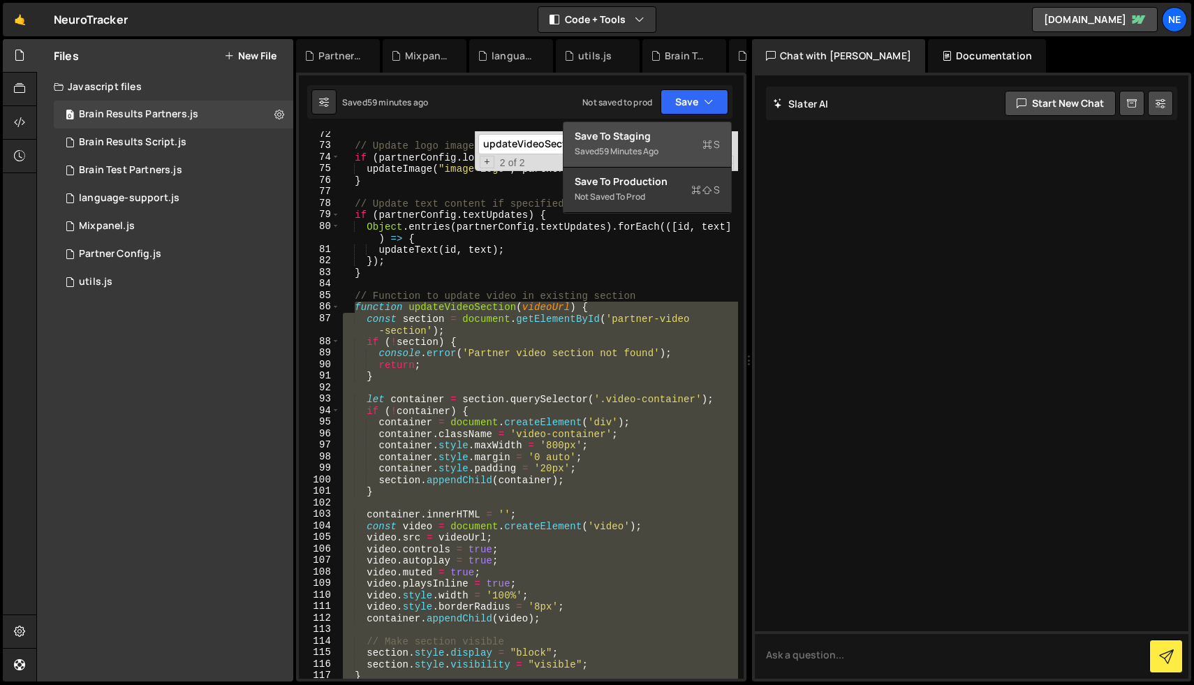
click at [652, 141] on div "Save to Staging S" at bounding box center [646, 136] width 145 height 14
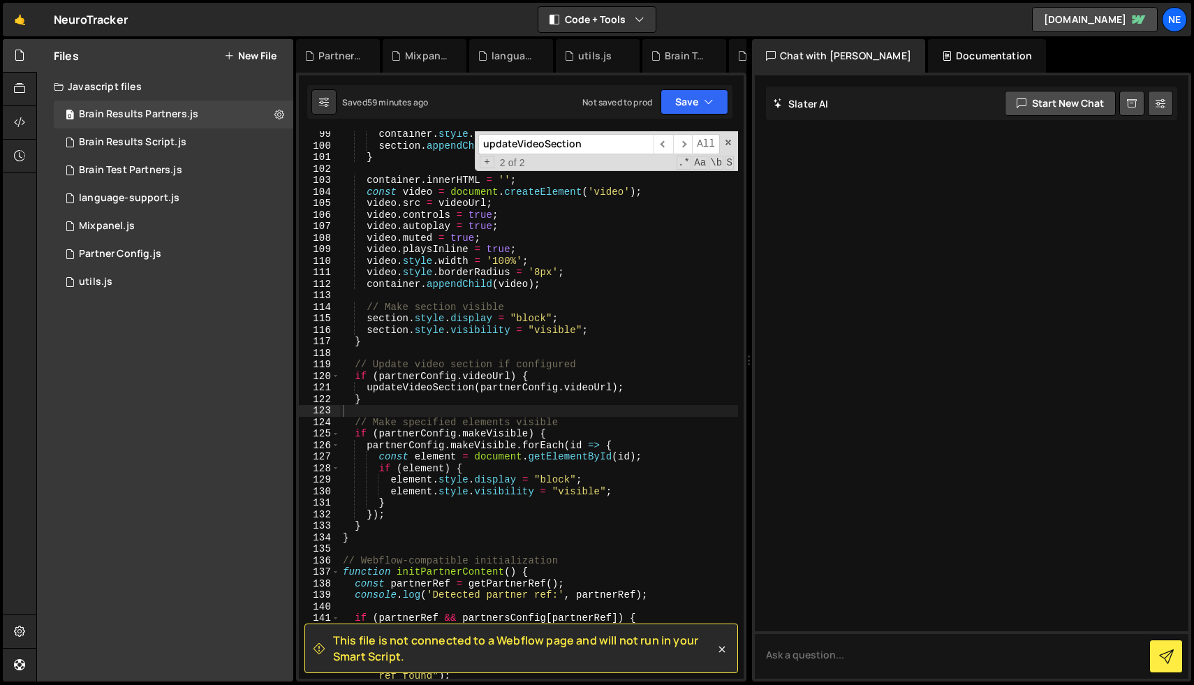
scroll to position [1201, 0]
click at [727, 145] on span at bounding box center [728, 143] width 10 height 10
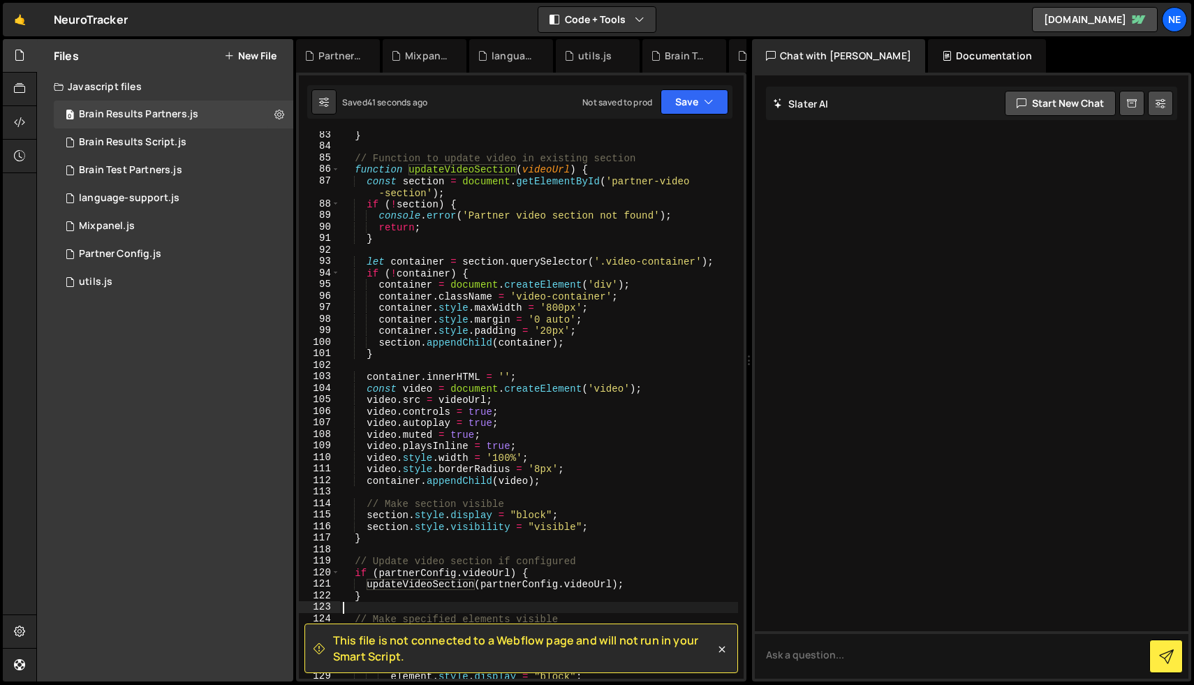
scroll to position [1002, 0]
click at [573, 329] on div "} // Function to update video in existing section function updateVideoSection (…" at bounding box center [539, 416] width 398 height 570
type textarea "setTimeout(initPartnerContent, 300);"
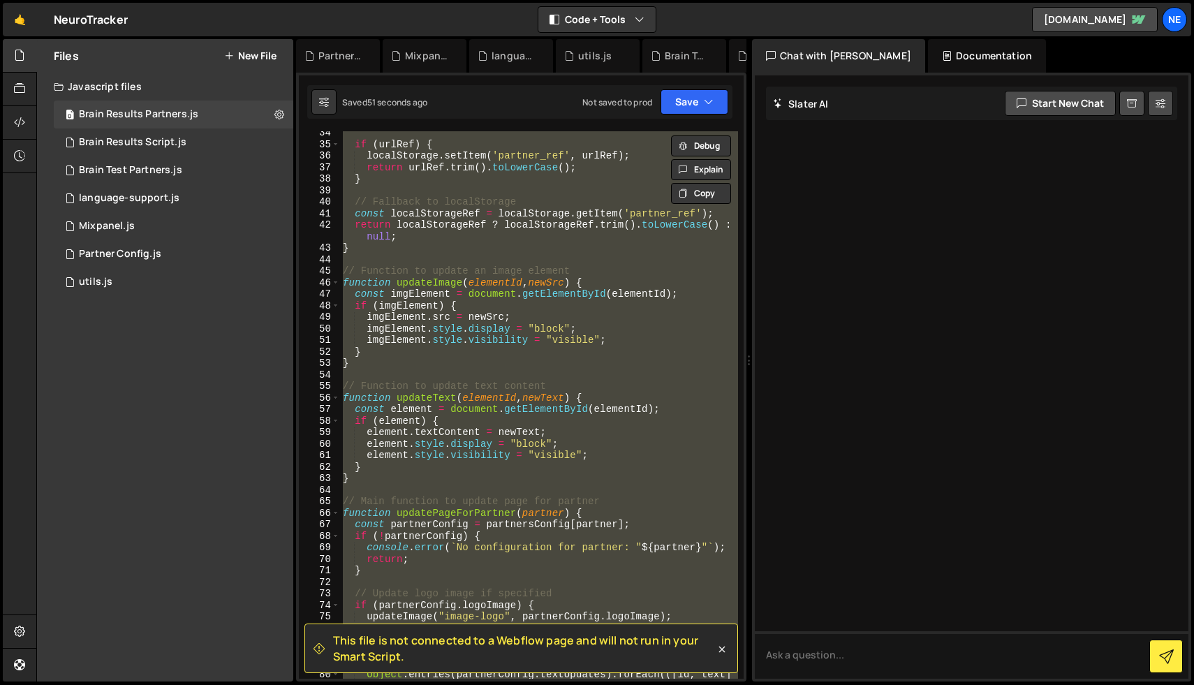
scroll to position [417, 0]
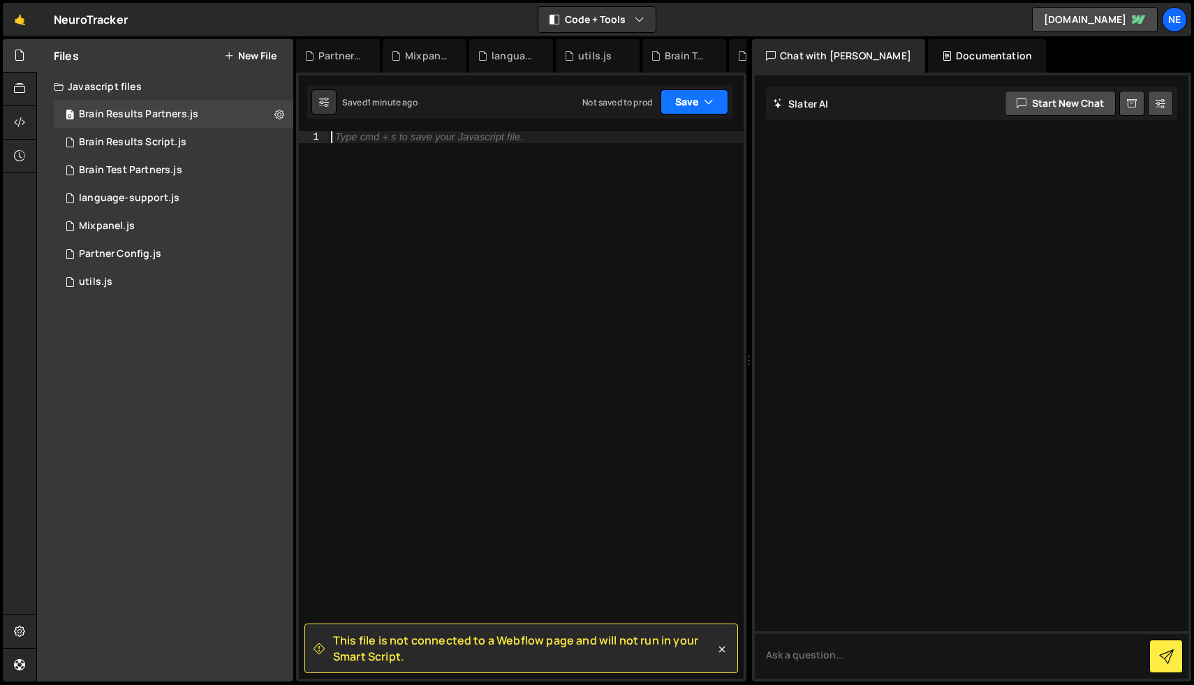
click at [682, 101] on button "Save" at bounding box center [694, 101] width 68 height 25
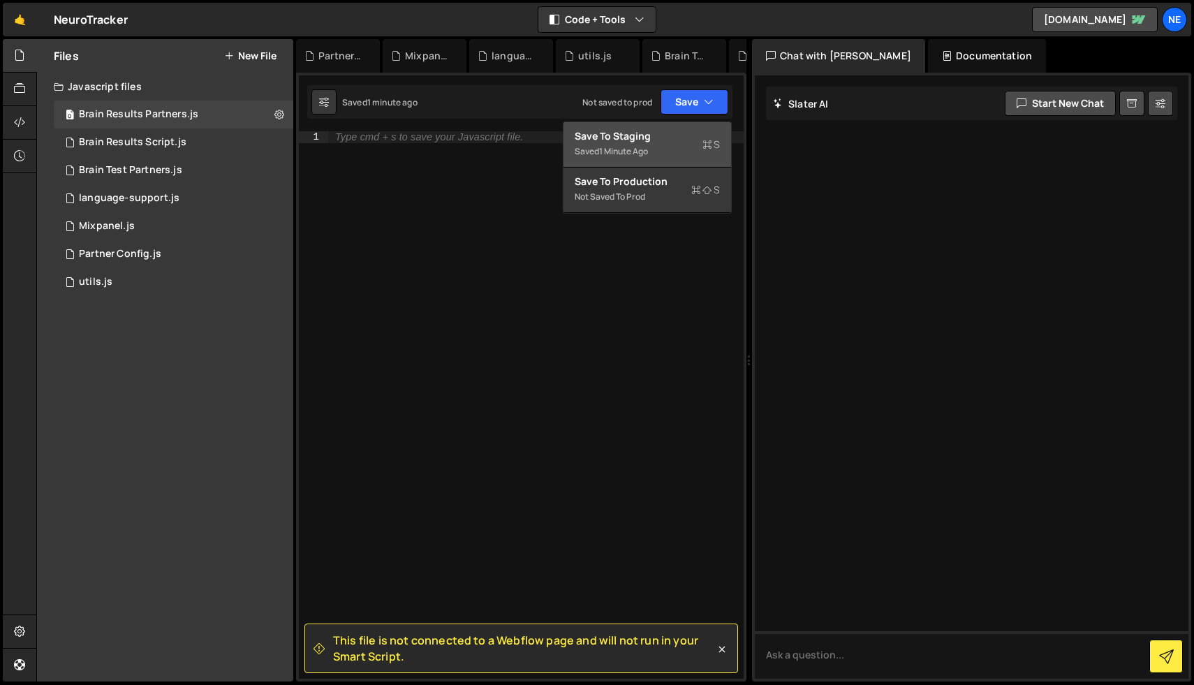
click at [657, 132] on div "Save to Staging S" at bounding box center [646, 136] width 145 height 14
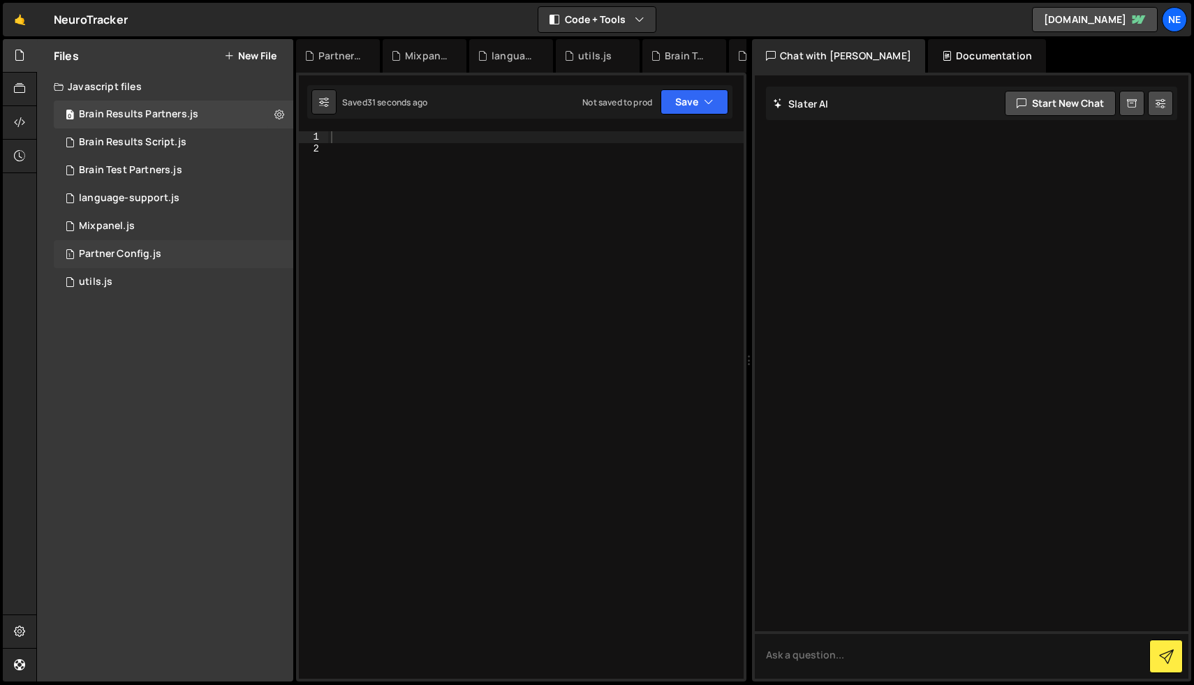
click at [154, 252] on div "Partner Config.js" at bounding box center [120, 254] width 82 height 13
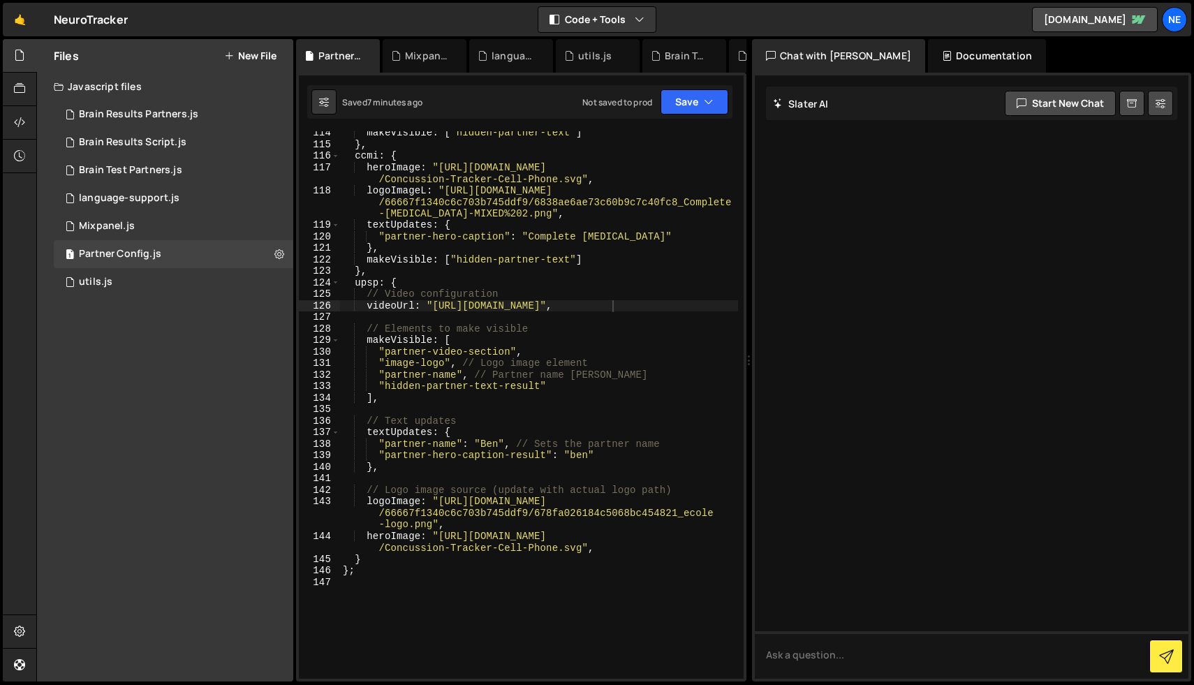
scroll to position [1993, 0]
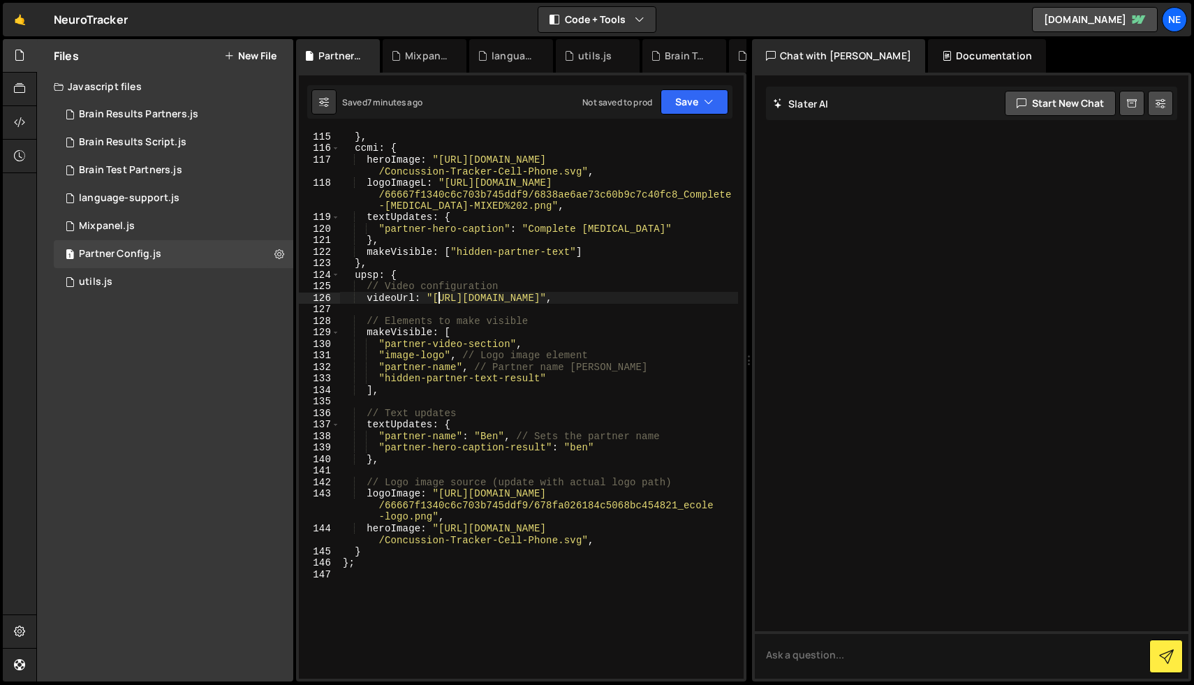
click at [436, 297] on div "} , ccmi : { heroImage : "[URL][DOMAIN_NAME] /Concussion-Tracker-Cell-Phone.svg…" at bounding box center [539, 416] width 398 height 570
click at [628, 299] on div "} , ccmi : { heroImage : "[URL][DOMAIN_NAME] /Concussion-Tracker-Cell-Phone.svg…" at bounding box center [539, 416] width 398 height 570
click at [353, 276] on div "} , ccmi : { heroImage : "[URL][DOMAIN_NAME] /Concussion-Tracker-Cell-Phone.svg…" at bounding box center [539, 416] width 398 height 570
drag, startPoint x: 369, startPoint y: 301, endPoint x: 616, endPoint y: 302, distance: 247.8
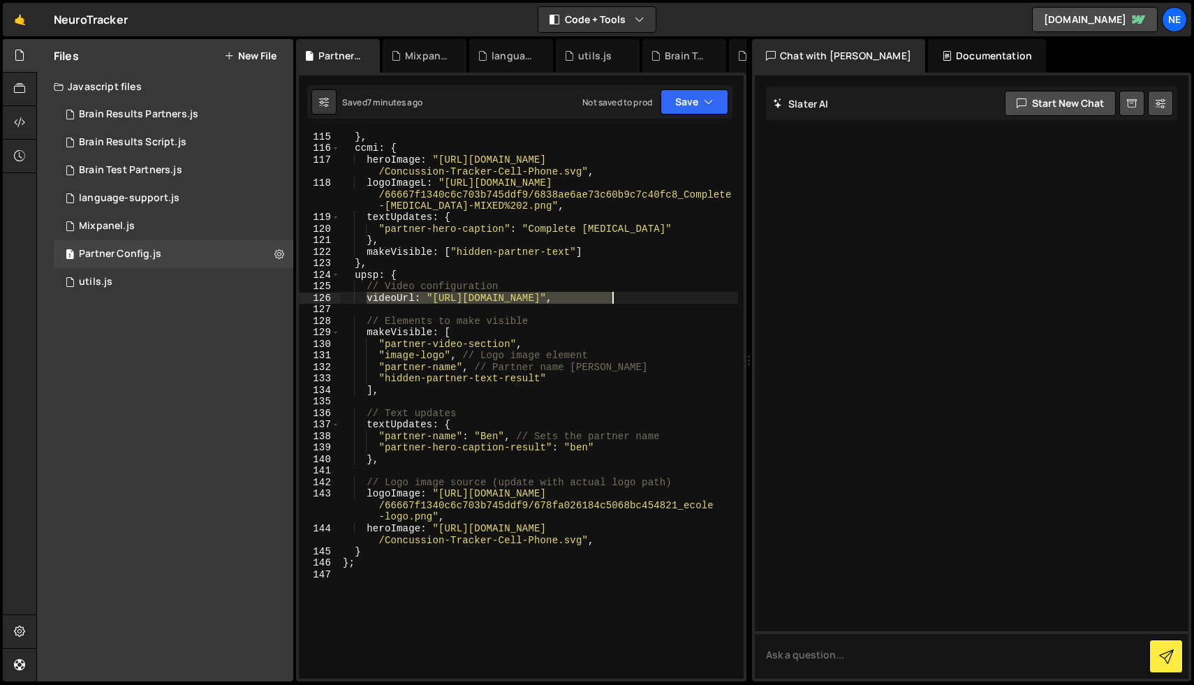
click at [616, 302] on div "} , ccmi : { heroImage : "[URL][DOMAIN_NAME] /Concussion-Tracker-Cell-Phone.svg…" at bounding box center [539, 416] width 398 height 570
type textarea "videoUrl: "[URL][DOMAIN_NAME]","
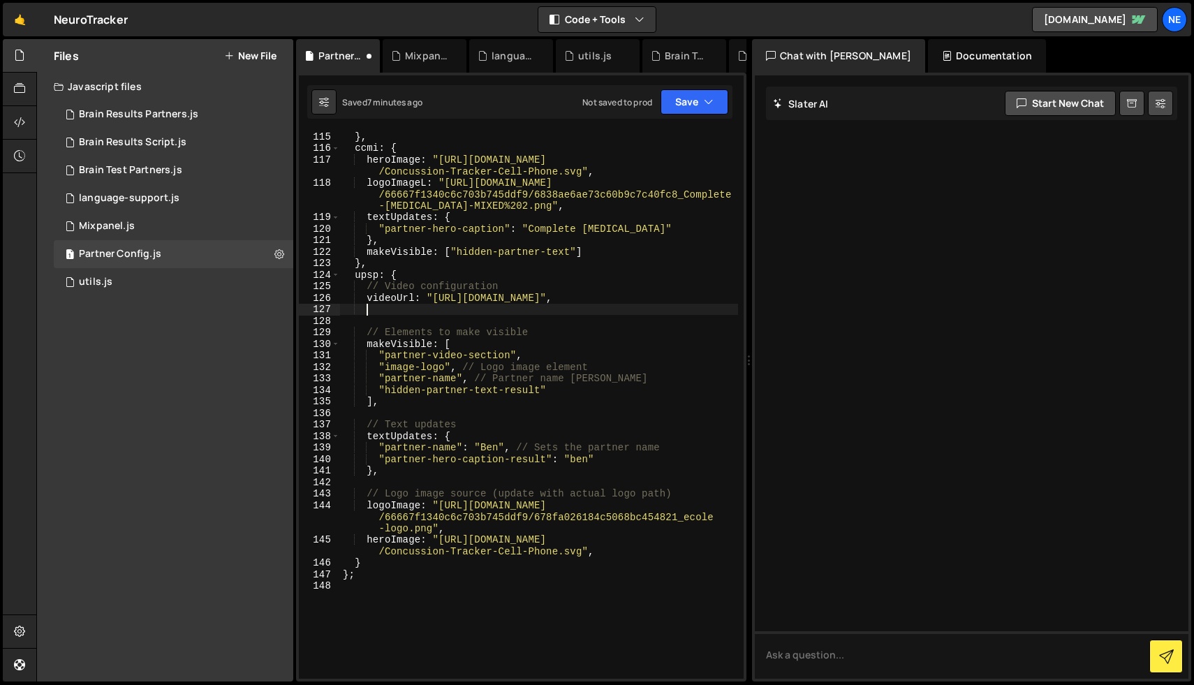
paste textarea "videoUrl: "[URL][DOMAIN_NAME]","
click at [415, 309] on div "} , ccmi : { heroImage : "[URL][DOMAIN_NAME] /Concussion-Tracker-Cell-Phone.svg…" at bounding box center [539, 416] width 398 height 570
click at [445, 312] on div "} , ccmi : { heroImage : "[URL][DOMAIN_NAME] /Concussion-Tracker-Cell-Phone.svg…" at bounding box center [539, 416] width 398 height 570
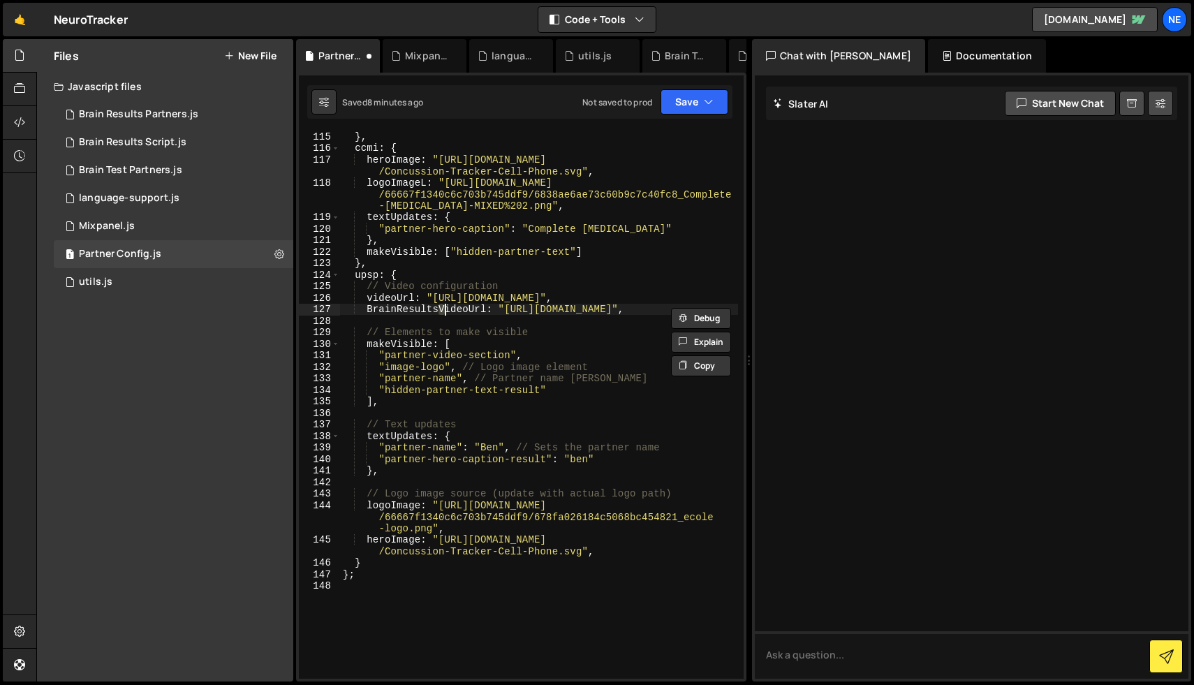
click at [375, 309] on div "} , ccmi : { heroImage : "[URL][DOMAIN_NAME] /Concussion-Tracker-Cell-Phone.svg…" at bounding box center [539, 416] width 398 height 570
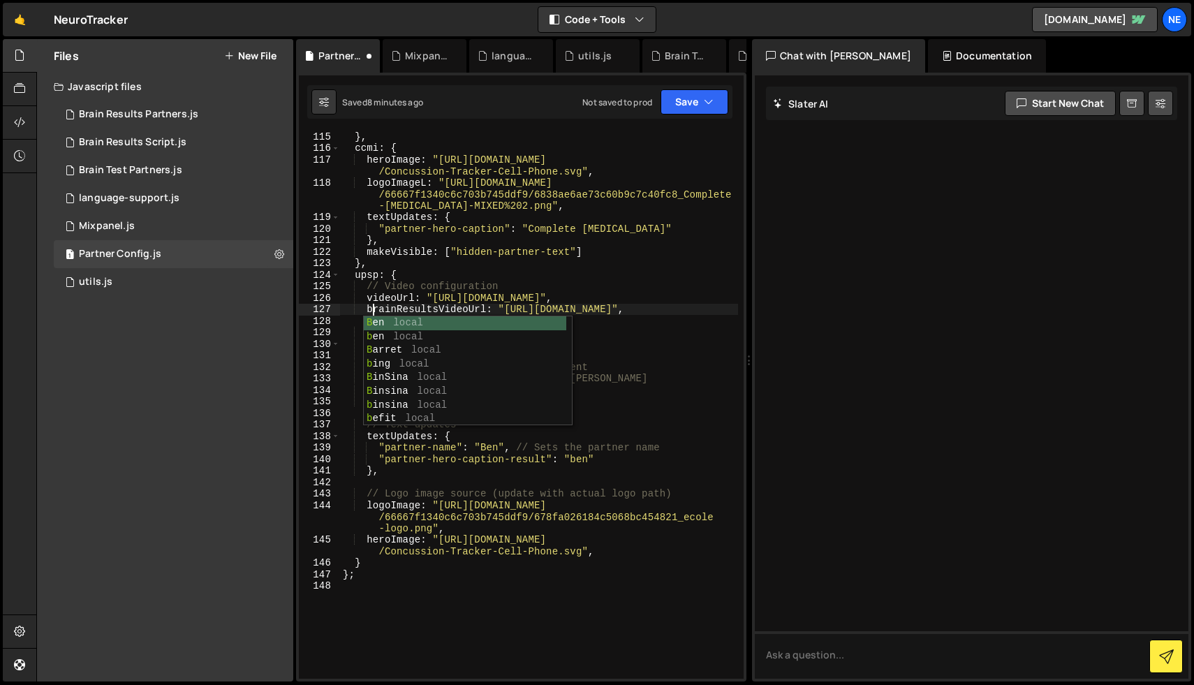
click at [822, 325] on div at bounding box center [971, 376] width 433 height 603
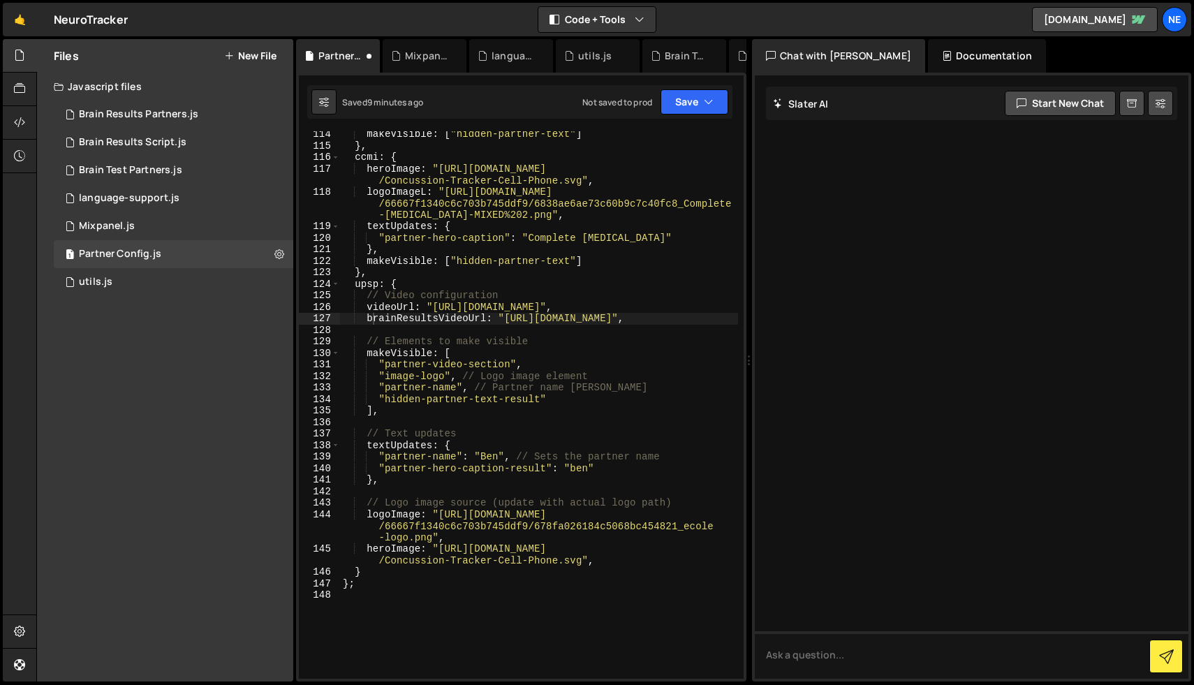
scroll to position [1975, 0]
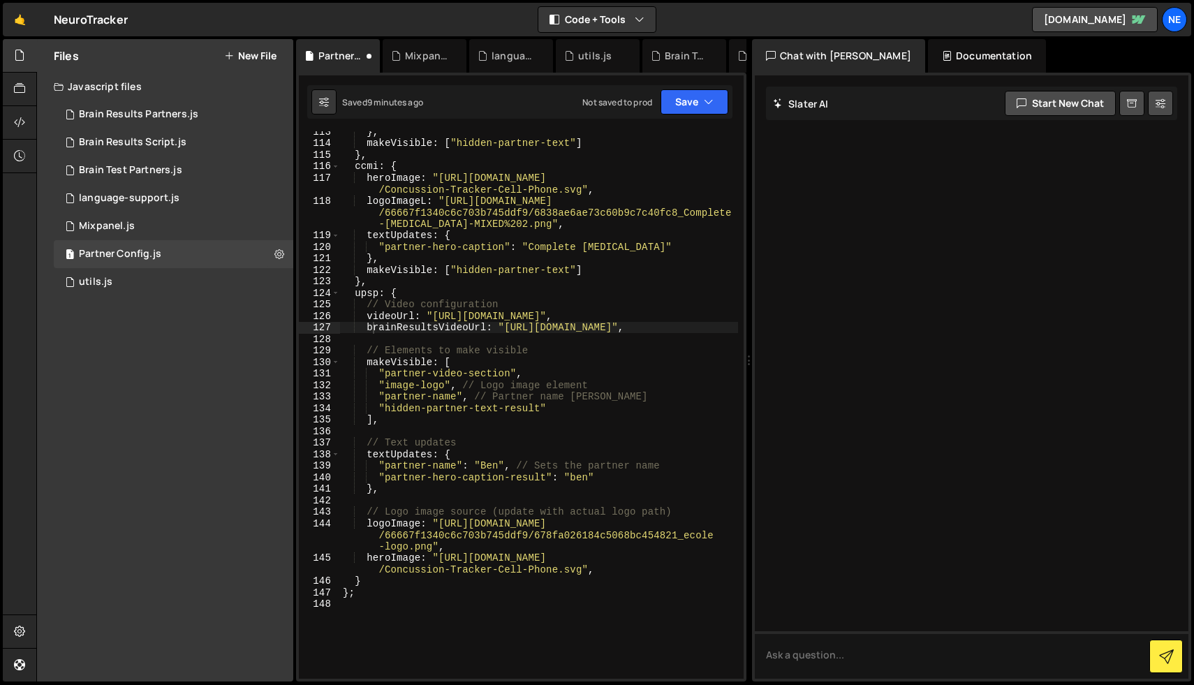
type textarea "textUpdates: {"
click at [394, 457] on div "} , makeVisible : [ "hidden-partner-text" ] } , ccmi : { heroImage : "[URL][DOM…" at bounding box center [539, 411] width 398 height 570
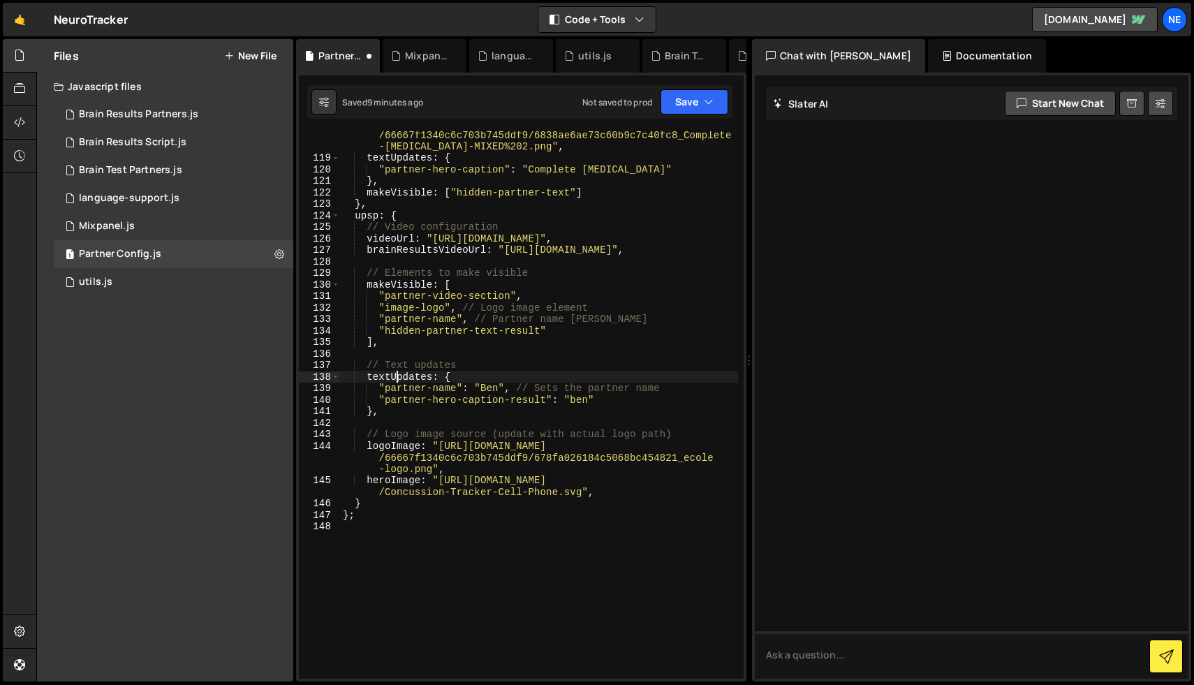
scroll to position [2053, 0]
click at [578, 258] on div "logoImageL : "[URL][DOMAIN_NAME] /66667f1340c6c703b745ddf9/6838ae6ae73c60b9c7c4…" at bounding box center [539, 413] width 398 height 593
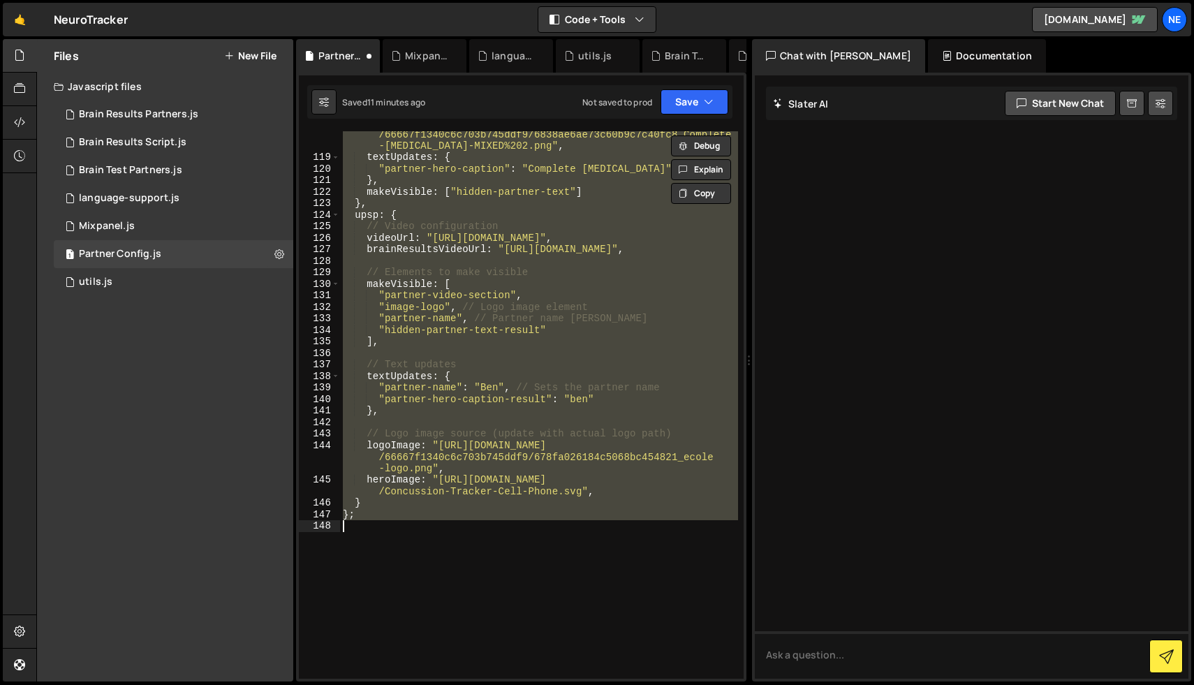
click at [694, 88] on div "Saved 11 minutes ago Not saved to prod Upgrade to Edit Save Save to Staging S S…" at bounding box center [519, 102] width 425 height 34
click at [694, 96] on button "Save" at bounding box center [694, 101] width 68 height 25
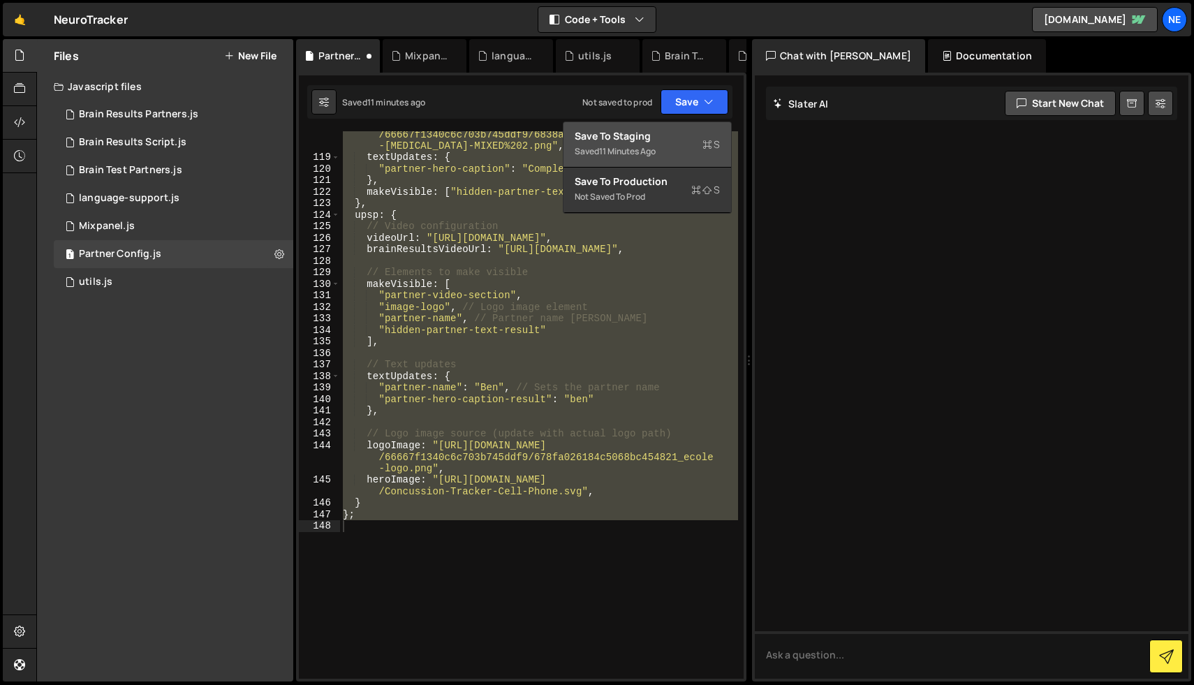
click at [642, 133] on div "Save to Staging S" at bounding box center [646, 136] width 145 height 14
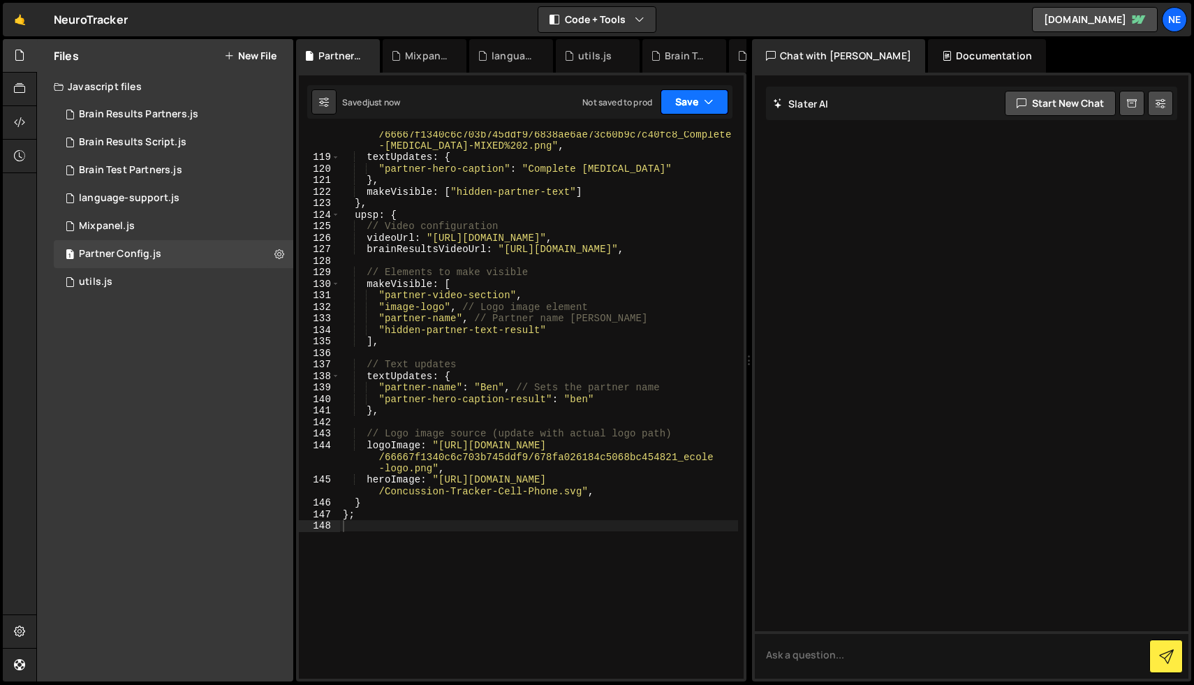
click at [703, 108] on button "Save" at bounding box center [694, 101] width 68 height 25
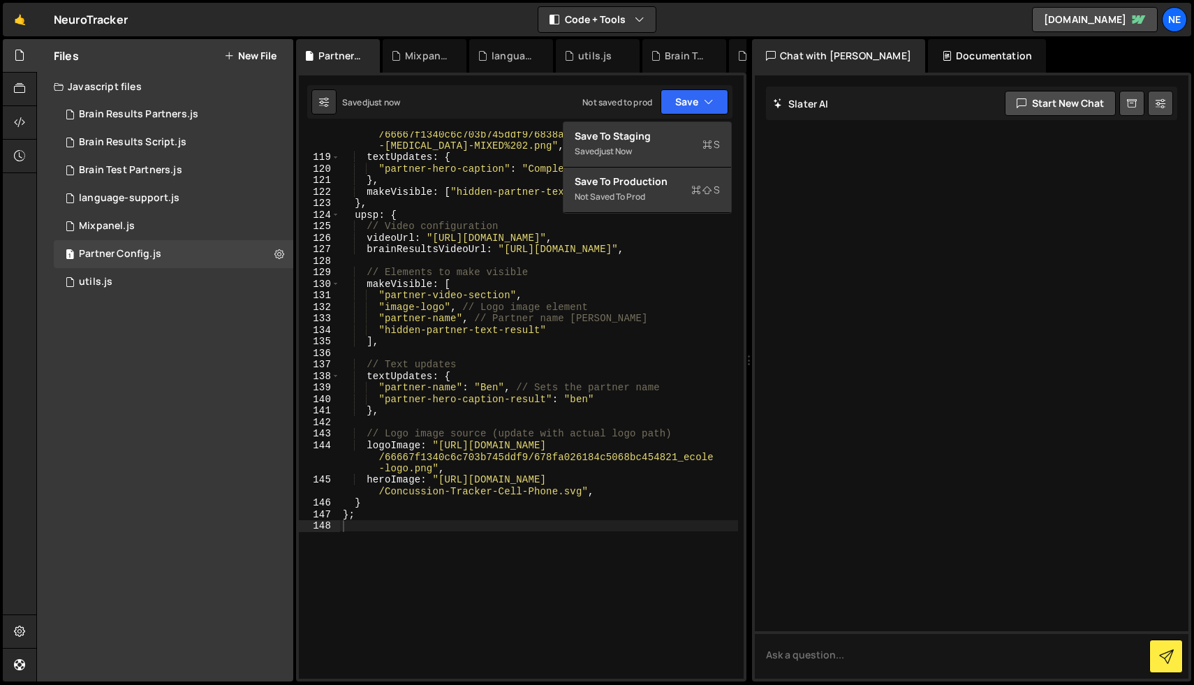
click at [186, 348] on div "Files New File Javascript files 0 Brain Results Partners.js 0 1 Brain Results S…" at bounding box center [165, 360] width 256 height 642
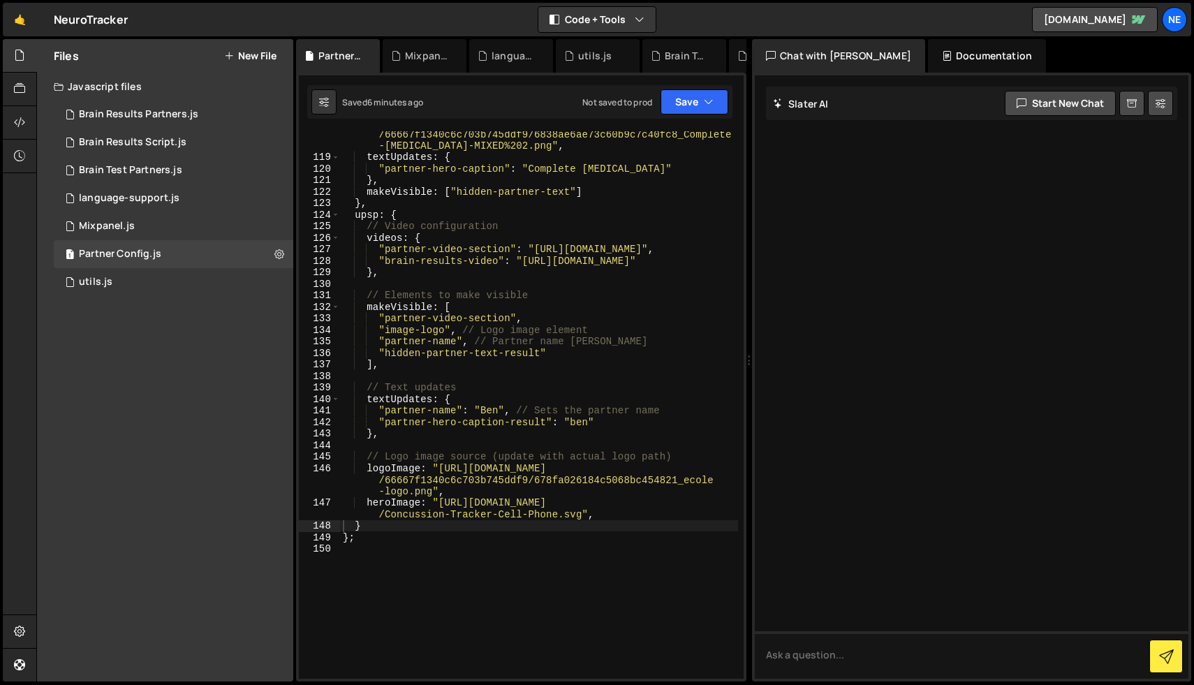
type textarea ""brain-results-video": "[URL][DOMAIN_NAME]""
drag, startPoint x: 385, startPoint y: 261, endPoint x: 496, endPoint y: 262, distance: 111.0
click at [496, 262] on div "logoImageL : "[URL][DOMAIN_NAME] /66667f1340c6c703b745ddf9/6838ae6ae73c60b9c7c4…" at bounding box center [539, 413] width 398 height 593
